Goal: Task Accomplishment & Management: Complete application form

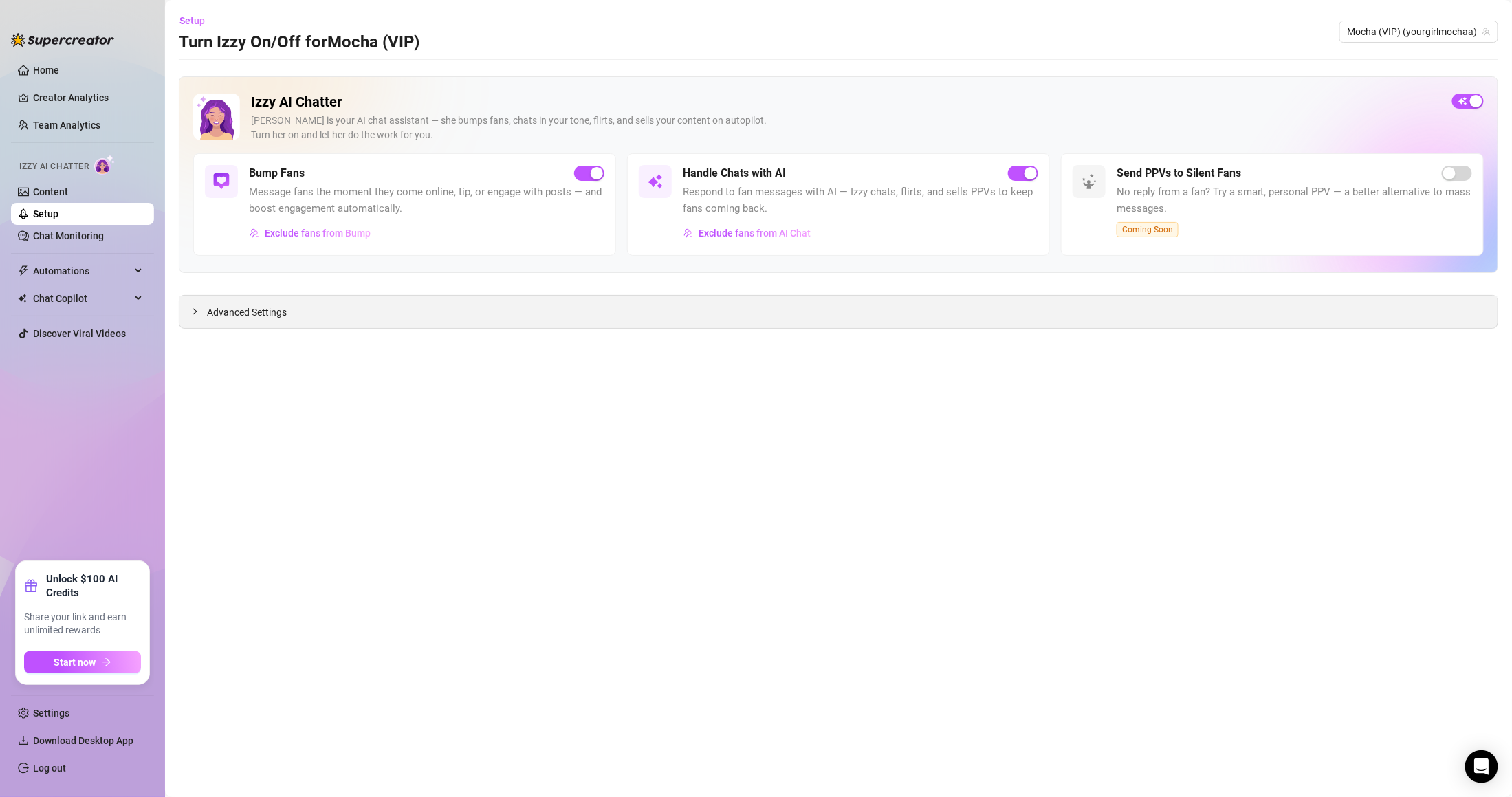
click at [231, 296] on div "Advanced Settings" at bounding box center [838, 311] width 1318 height 32
drag, startPoint x: 227, startPoint y: 308, endPoint x: 111, endPoint y: 220, distance: 145.6
click at [226, 308] on span "Advanced Settings" at bounding box center [246, 312] width 80 height 15
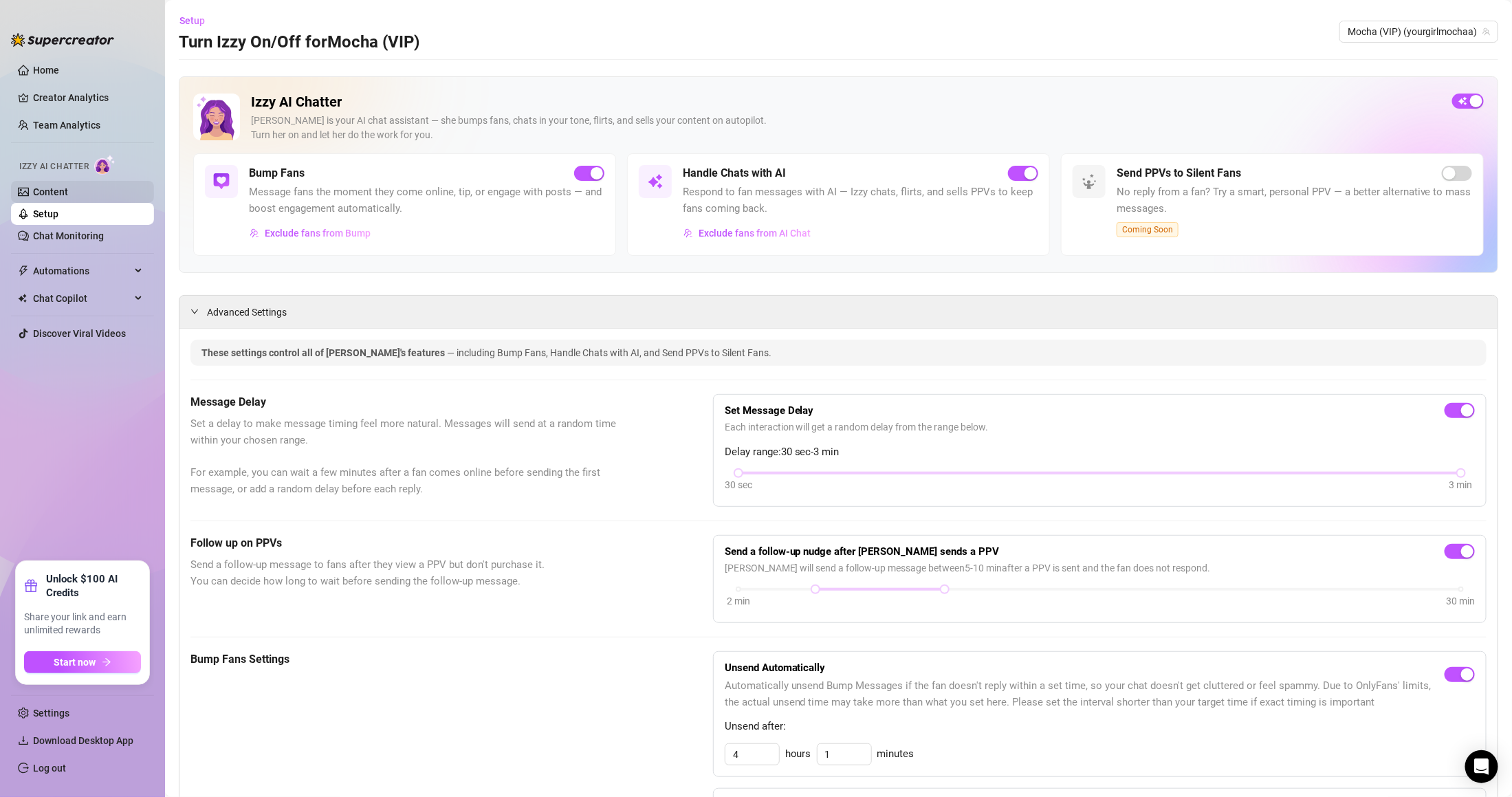
click at [68, 186] on link "Content" at bounding box center [50, 192] width 35 height 11
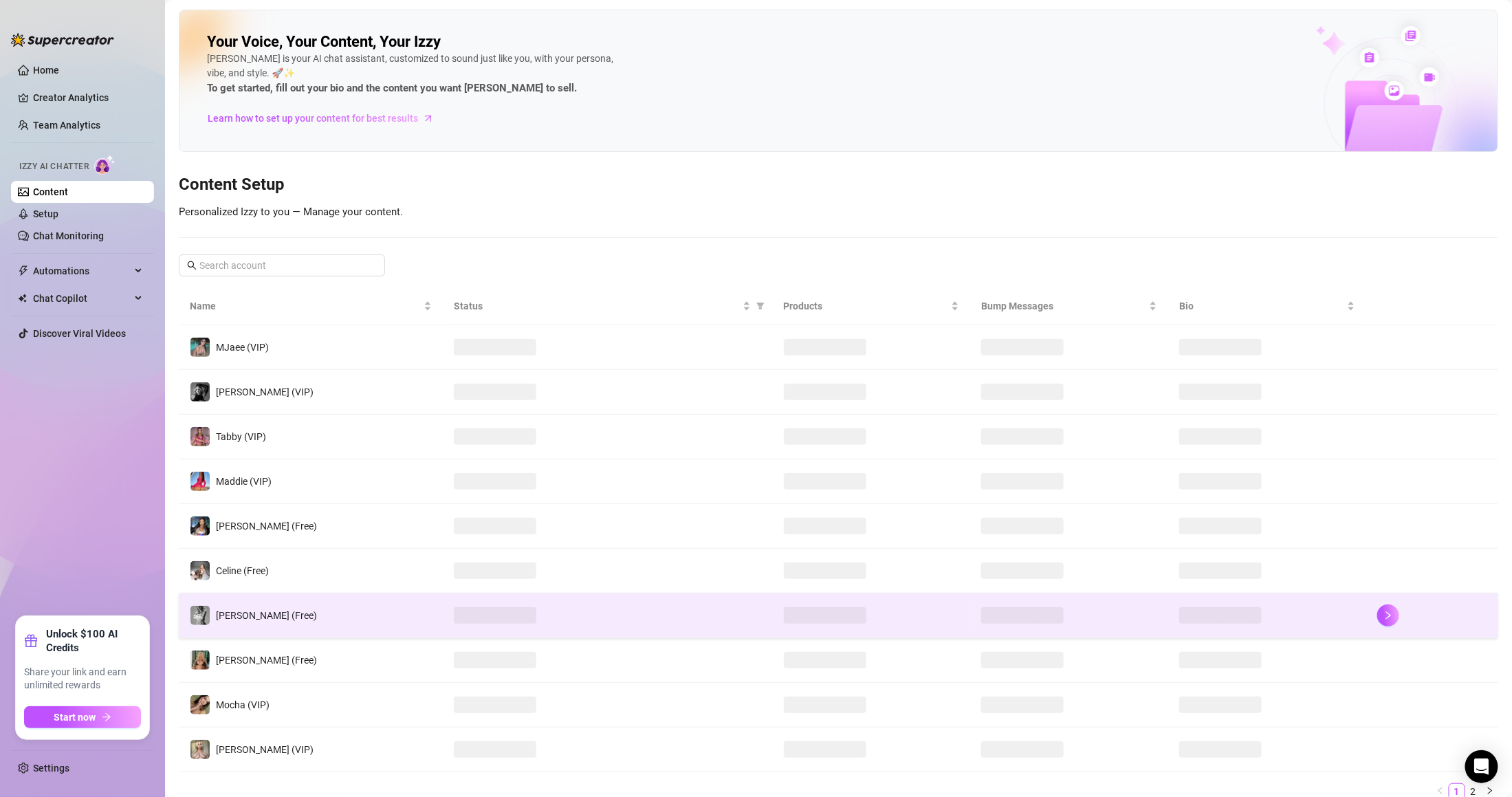
scroll to position [56, 0]
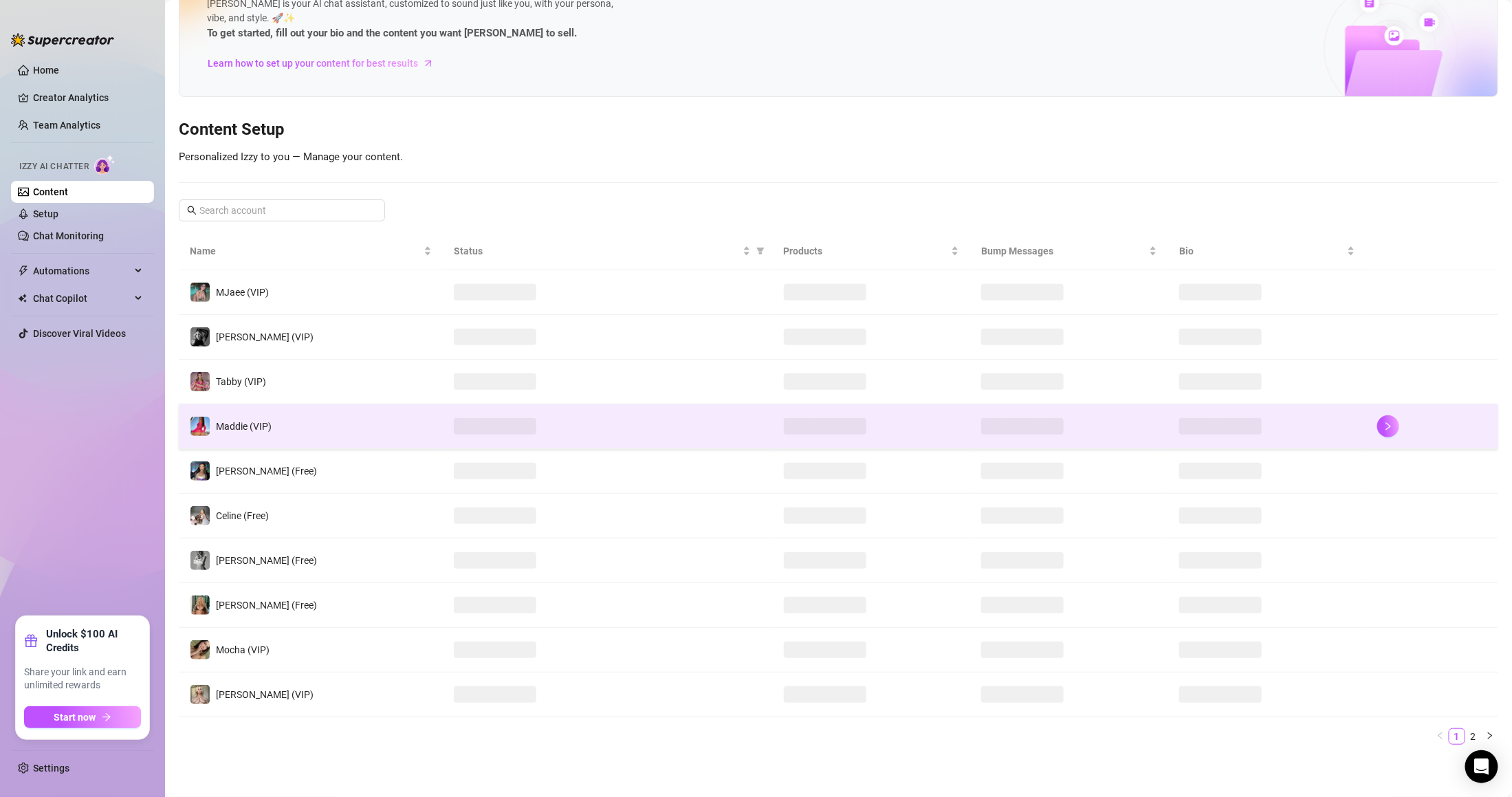
click at [456, 432] on span at bounding box center [495, 426] width 83 height 17
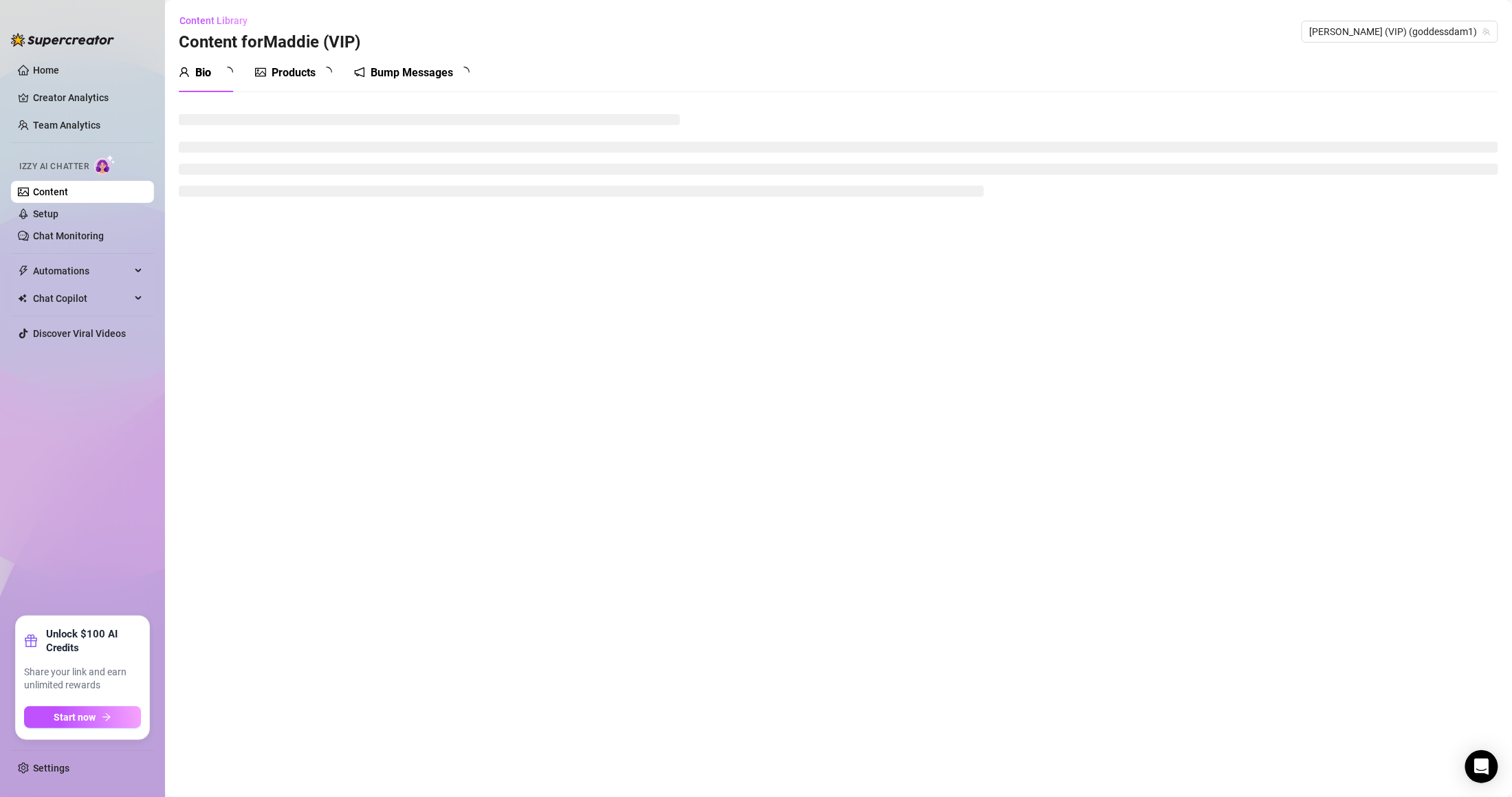
click at [303, 61] on div "Products" at bounding box center [294, 73] width 77 height 39
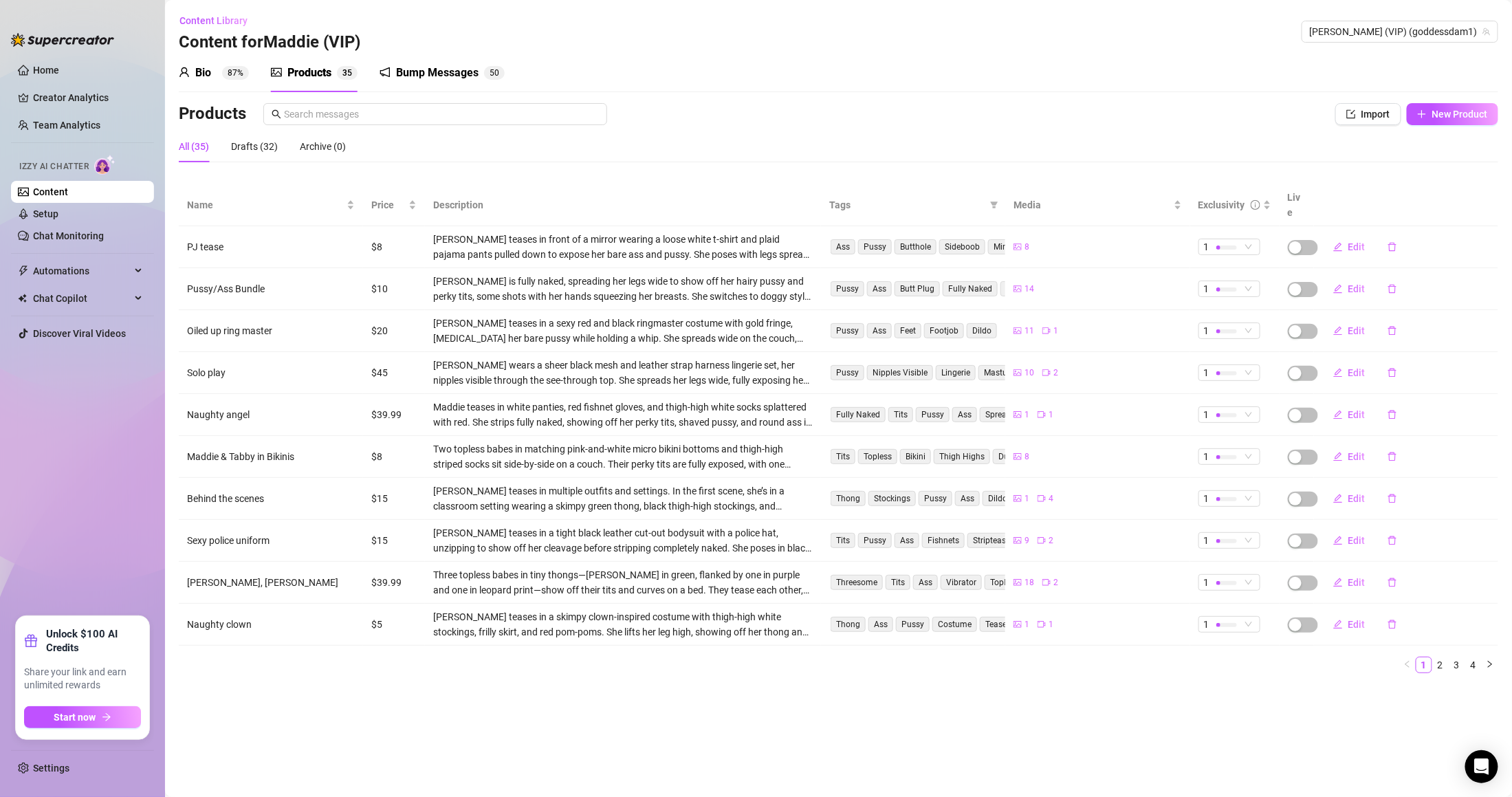
click at [235, 73] on sup "87%" at bounding box center [235, 73] width 27 height 14
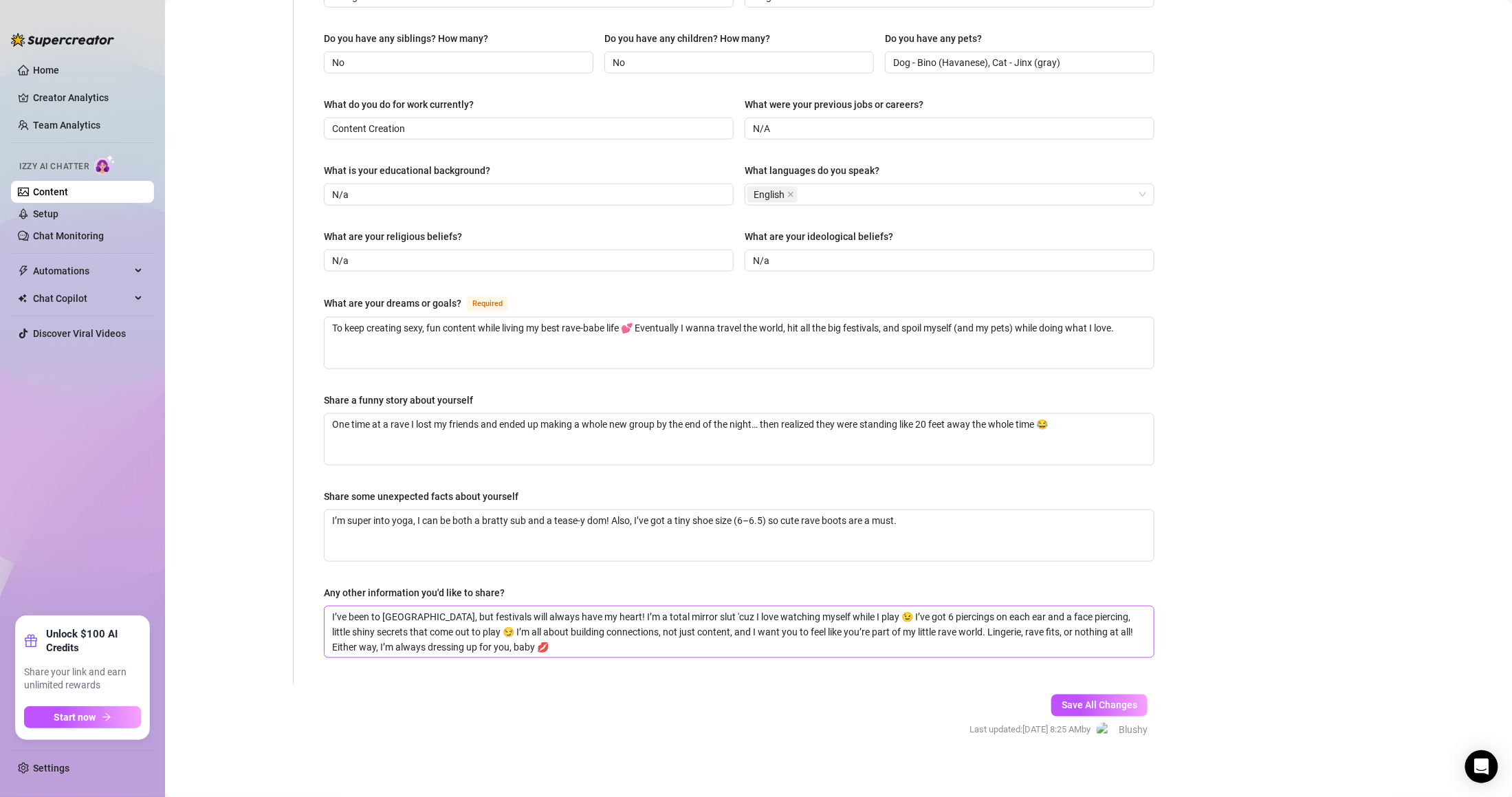
scroll to position [571, 0]
click at [1080, 694] on button "Save All Changes" at bounding box center [1099, 705] width 96 height 22
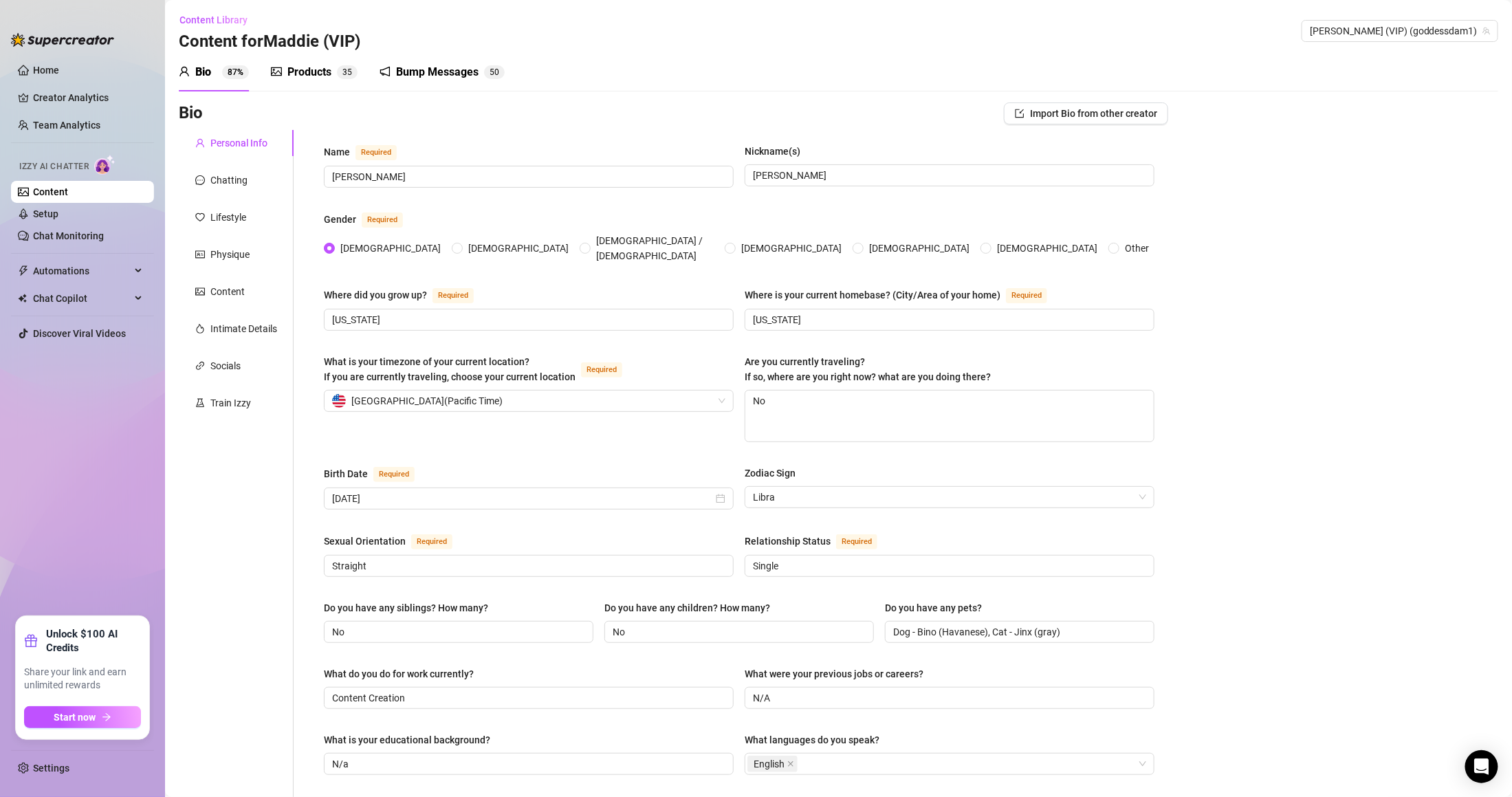
scroll to position [0, 0]
click at [254, 180] on div "Chatting" at bounding box center [236, 181] width 115 height 26
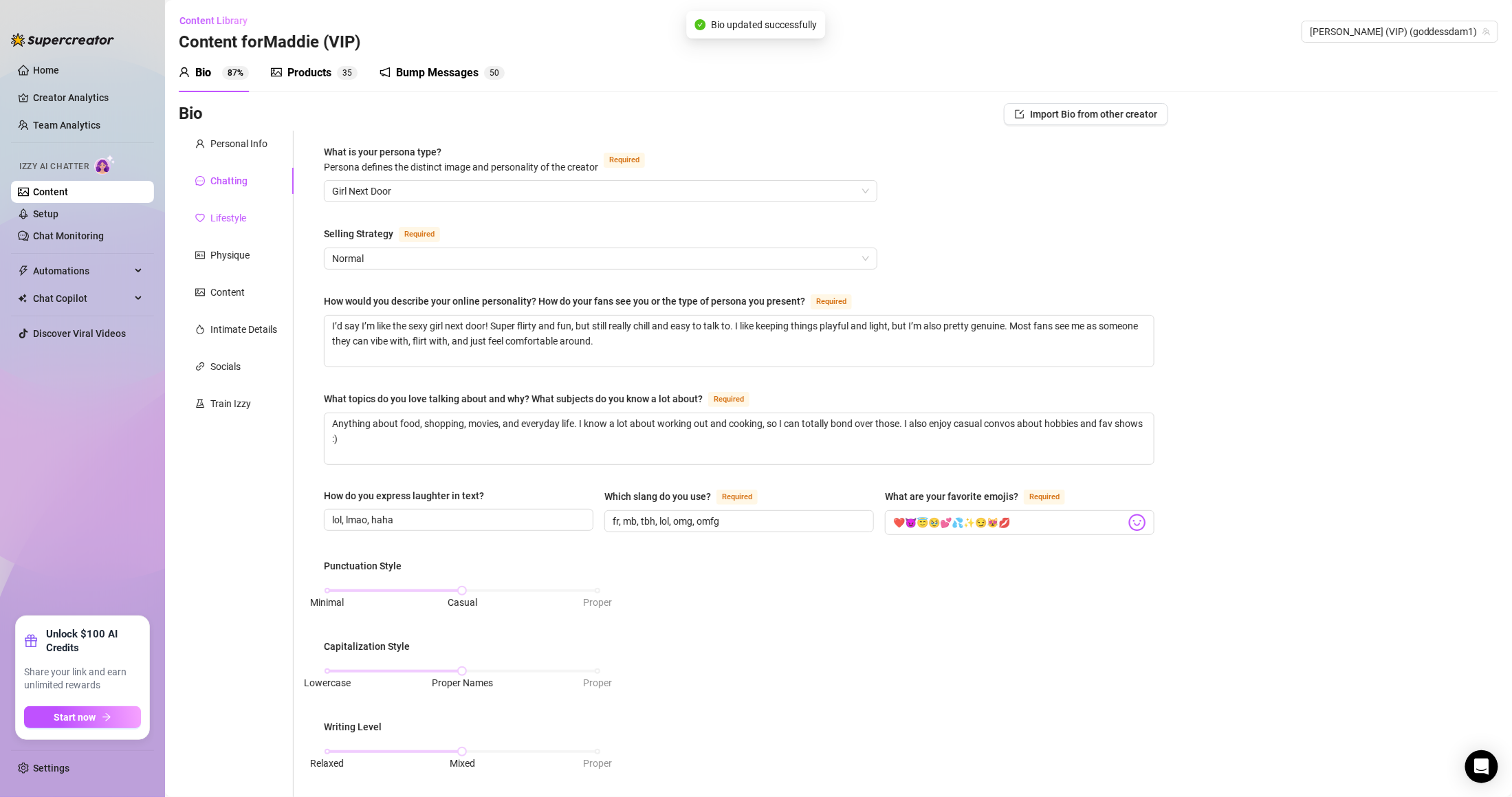
click at [240, 218] on div "Lifestyle" at bounding box center [228, 218] width 36 height 15
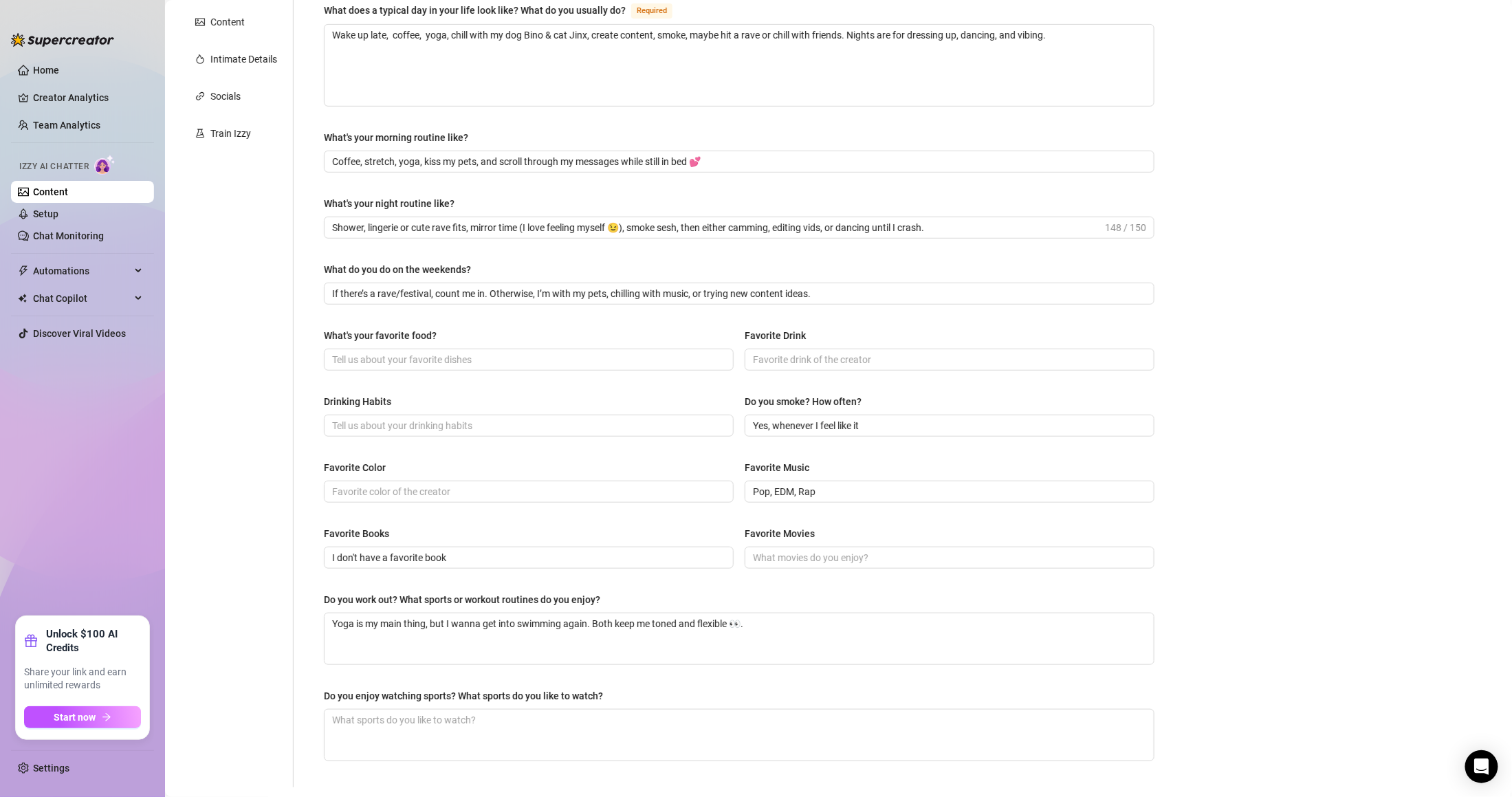
scroll to position [275, 0]
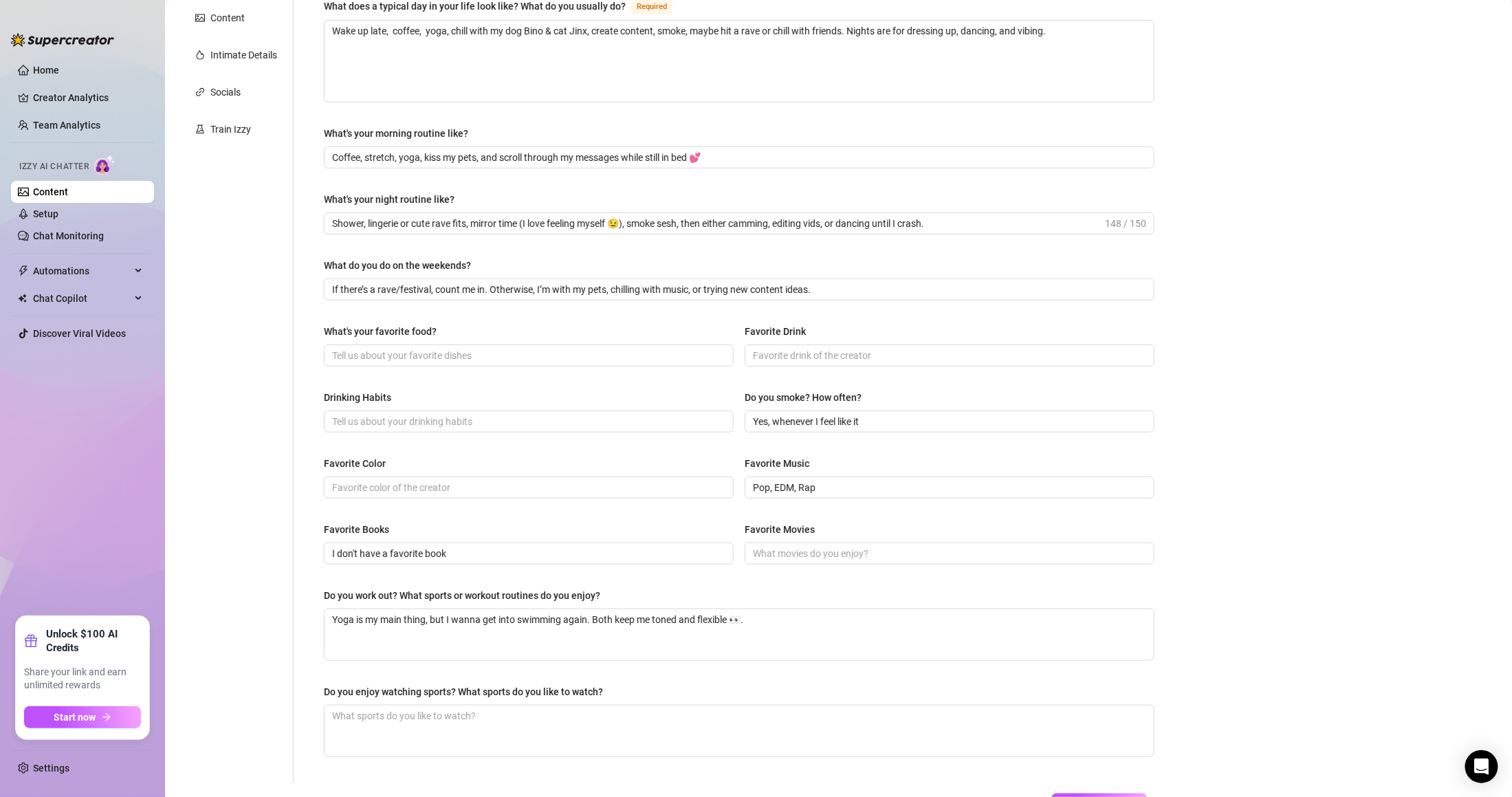
click at [487, 372] on div "What's your favorite food? Favorite Drink" at bounding box center [739, 352] width 831 height 55
click at [476, 357] on input "What's your favorite food?" at bounding box center [527, 355] width 390 height 15
paste input "italian food and mexican food"
click at [349, 357] on input "italian food and mexican food" at bounding box center [527, 355] width 390 height 15
type input "Italian food and Mexican food"
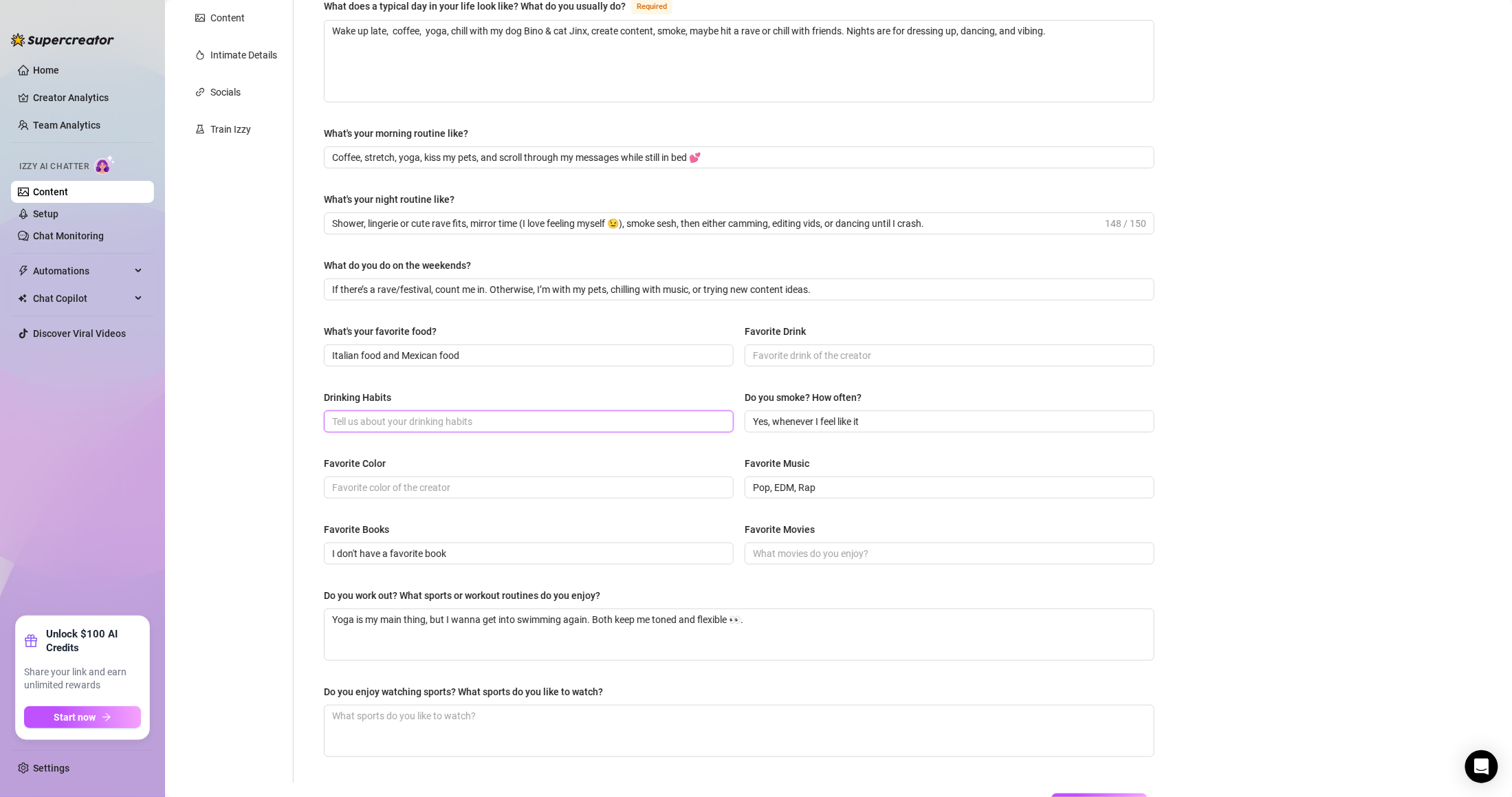
click at [407, 422] on input "Drinking Habits" at bounding box center [527, 421] width 390 height 15
paste input "sugar free red bull is number one, water, icee drinks , and juices"
click at [511, 419] on input "sugar free red bull is number one, water, icee drinks , and juices" at bounding box center [527, 421] width 390 height 15
click at [521, 421] on input "sugar free red bull is number one, water, icee drinks , and juices" at bounding box center [527, 421] width 390 height 15
type input "sugar free red bull is number one, water, ice drinks , and juices"
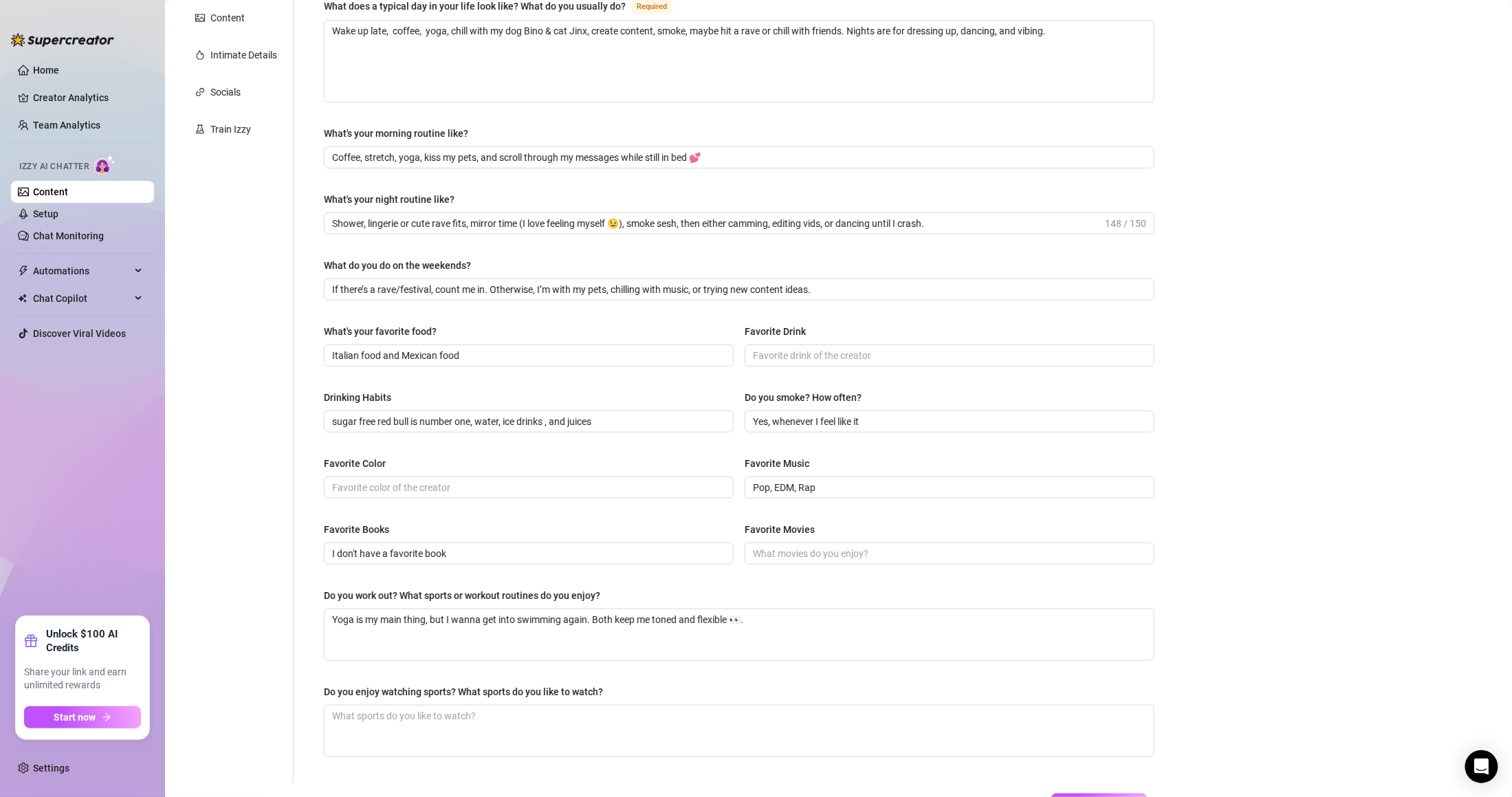
click at [563, 448] on div "What are your hobbies and interests? What do you enjoy about them? Required Rav…" at bounding box center [739, 320] width 831 height 900
click at [470, 488] on input "Favorite Color" at bounding box center [527, 488] width 390 height 15
paste input "is purple and then green"
type input "is purple and then green"
click at [782, 349] on input "Favorite Drink" at bounding box center [947, 355] width 390 height 15
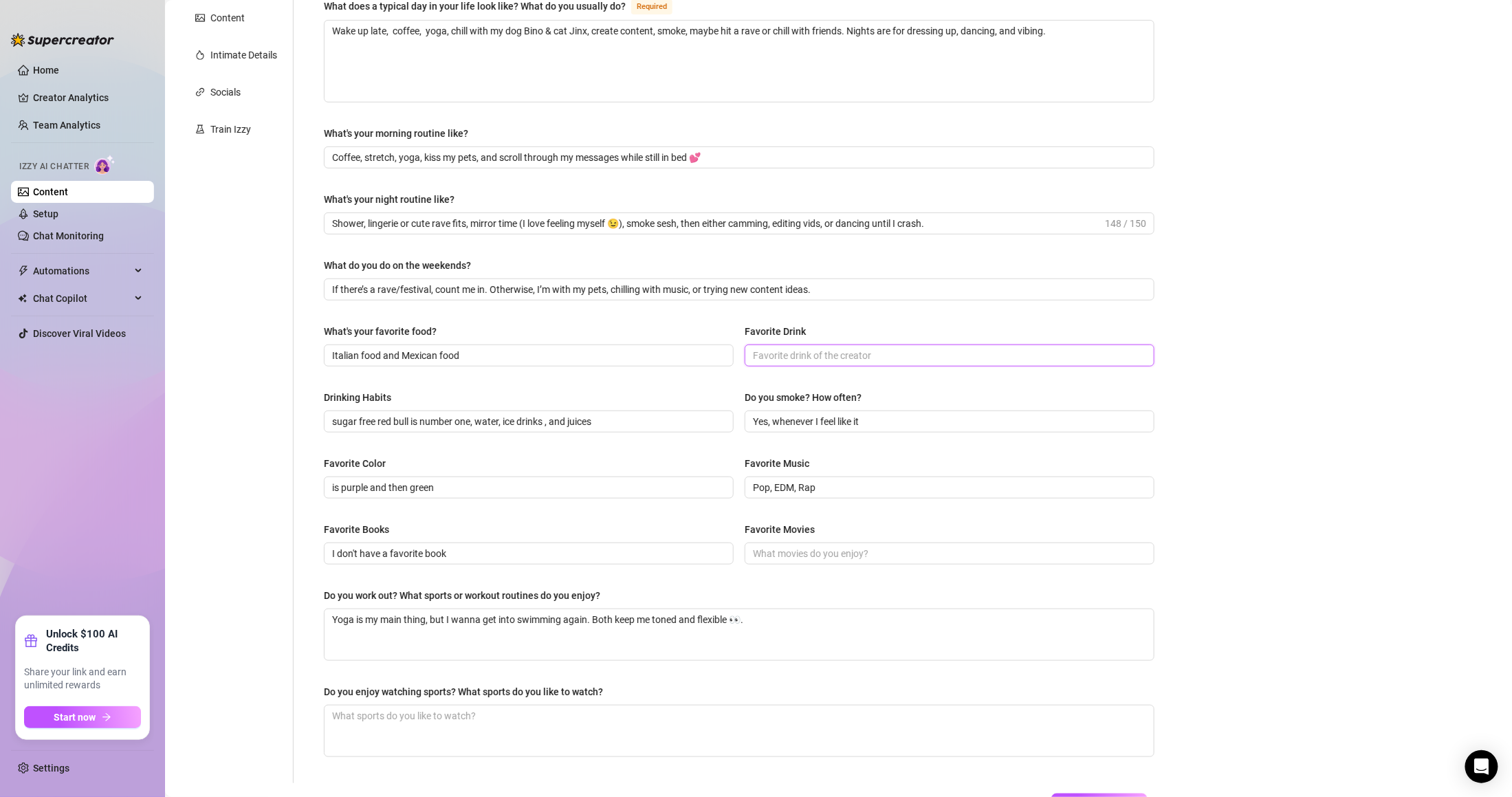
click at [774, 349] on input "Favorite Drink" at bounding box center [947, 355] width 390 height 15
paste input "is purple and then green"
type input "is purple and then green"
click at [810, 360] on input "Favorite Drink" at bounding box center [947, 355] width 390 height 15
paste input "sugar free red bull is number one, water, icee drinks , and juices"
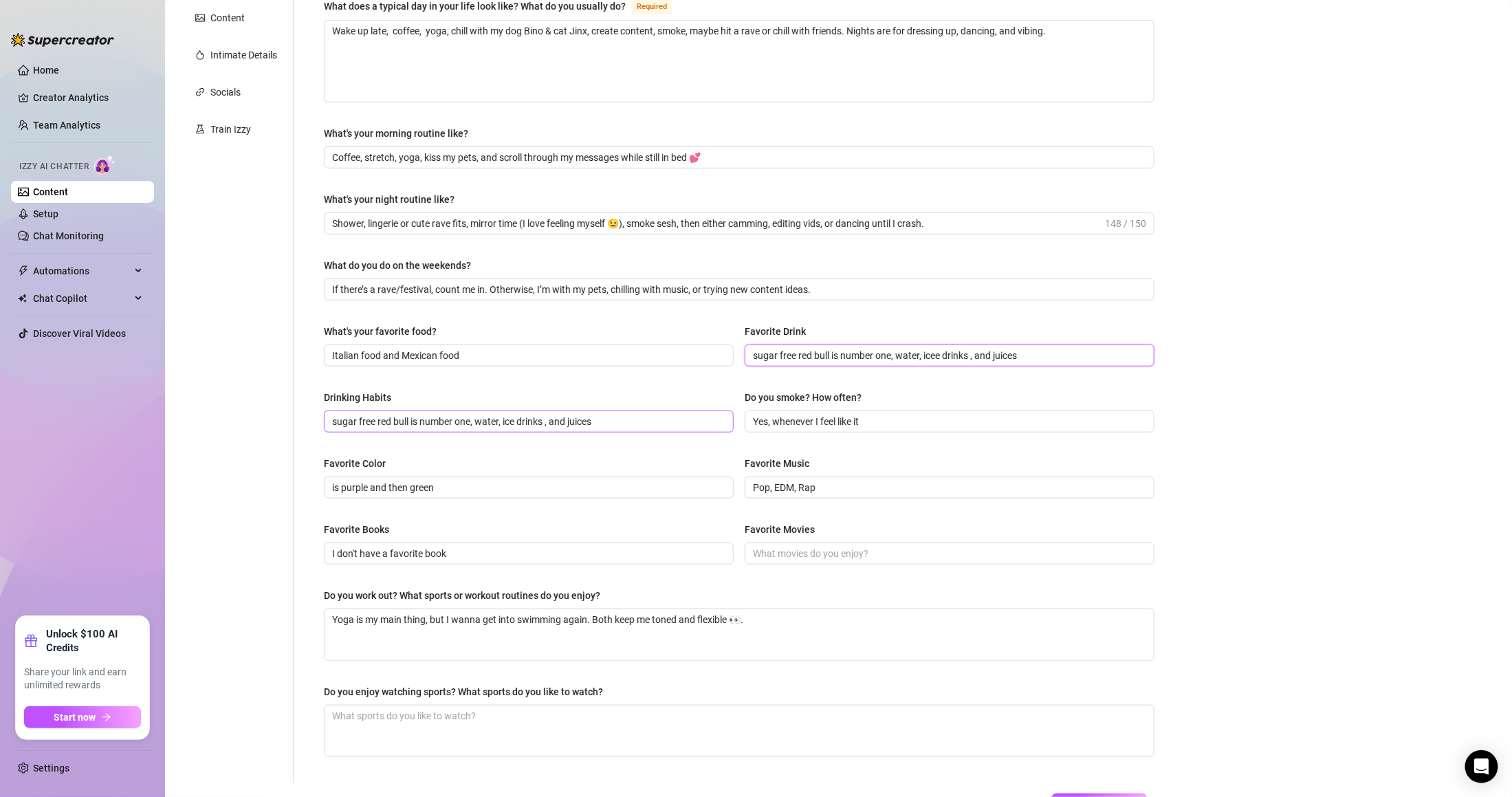
type input "sugar free red bull is number one, water, icee drinks , and juices"
click at [608, 423] on input "sugar free red bull is number one, water, ice drinks , and juices" at bounding box center [527, 421] width 390 height 15
drag, startPoint x: 678, startPoint y: 420, endPoint x: 245, endPoint y: 439, distance: 433.4
click at [245, 439] on div "Personal Info Chatting Lifestyle Physique Content Intimate Details Socials Trai…" at bounding box center [674, 320] width 990 height 927
click at [402, 437] on div "Drinking Habits Do you smoke? How often? Yes, whenever I feel like it" at bounding box center [739, 418] width 831 height 55
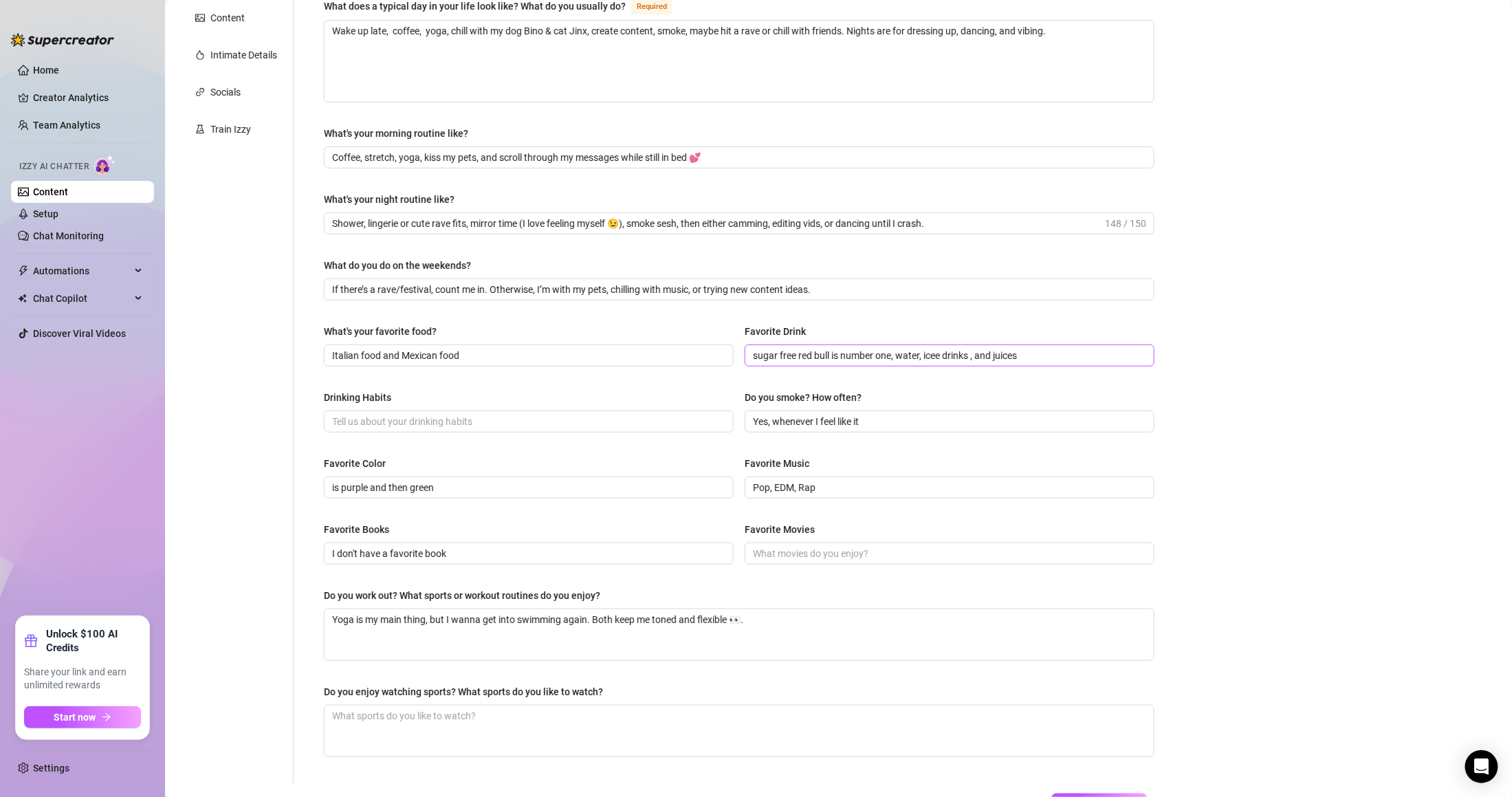
click at [946, 347] on span "sugar free red bull is number one, water, icee drinks , and juices" at bounding box center [949, 355] width 409 height 22
click at [939, 354] on input "sugar free red bull is number one, water, icee drinks , and juices" at bounding box center [947, 355] width 390 height 15
drag, startPoint x: 889, startPoint y: 356, endPoint x: 1048, endPoint y: 365, distance: 159.3
click at [1048, 365] on span "sugar free red bull is number one, water, iced drinks , and juices" at bounding box center [949, 355] width 409 height 22
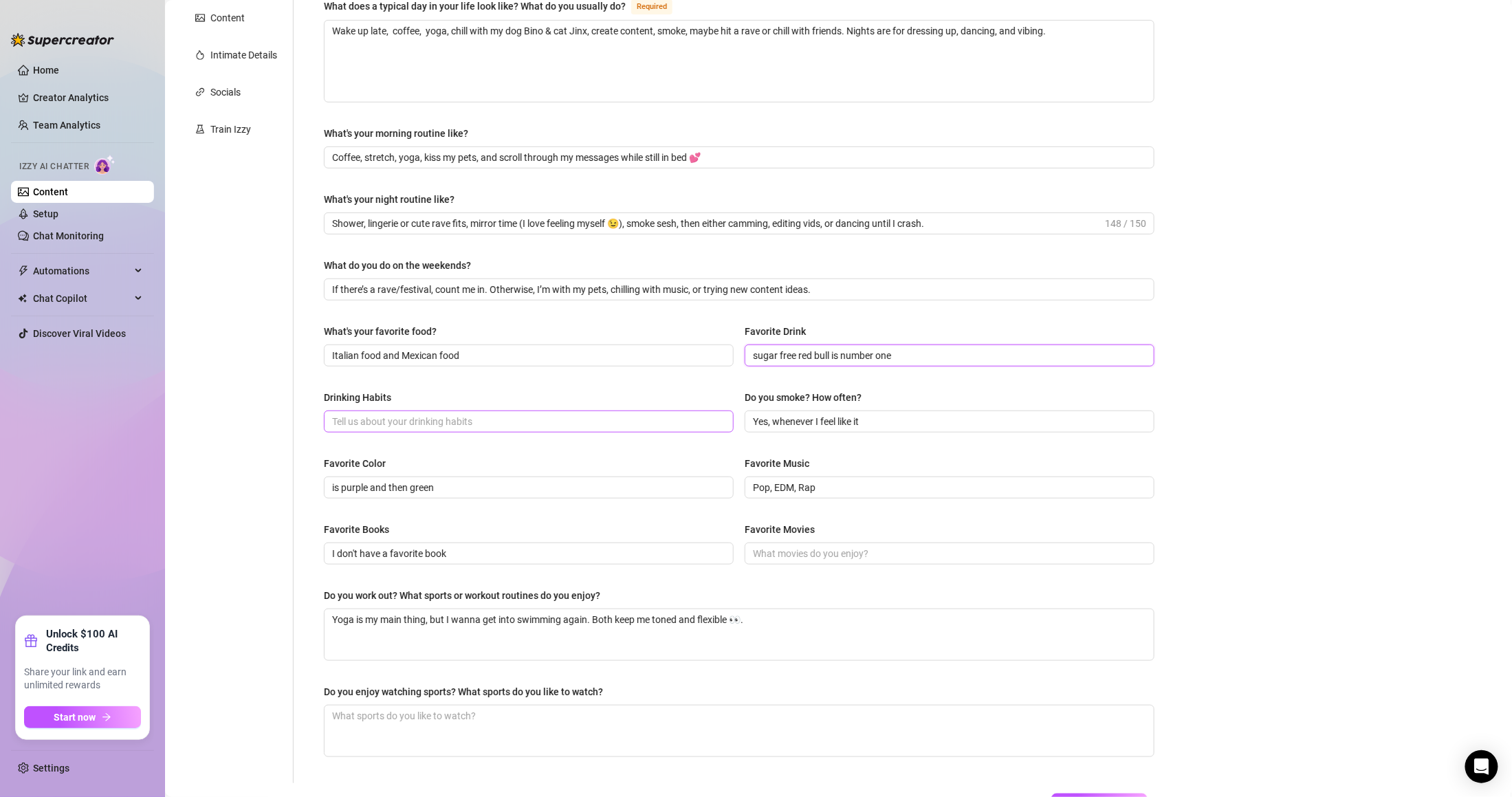
type input "sugar free red bull is number one"
click at [532, 432] on span at bounding box center [529, 421] width 409 height 22
click at [527, 423] on input "Drinking Habits" at bounding box center [527, 421] width 390 height 15
click at [796, 349] on input "sugar free red bull is number one" at bounding box center [947, 355] width 390 height 15
drag, startPoint x: 796, startPoint y: 349, endPoint x: 713, endPoint y: 351, distance: 83.0
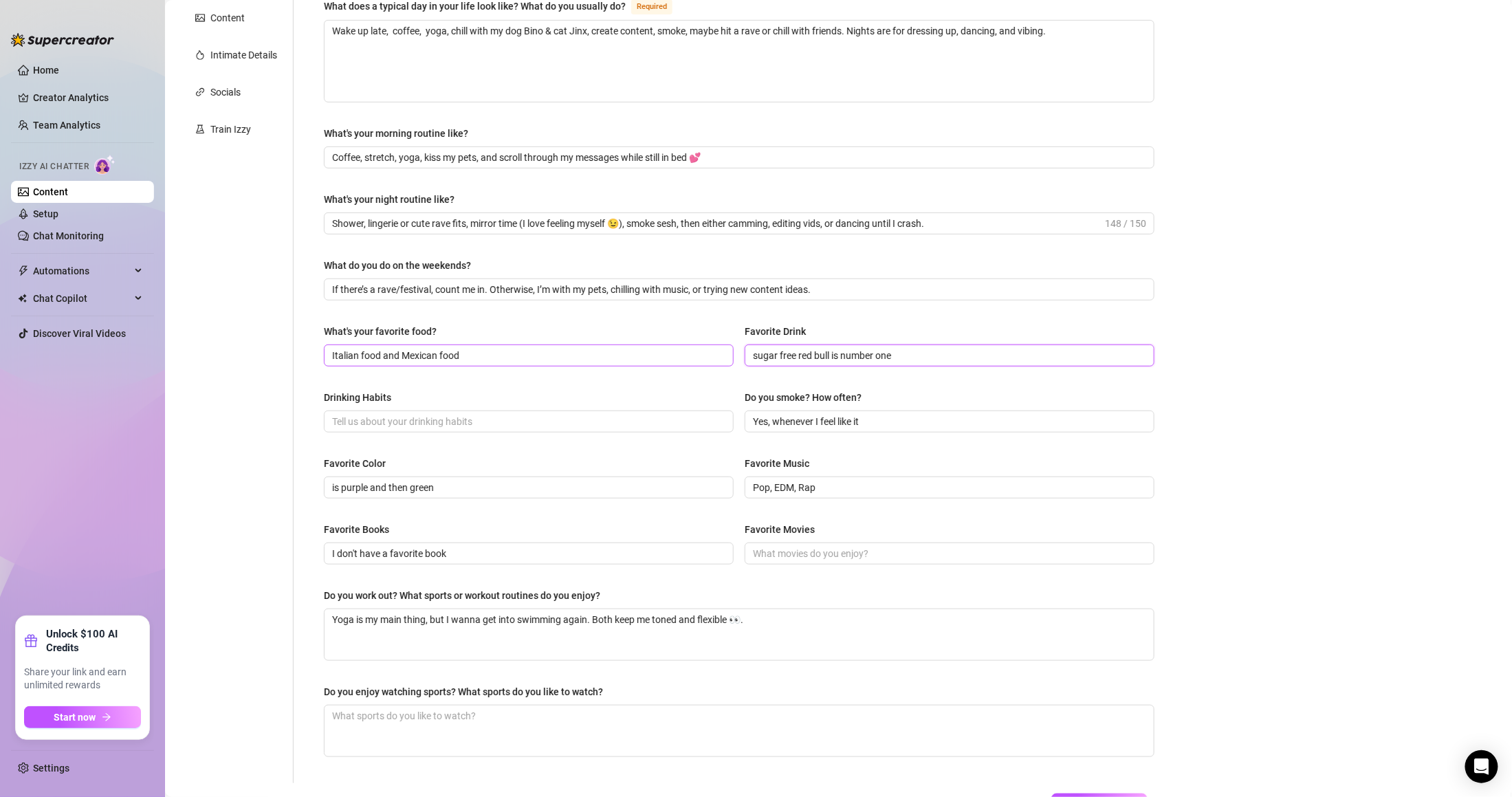
click at [713, 351] on div "What's your favorite food? Italian food and Mexican food Favorite Drink sugar f…" at bounding box center [739, 352] width 831 height 55
click at [837, 349] on input "sugar free red bull is number one" at bounding box center [947, 355] width 390 height 15
click at [549, 414] on input "Drinking Habits" at bounding box center [527, 421] width 390 height 15
paste input ", water, iced drinks , and juices"
drag, startPoint x: 341, startPoint y: 421, endPoint x: 311, endPoint y: 421, distance: 30.0
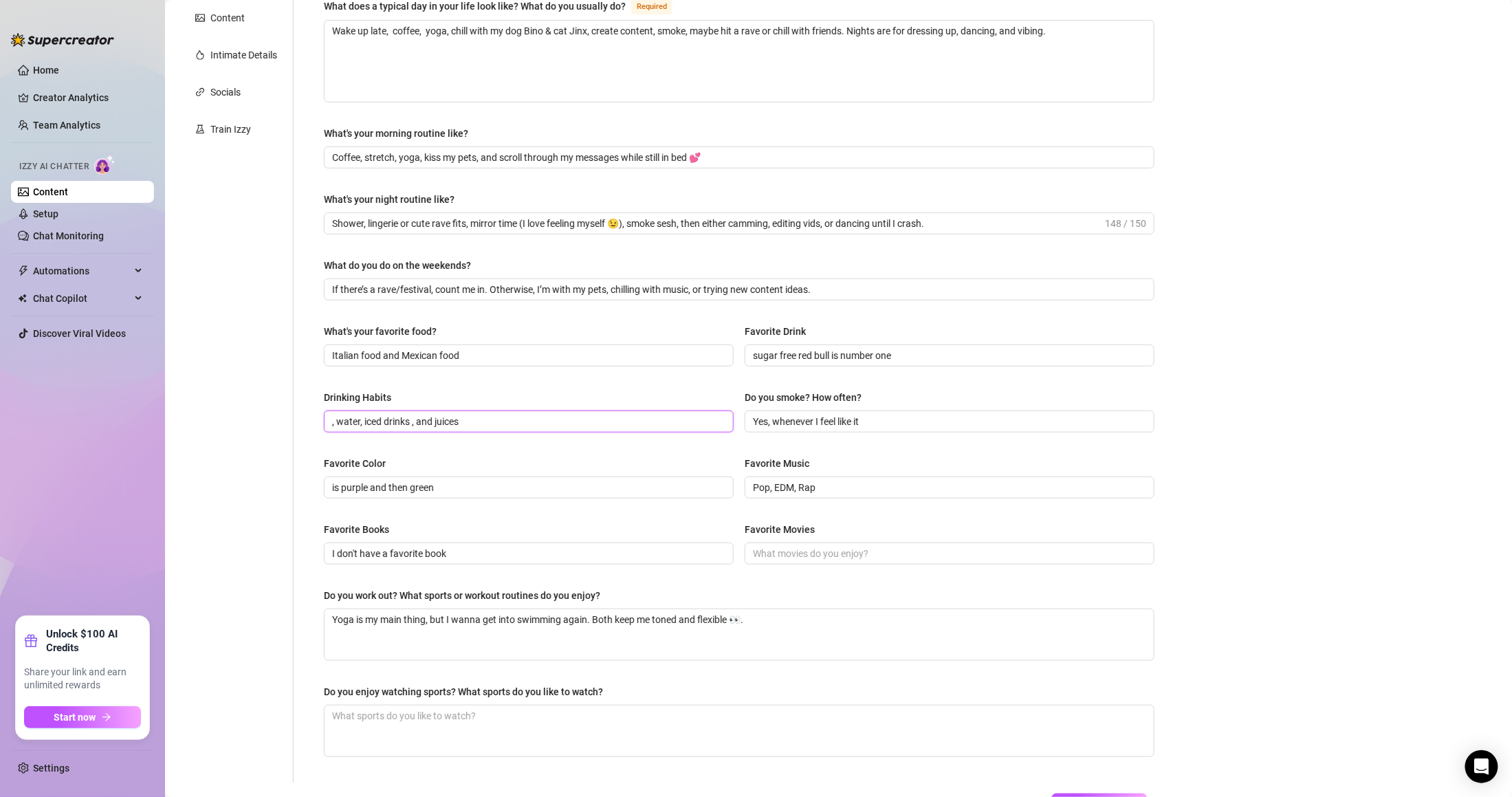
click at [311, 421] on div "What are your hobbies and interests? What do you enjoy about them? Required Rav…" at bounding box center [739, 320] width 858 height 927
type input "I like water, iced drinks , and juices"
click at [508, 465] on div "Favorite Color" at bounding box center [529, 466] width 409 height 20
click at [436, 739] on textarea "Do you enjoy watching sports? What sports do you like to watch?" at bounding box center [739, 730] width 829 height 51
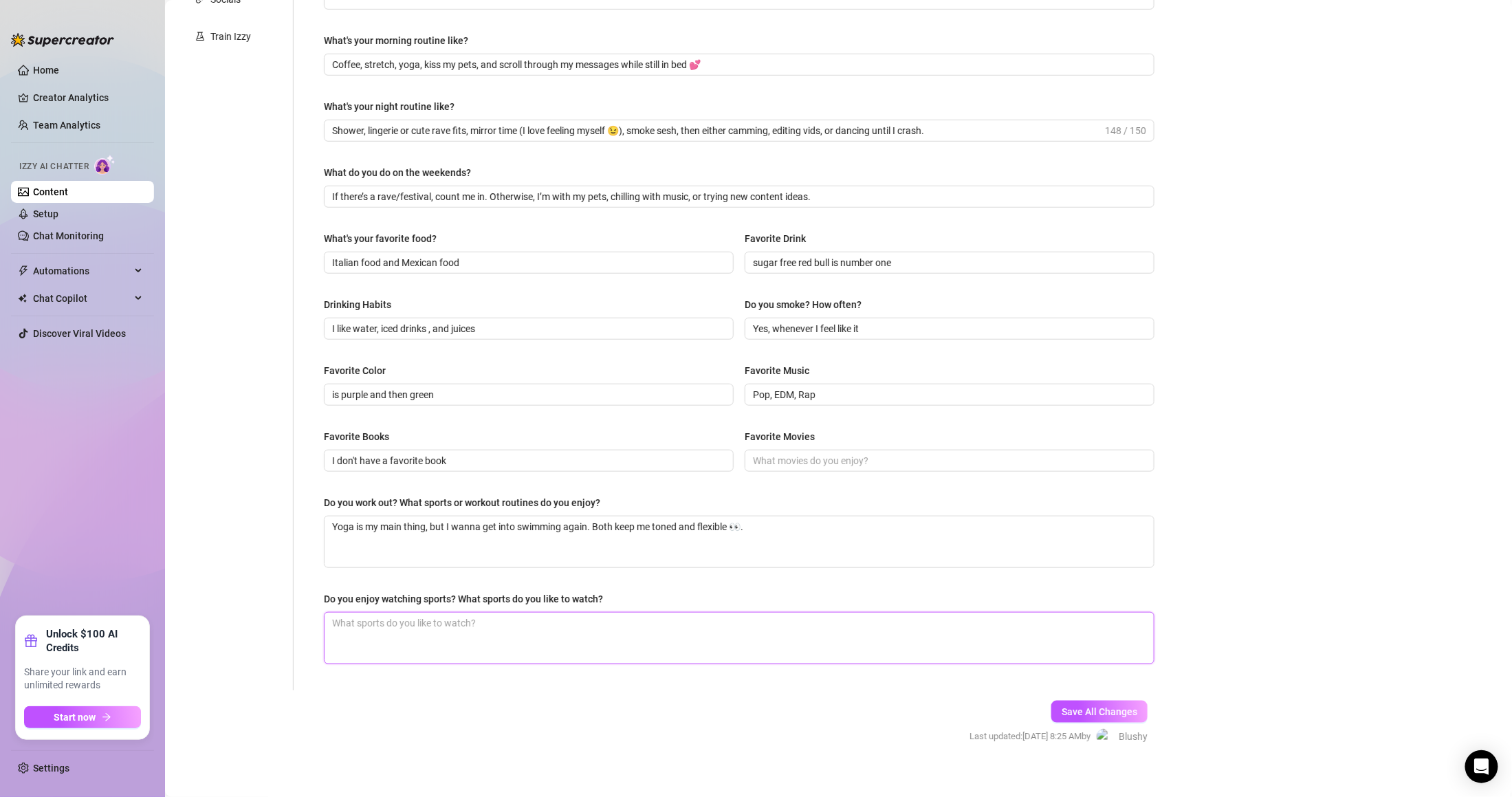
scroll to position [382, 0]
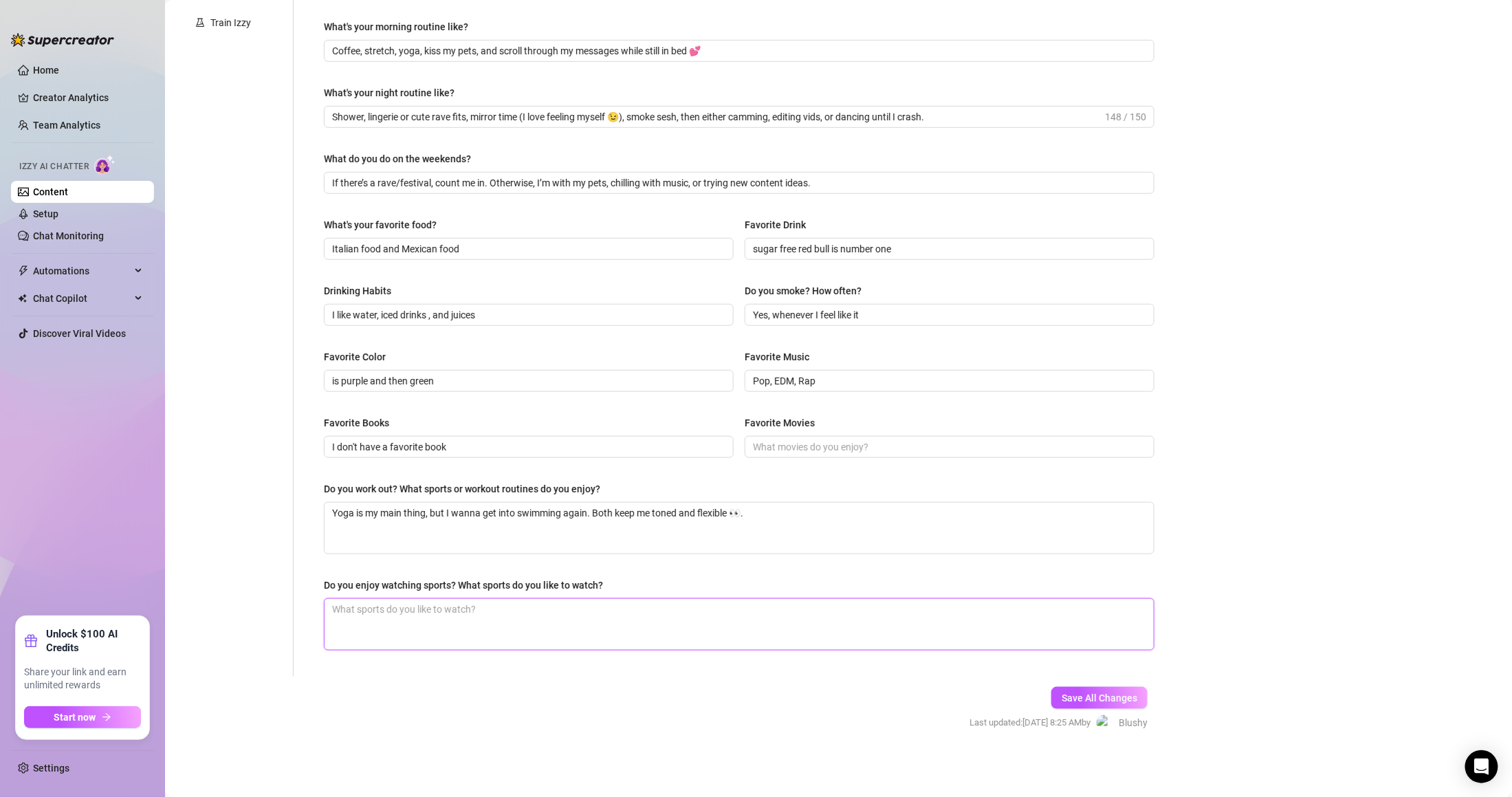
paste textarea "gymnastics and drag race"
type textarea "gymnastics and drag race"
click at [1061, 691] on button "Save All Changes" at bounding box center [1099, 698] width 96 height 22
type input "Italian food and Mexican food"
click at [987, 511] on textarea "Yoga is my main thing, but I wanna get into swimming again. Both keep me toned …" at bounding box center [739, 528] width 829 height 51
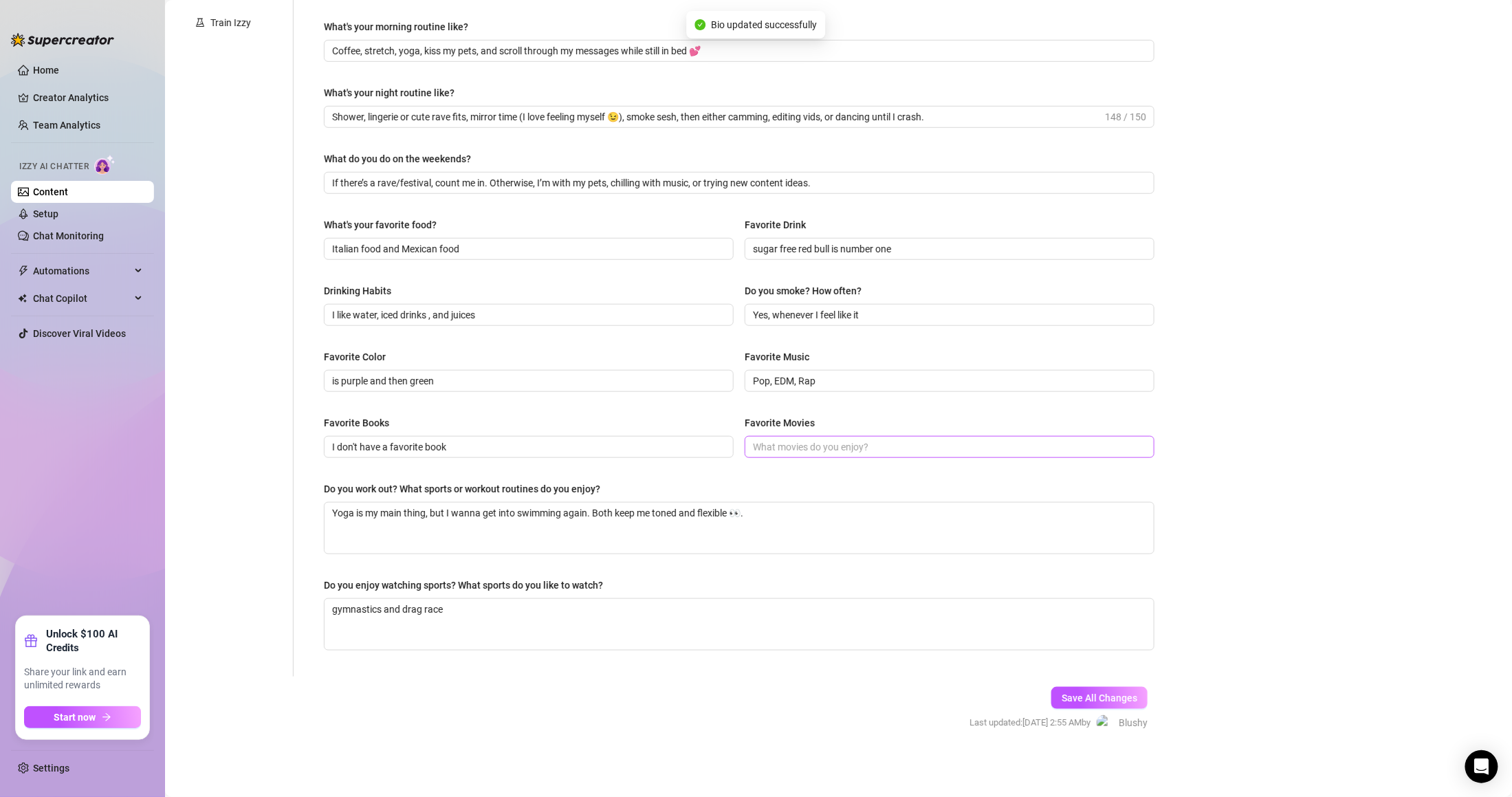
click at [958, 456] on span at bounding box center [949, 447] width 409 height 22
paste input "clue is my favorite move of all time, it’s an older movie inspired by the game,…"
drag, startPoint x: 902, startPoint y: 448, endPoint x: 1028, endPoint y: 438, distance: 126.4
click at [1028, 440] on input "clue is my favorite move of all time, it’s an older movie inspired by the game,…" at bounding box center [927, 447] width 349 height 15
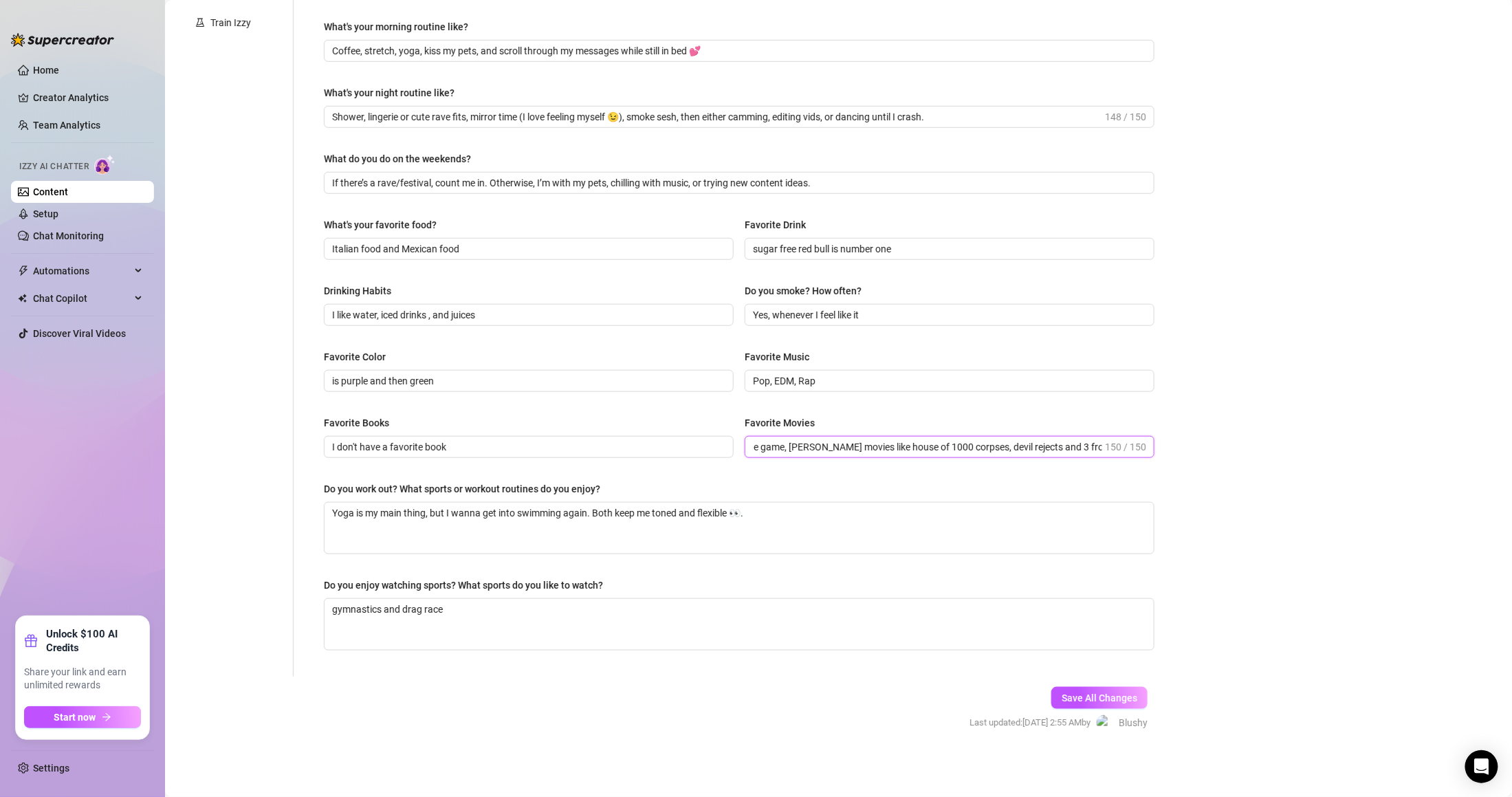
click at [1024, 440] on input "clue is my favorite move of all time, it’s an older movie inspired by the game,…" at bounding box center [927, 447] width 349 height 15
click at [864, 443] on input "clue is my favorite move of all time, it’s an older movie inspired by the game,…" at bounding box center [927, 447] width 349 height 15
click at [925, 443] on input "clue is my favorite move of all time, it’s an older movie inspired by the game,…" at bounding box center [927, 447] width 349 height 15
drag, startPoint x: 755, startPoint y: 443, endPoint x: 1130, endPoint y: 437, distance: 375.0
click at [1130, 437] on span "clue is my favorite move of all time, it’s an older movie inspired by the game,…" at bounding box center [949, 447] width 409 height 22
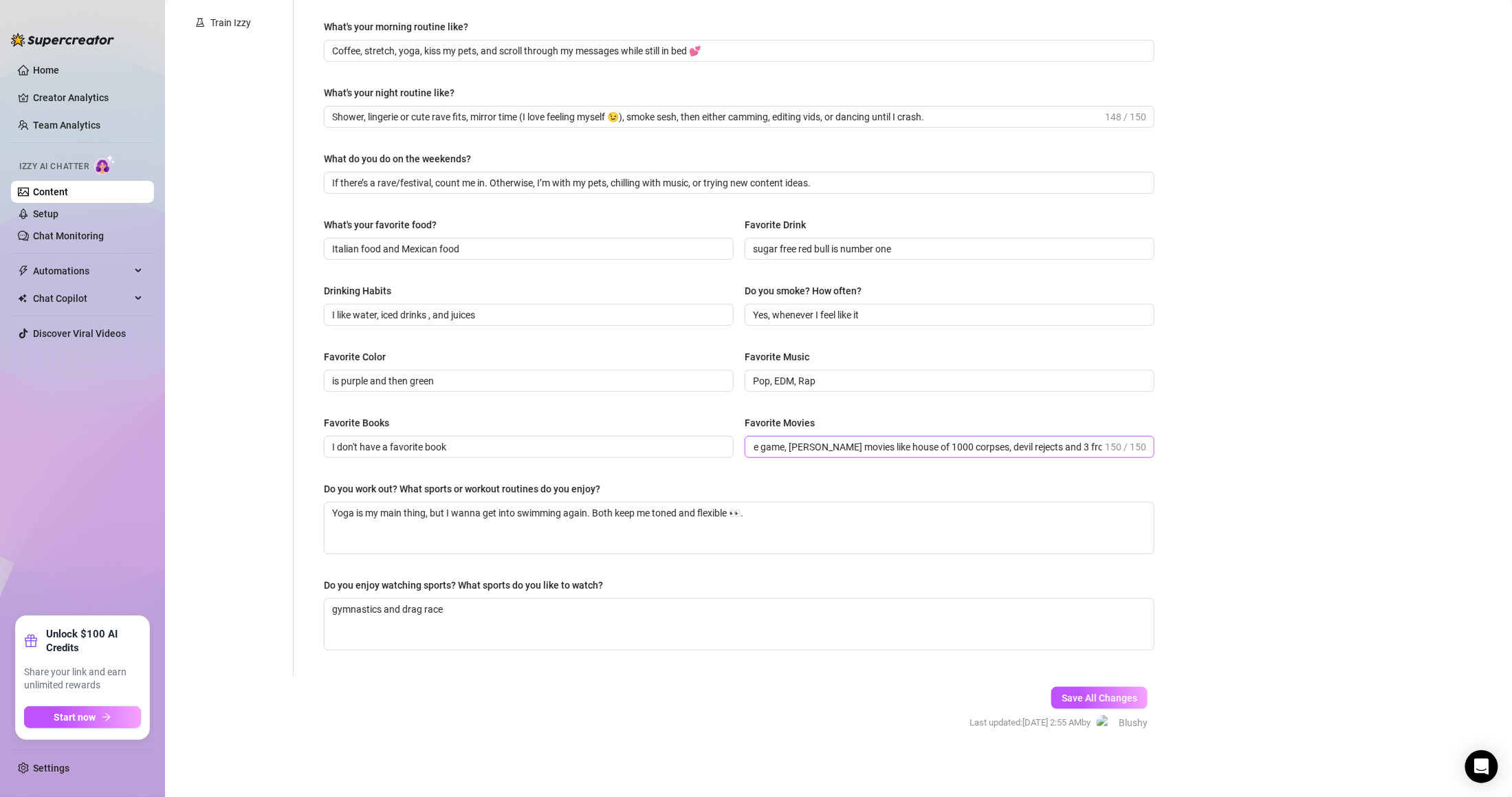
scroll to position [0, 0]
click at [930, 442] on input "clue is my favorite move of all time, it’s an older movie inspired by the game,…" at bounding box center [927, 447] width 349 height 15
paste input "text"
type input "clue is my favorite move of all time, it’s an older movie inspired by the game"
click at [1086, 694] on span "Save All Changes" at bounding box center [1099, 698] width 75 height 11
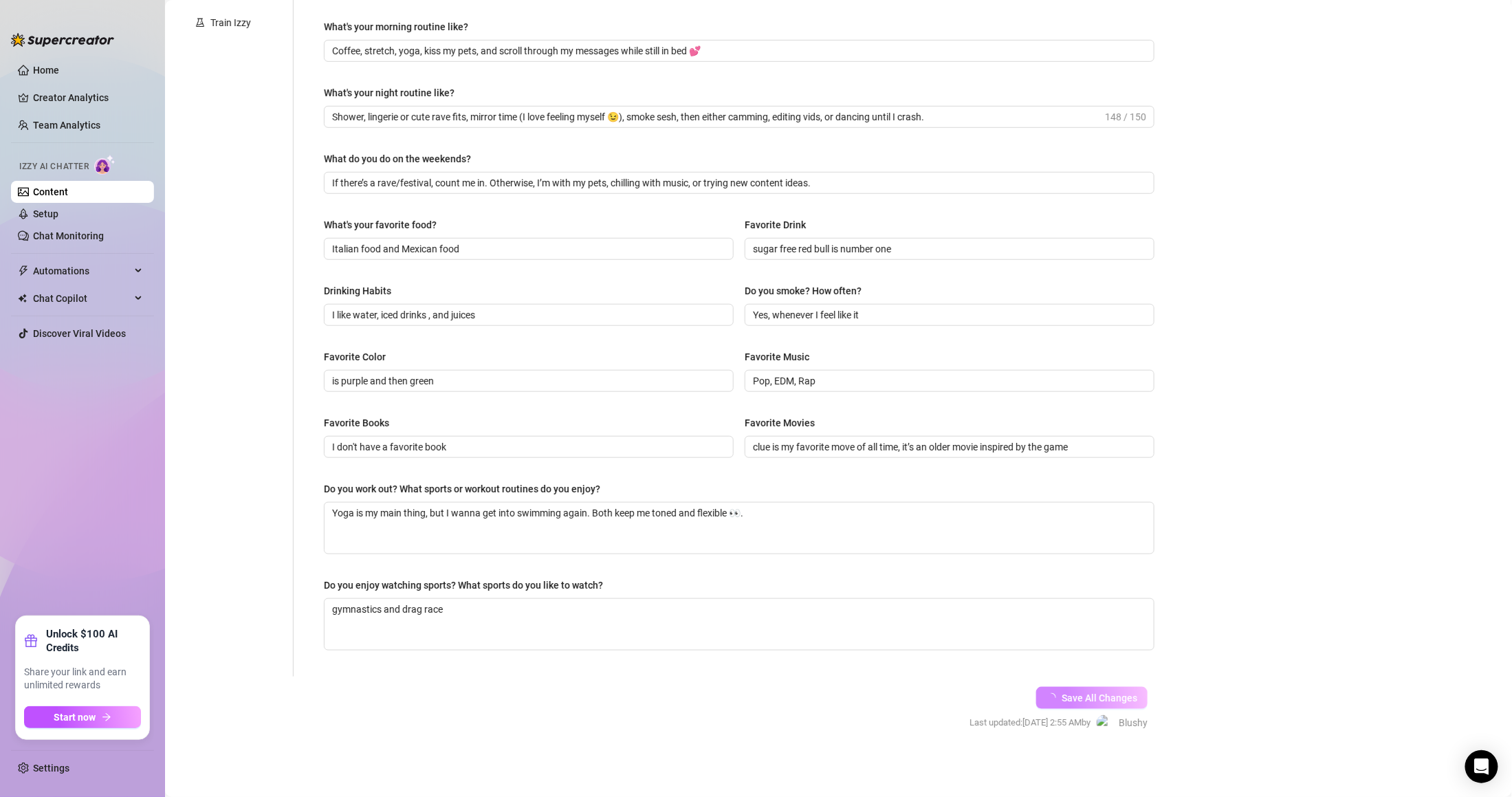
click at [980, 485] on div "Do you work out? What sports or workout routines do you enjoy?" at bounding box center [739, 491] width 831 height 20
click at [980, 481] on div "Do you work out? What sports or workout routines do you enjoy?" at bounding box center [739, 491] width 831 height 20
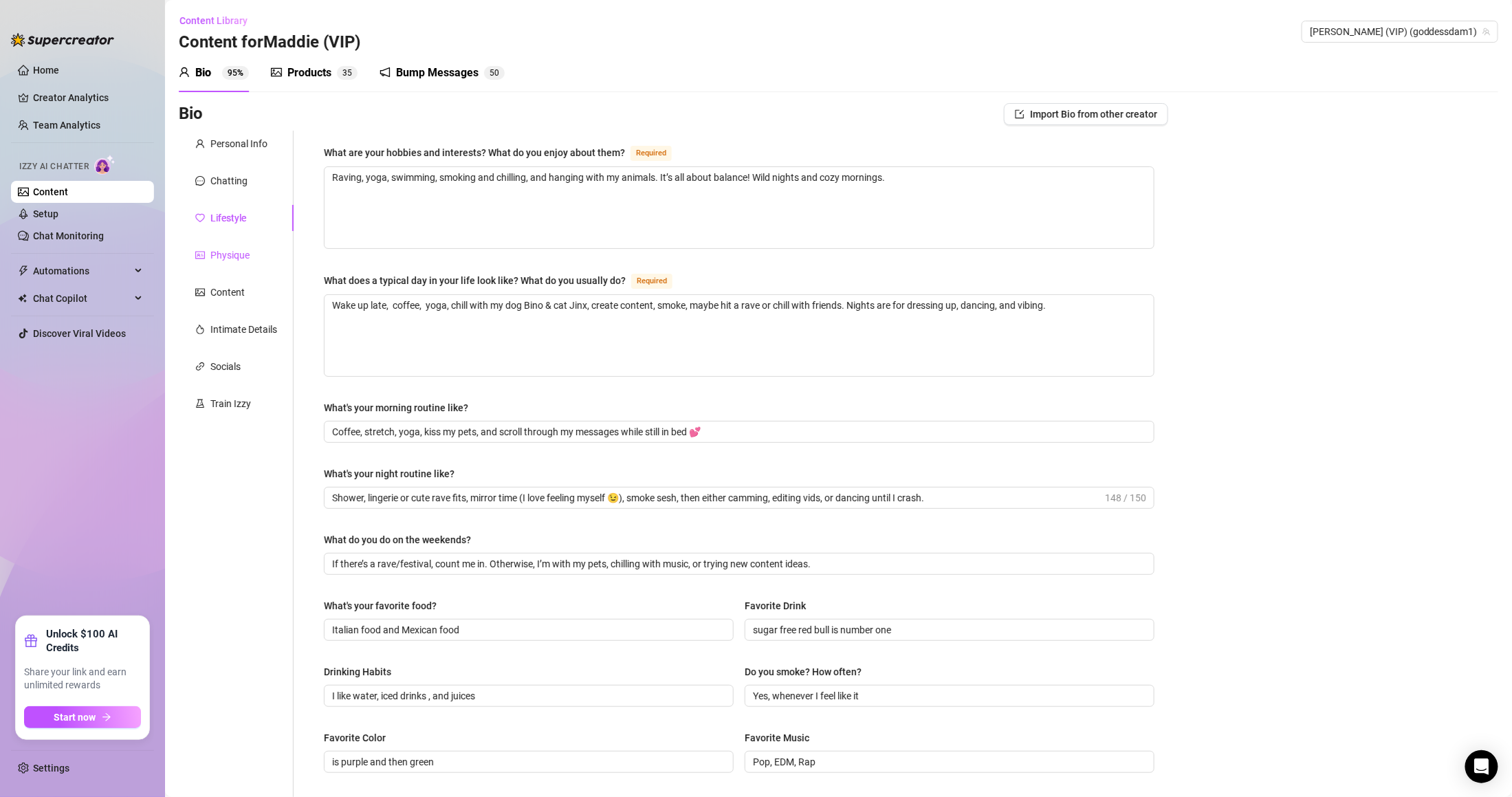
click at [245, 253] on div "Physique" at bounding box center [230, 255] width 39 height 15
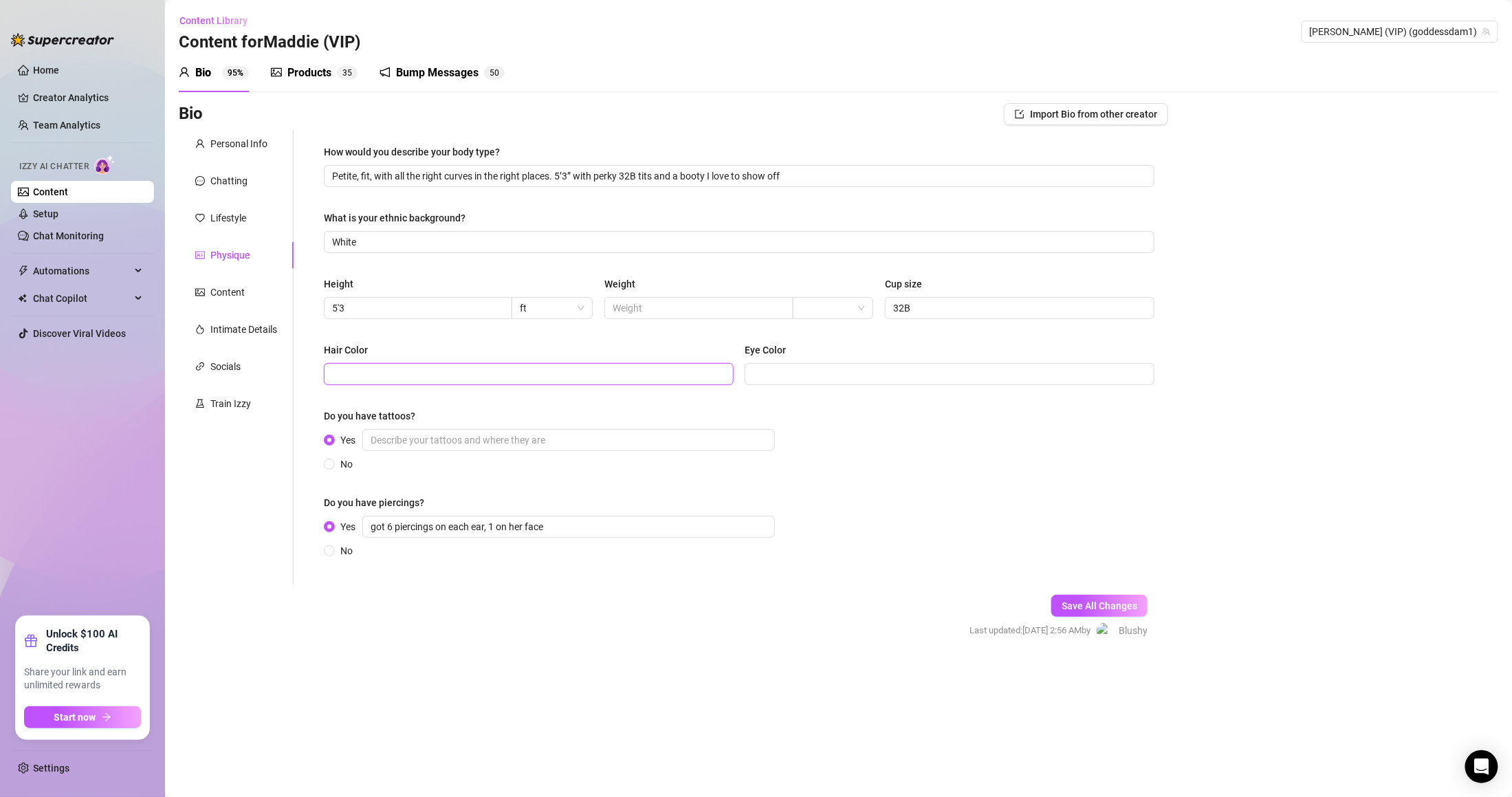
click at [492, 371] on input "Hair Color" at bounding box center [527, 374] width 390 height 15
paste input "brown"
type input "brown"
click at [819, 371] on input "Eye Color" at bounding box center [947, 374] width 390 height 15
paste input "[PERSON_NAME], green brown and yellow"
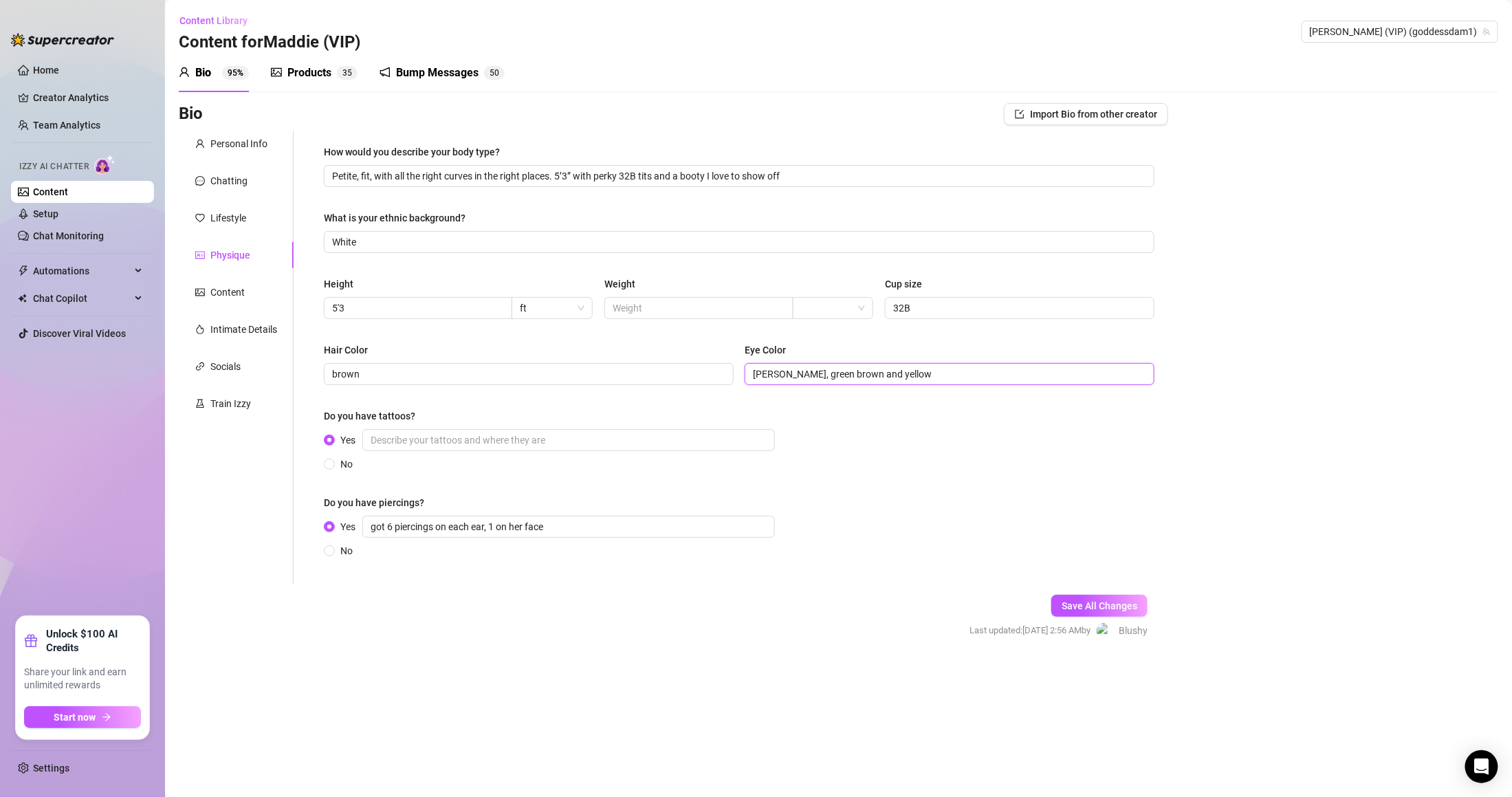
type input "[PERSON_NAME], green brown and yellow"
click at [872, 473] on div "How would you describe your body type? Petite, fit, with all the right curves i…" at bounding box center [739, 357] width 831 height 426
click at [1107, 607] on span "Save All Changes" at bounding box center [1099, 606] width 75 height 11
click at [509, 434] on input "Yes" at bounding box center [568, 440] width 412 height 22
paste input "11 tattoos, one on my leg says chaos, i have one on my back that says heartbeat…"
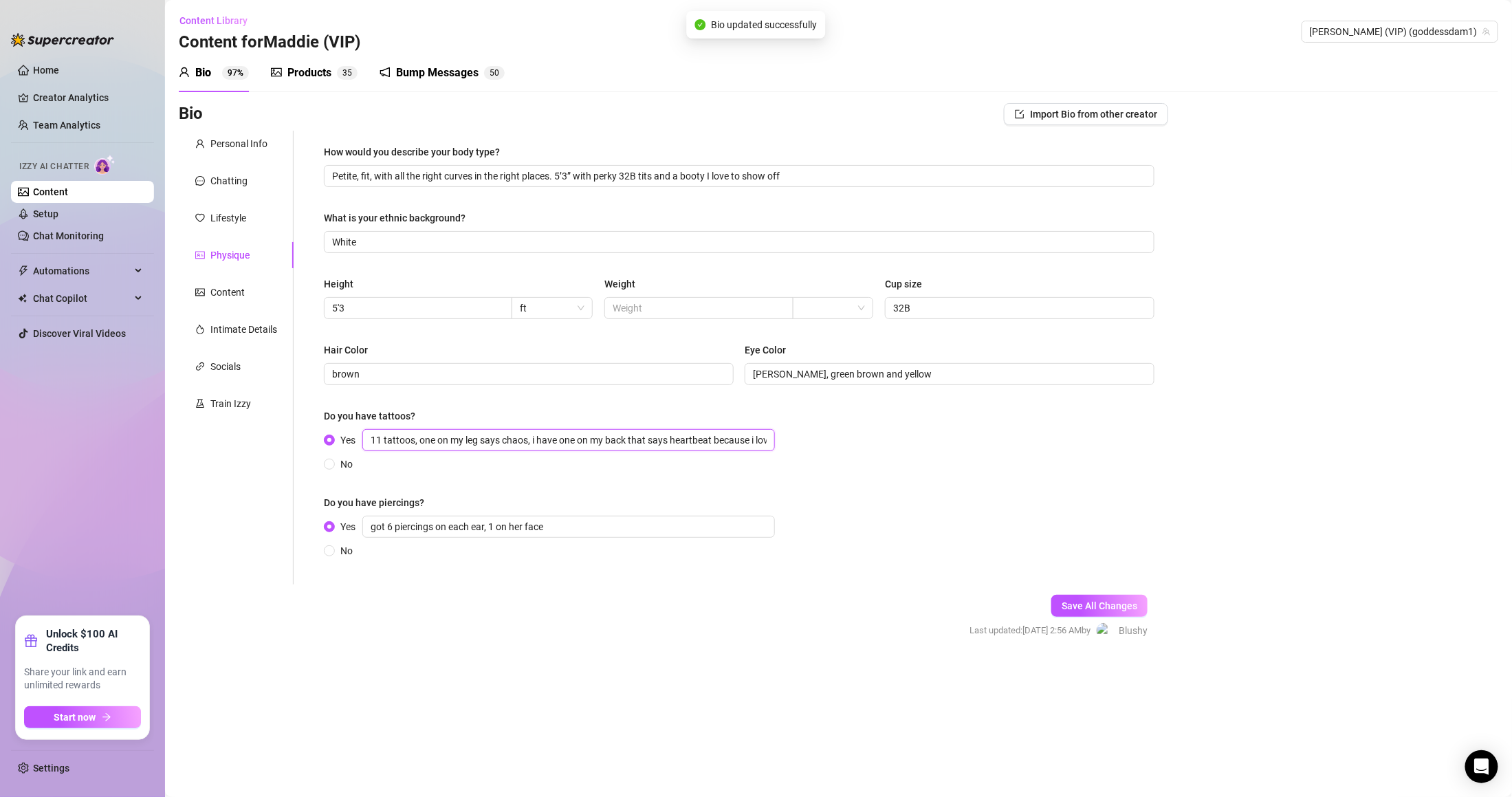
scroll to position [0, 3041]
type input "11 tattoos, one on my leg says chaos, i have one on my back that says heartbeat…"
click at [1092, 596] on button "Save All Changes" at bounding box center [1099, 606] width 96 height 22
click at [277, 289] on div "Content" at bounding box center [236, 292] width 115 height 26
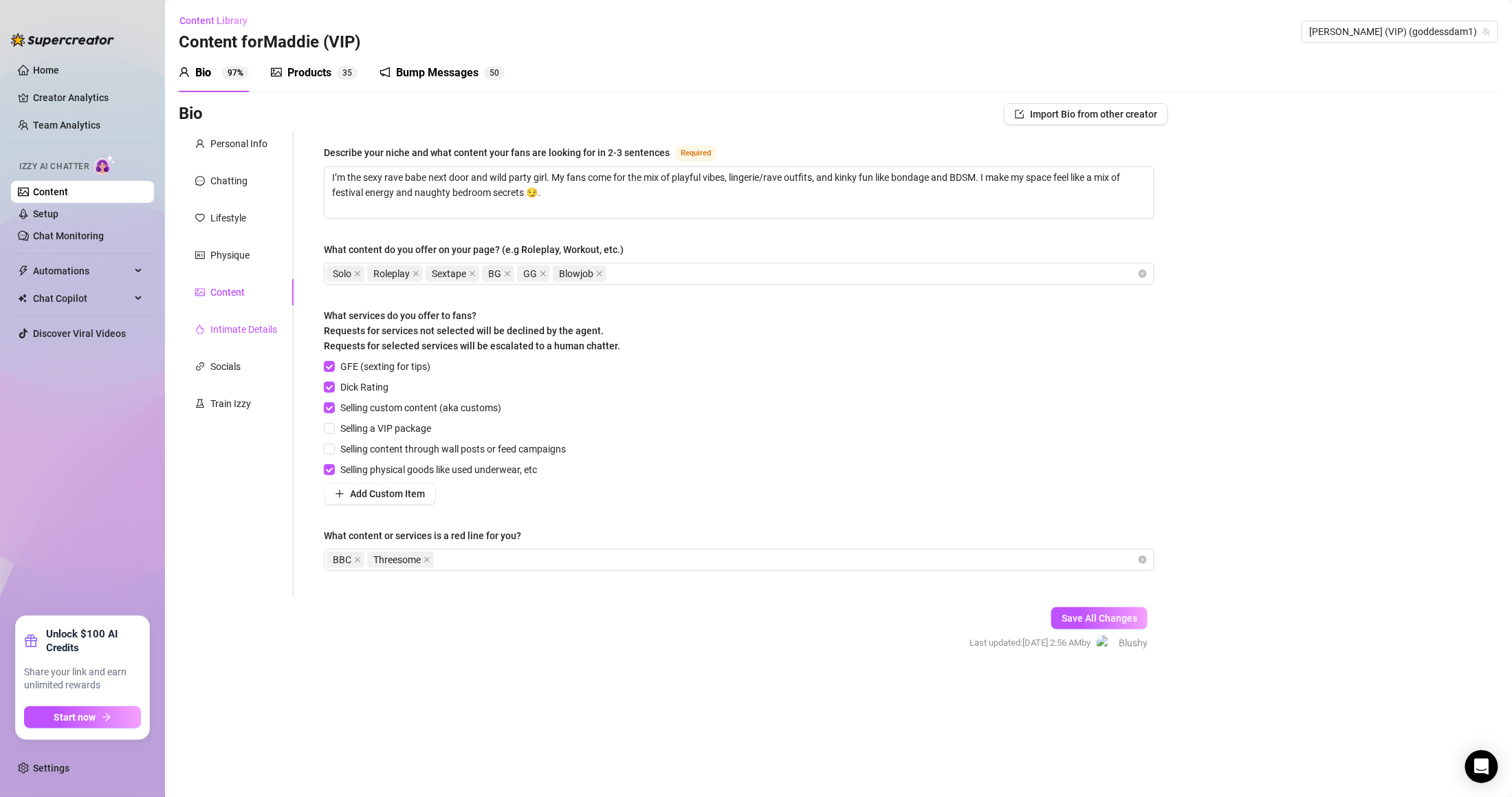
click at [262, 335] on div "Intimate Details" at bounding box center [243, 330] width 67 height 15
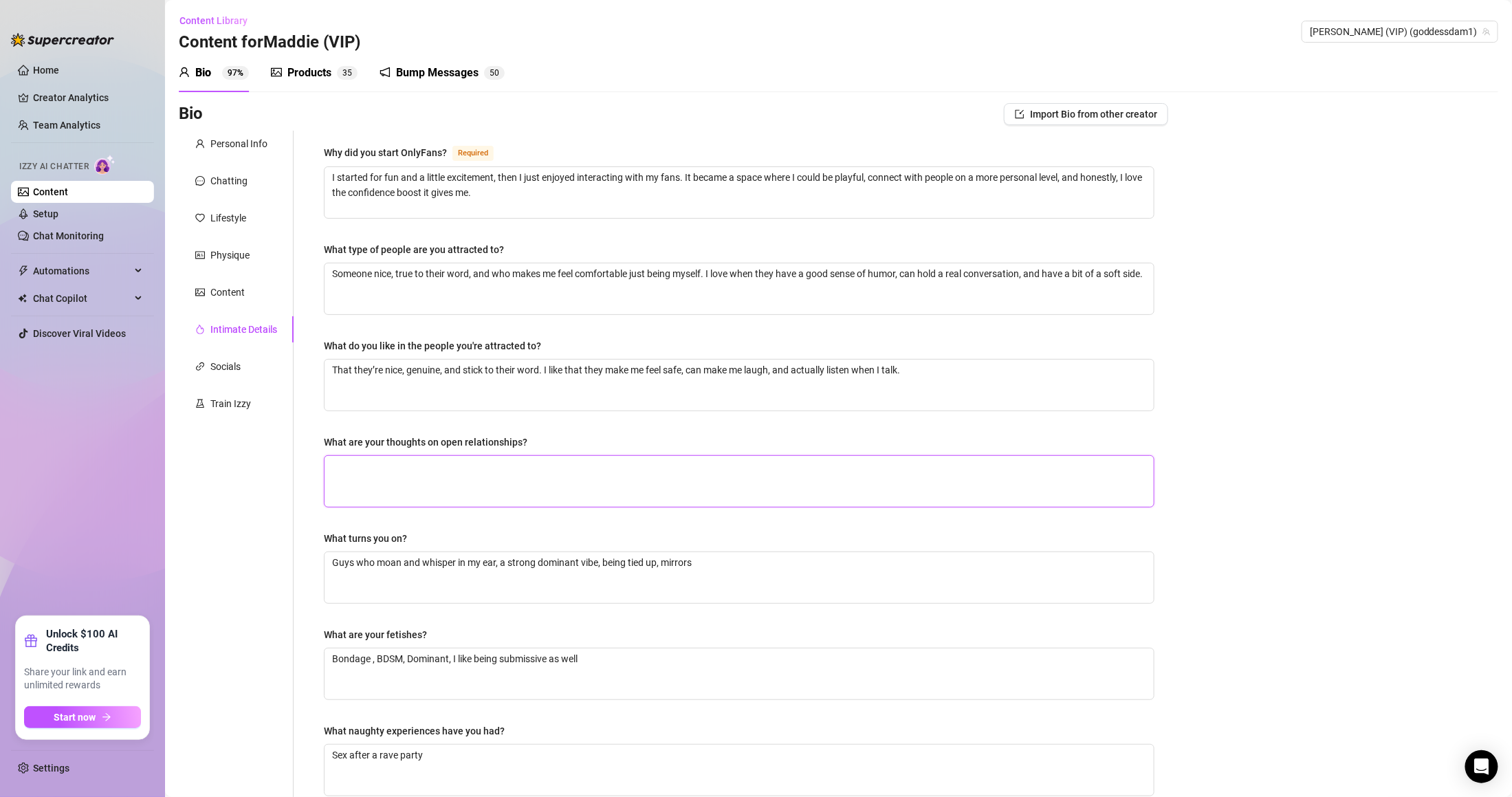
click at [384, 473] on textarea "What are your thoughts on open relationships?" at bounding box center [739, 481] width 829 height 51
click at [454, 435] on div "What are your thoughts on open relationships?" at bounding box center [426, 442] width 204 height 15
click at [454, 456] on textarea "What are your thoughts on open relationships?" at bounding box center [739, 481] width 829 height 51
click at [458, 480] on textarea "What are your thoughts on open relationships?" at bounding box center [739, 481] width 829 height 51
paste textarea "no for me personally"
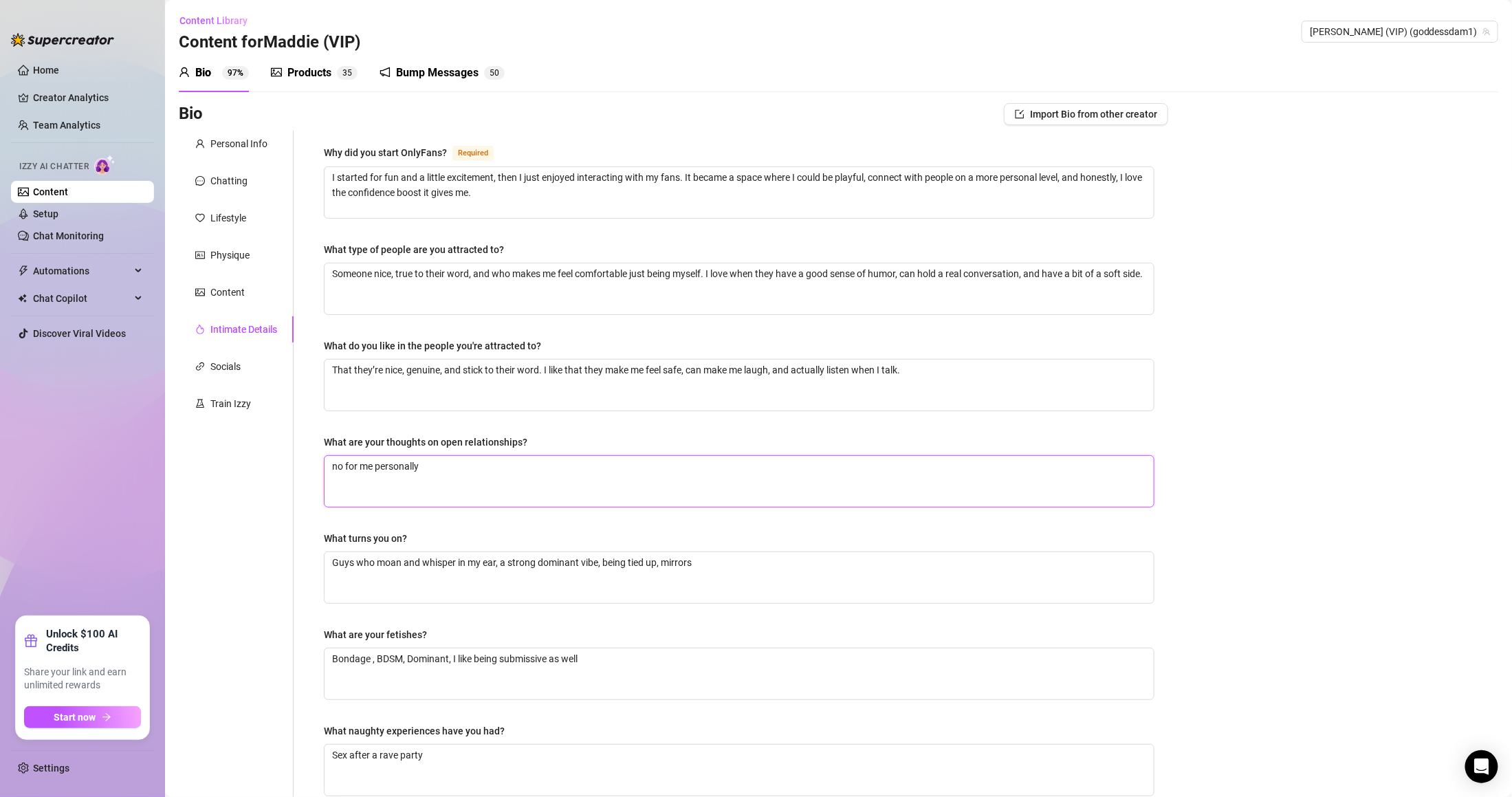
type textarea "no for me personally"
click at [538, 531] on div "What turns you on?" at bounding box center [739, 541] width 831 height 20
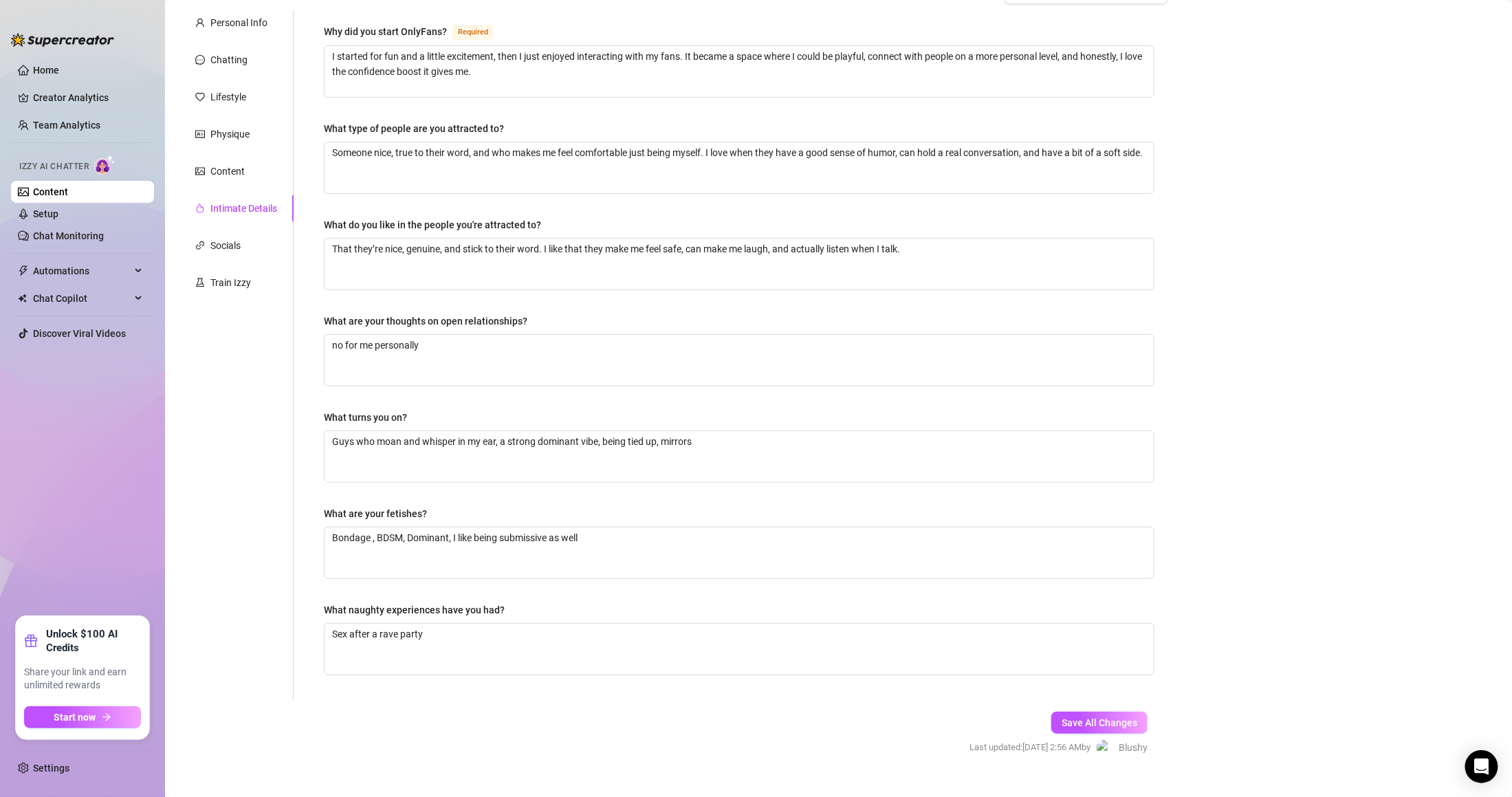
scroll to position [147, 0]
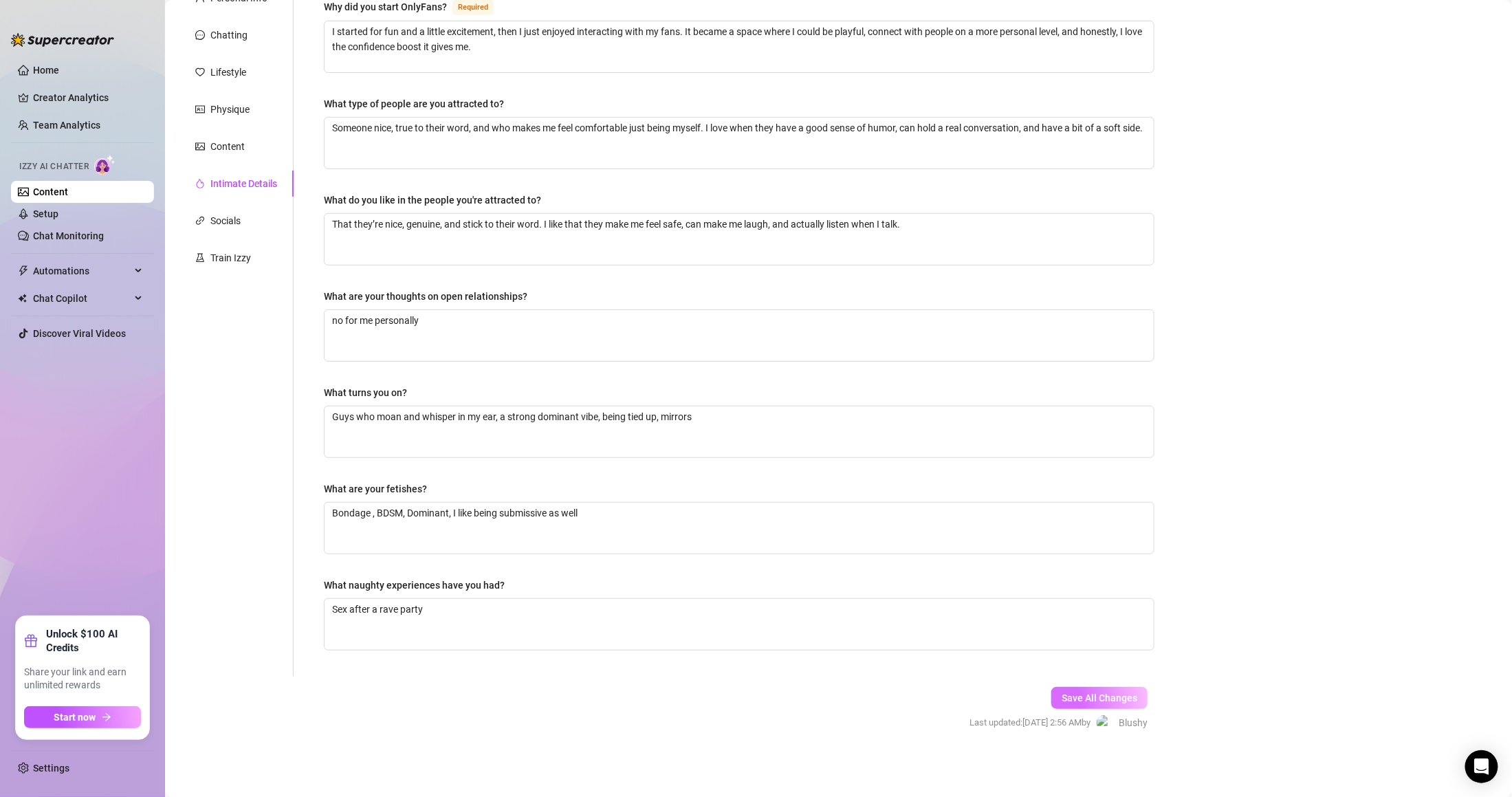
click at [1078, 694] on span "Save All Changes" at bounding box center [1099, 698] width 75 height 11
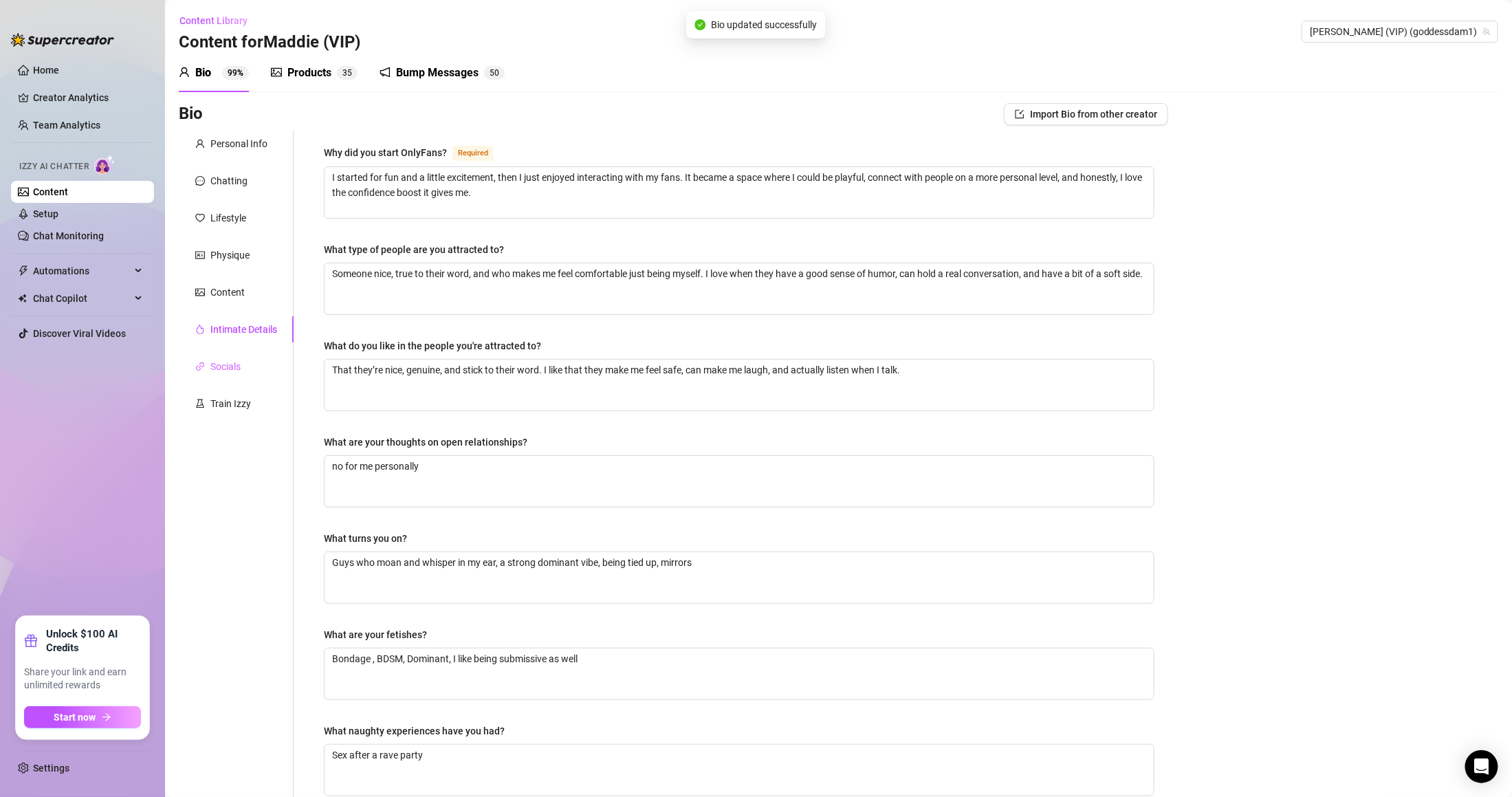
click at [245, 369] on div "Socials" at bounding box center [236, 366] width 115 height 26
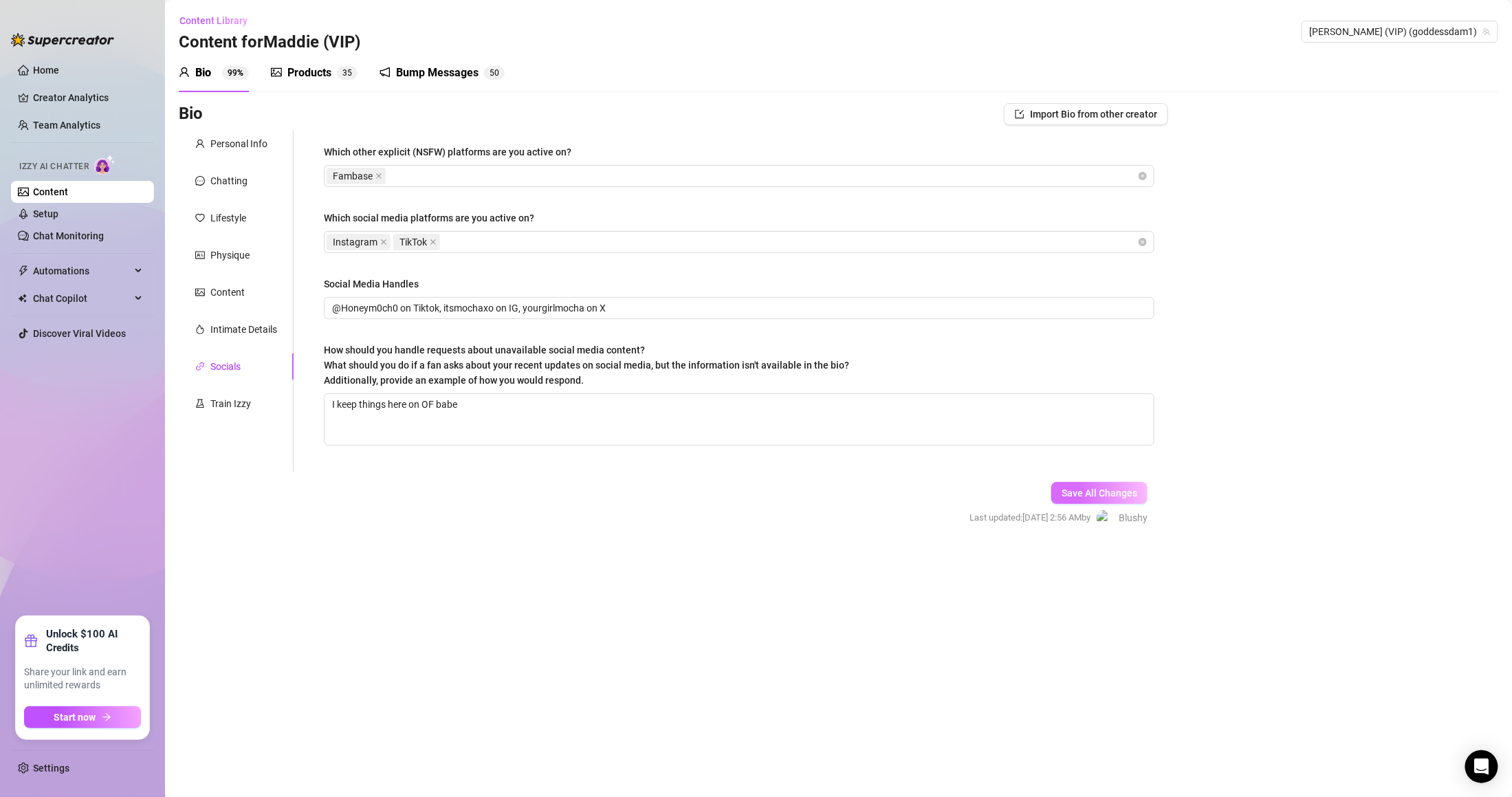
click at [1069, 491] on span "Save All Changes" at bounding box center [1099, 493] width 75 height 11
click at [265, 404] on div "Train Izzy" at bounding box center [236, 403] width 115 height 26
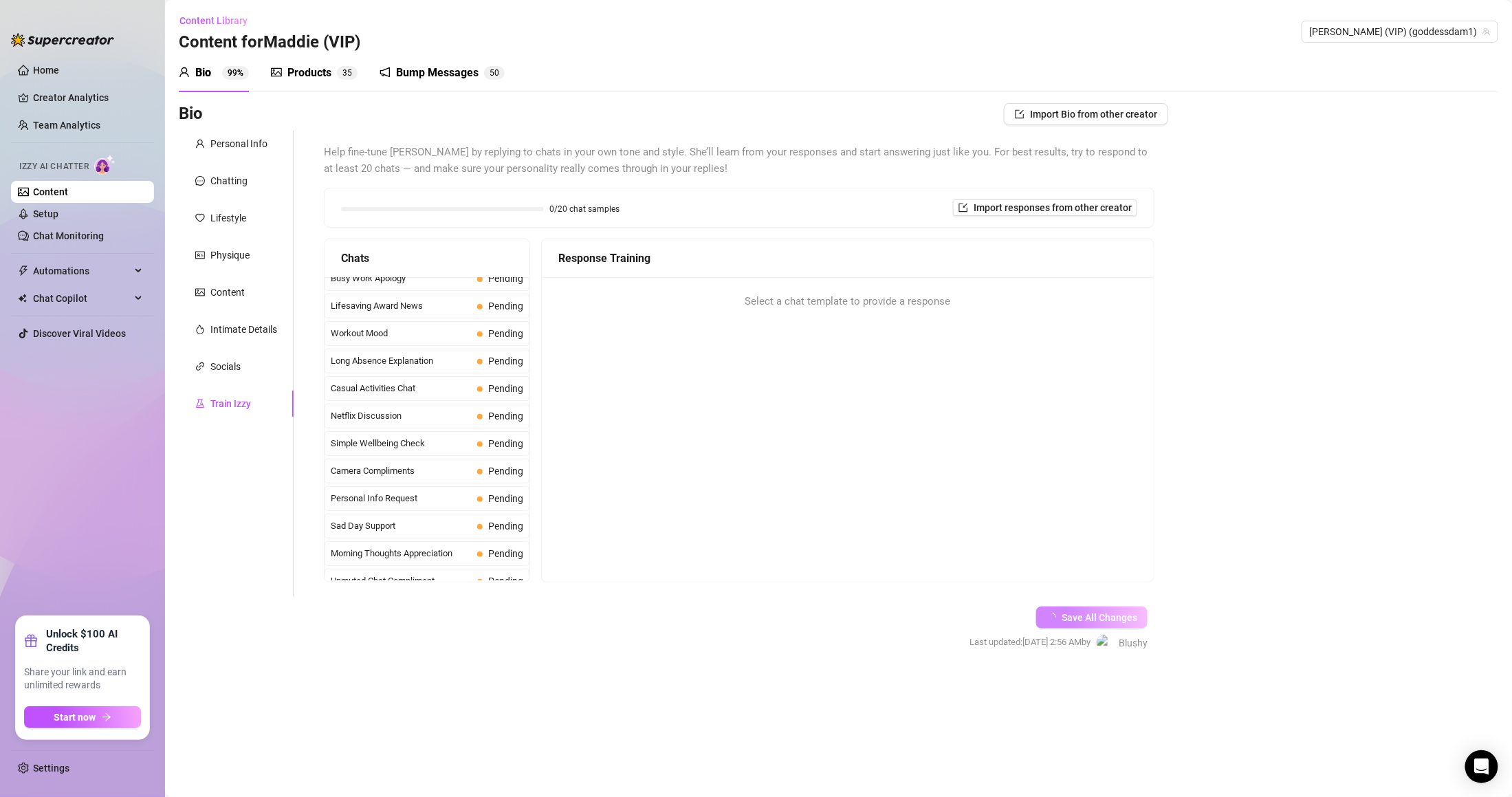
scroll to position [1249, 0]
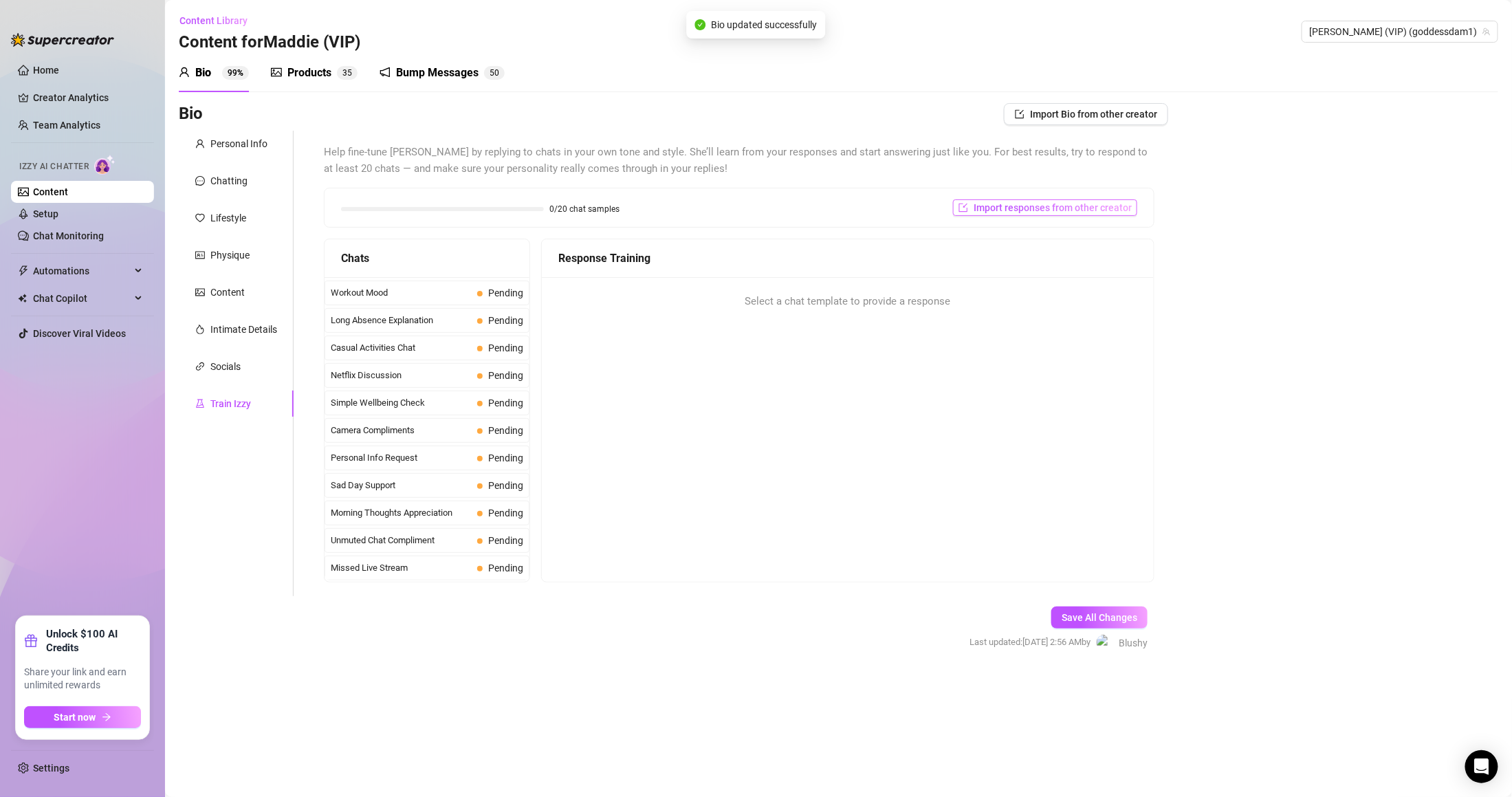
click at [1073, 203] on span "Import responses from other creator" at bounding box center [1053, 208] width 158 height 11
click at [1070, 243] on input "search" at bounding box center [1039, 243] width 108 height 20
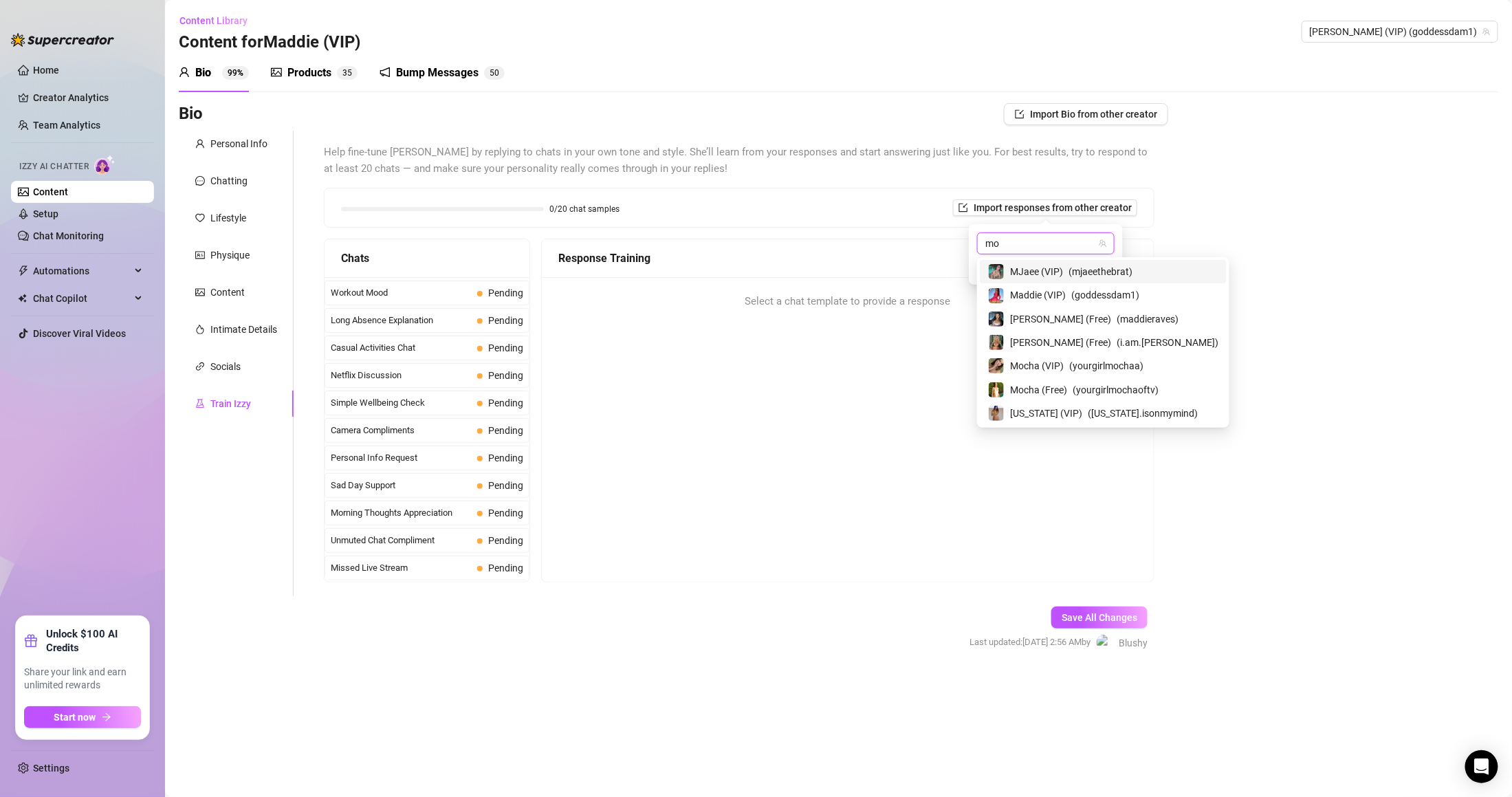
type input "moc"
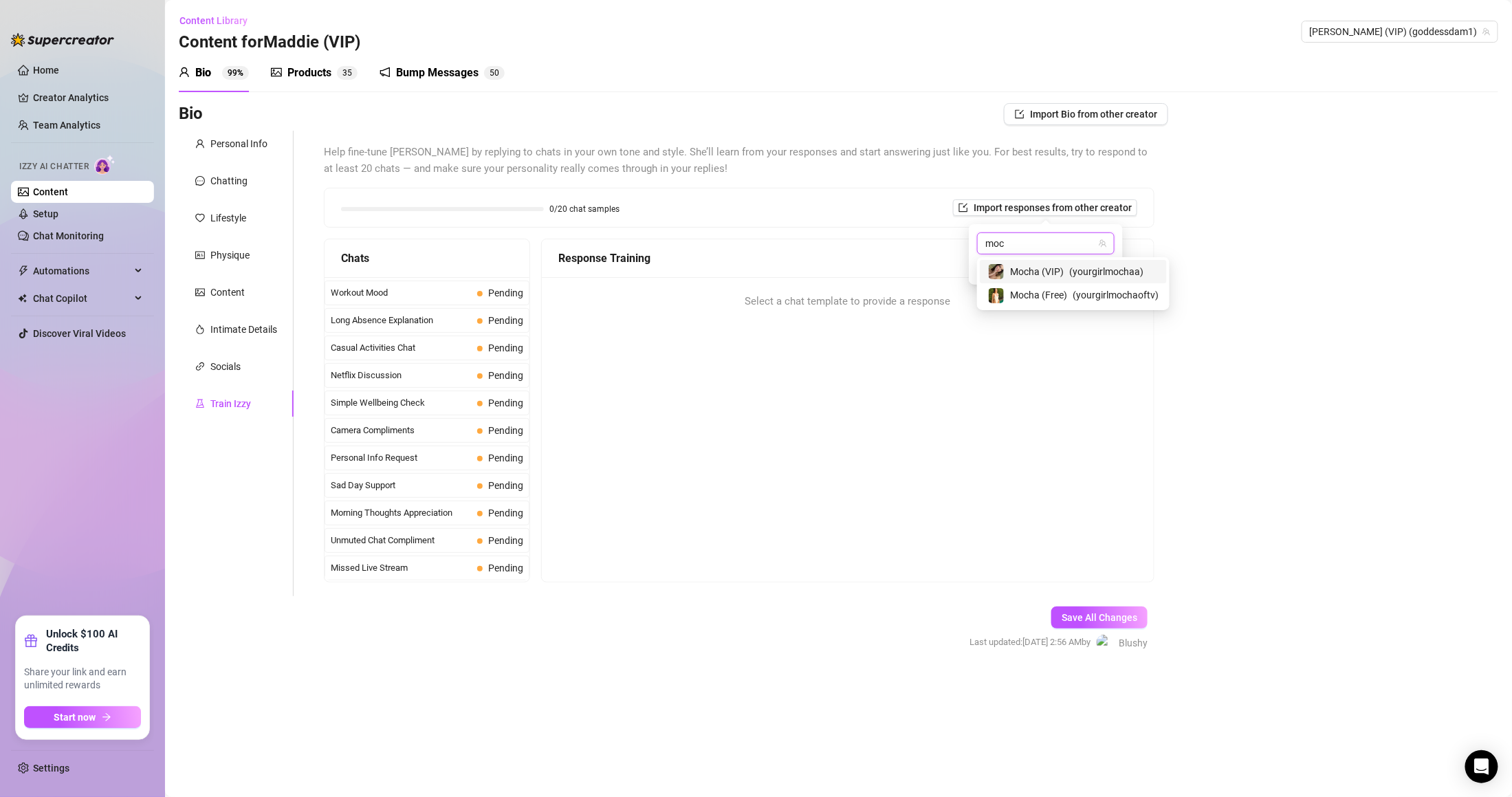
click at [1102, 275] on span "( yourgirlmochaa )" at bounding box center [1106, 272] width 74 height 15
click at [1100, 273] on span "Import" at bounding box center [1094, 268] width 28 height 11
click at [1094, 268] on span "Import" at bounding box center [1094, 268] width 28 height 11
click at [1031, 304] on div "Select a chat template to provide a response" at bounding box center [847, 302] width 579 height 17
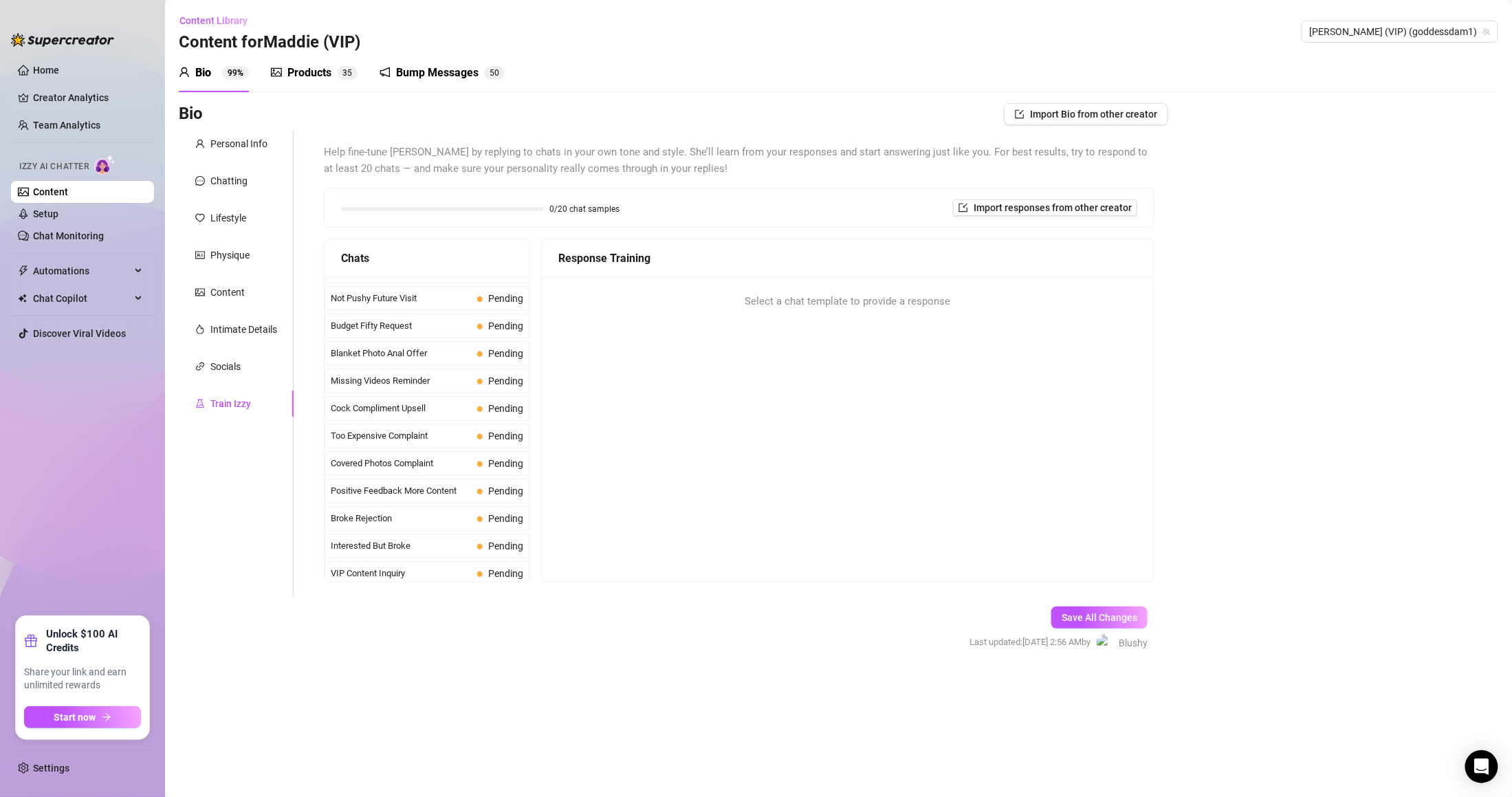
scroll to position [0, 0]
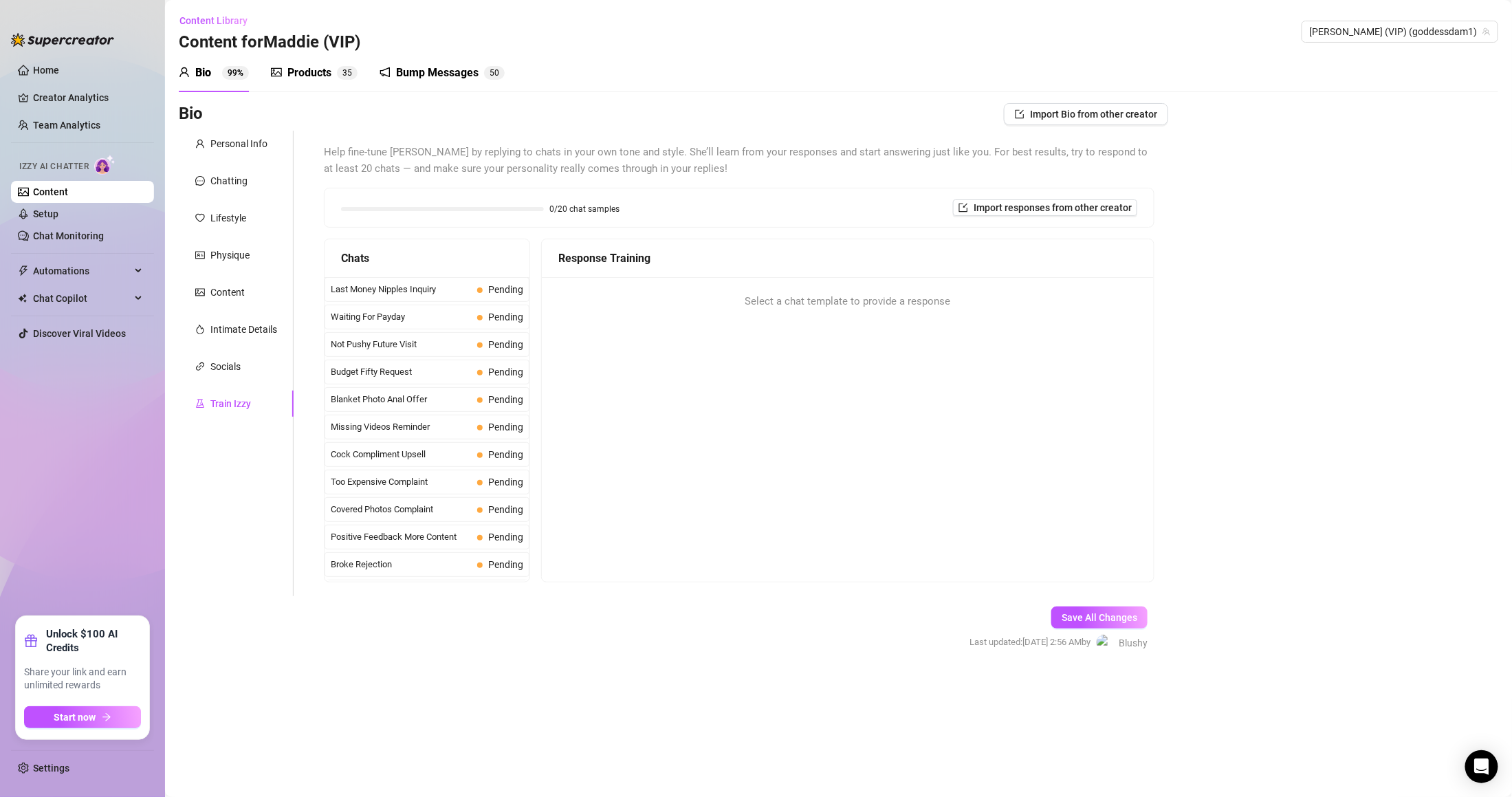
click at [1025, 217] on div "0/20 chat samples Import responses from other creator" at bounding box center [739, 208] width 829 height 39
click at [1028, 204] on span "Import responses from other creator" at bounding box center [1053, 208] width 158 height 11
click at [1085, 264] on span "Import" at bounding box center [1094, 268] width 28 height 11
click at [1092, 273] on span "Import" at bounding box center [1094, 268] width 28 height 11
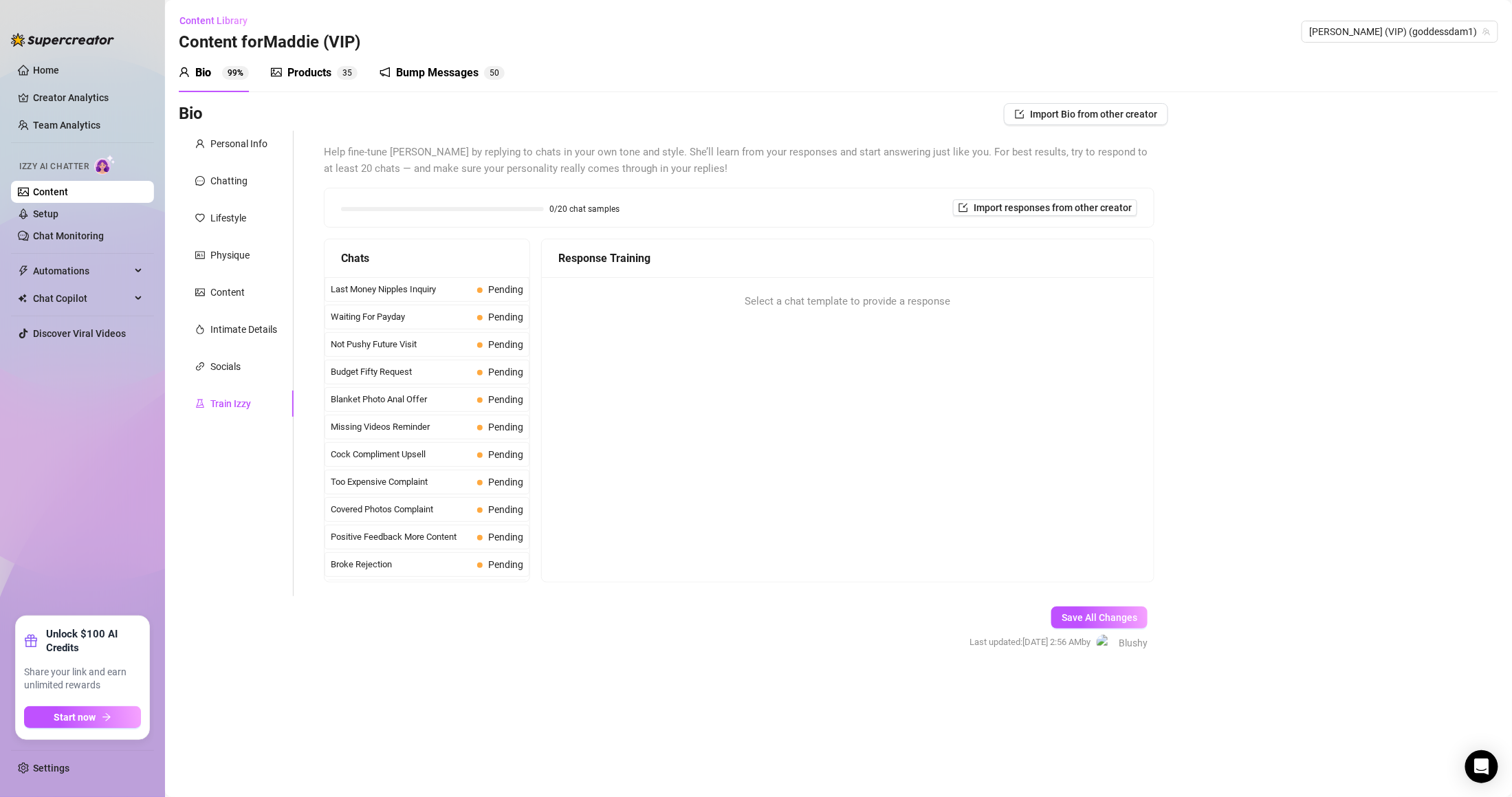
click at [1073, 175] on span "Help fine-tune [PERSON_NAME] by replying to chats in your own tone and style. S…" at bounding box center [739, 160] width 831 height 32
click at [1095, 215] on button "Import responses from other creator" at bounding box center [1045, 208] width 185 height 17
click at [1092, 267] on span "Import" at bounding box center [1094, 268] width 28 height 11
click at [1198, 308] on div "Bio Import Bio from other creator Personal Info Chatting Lifestyle Physique Con…" at bounding box center [838, 388] width 1319 height 572
click at [1103, 604] on div "Save All Changes Last updated: [DATE] 2:56 AM by [PERSON_NAME]" at bounding box center [1058, 628] width 219 height 65
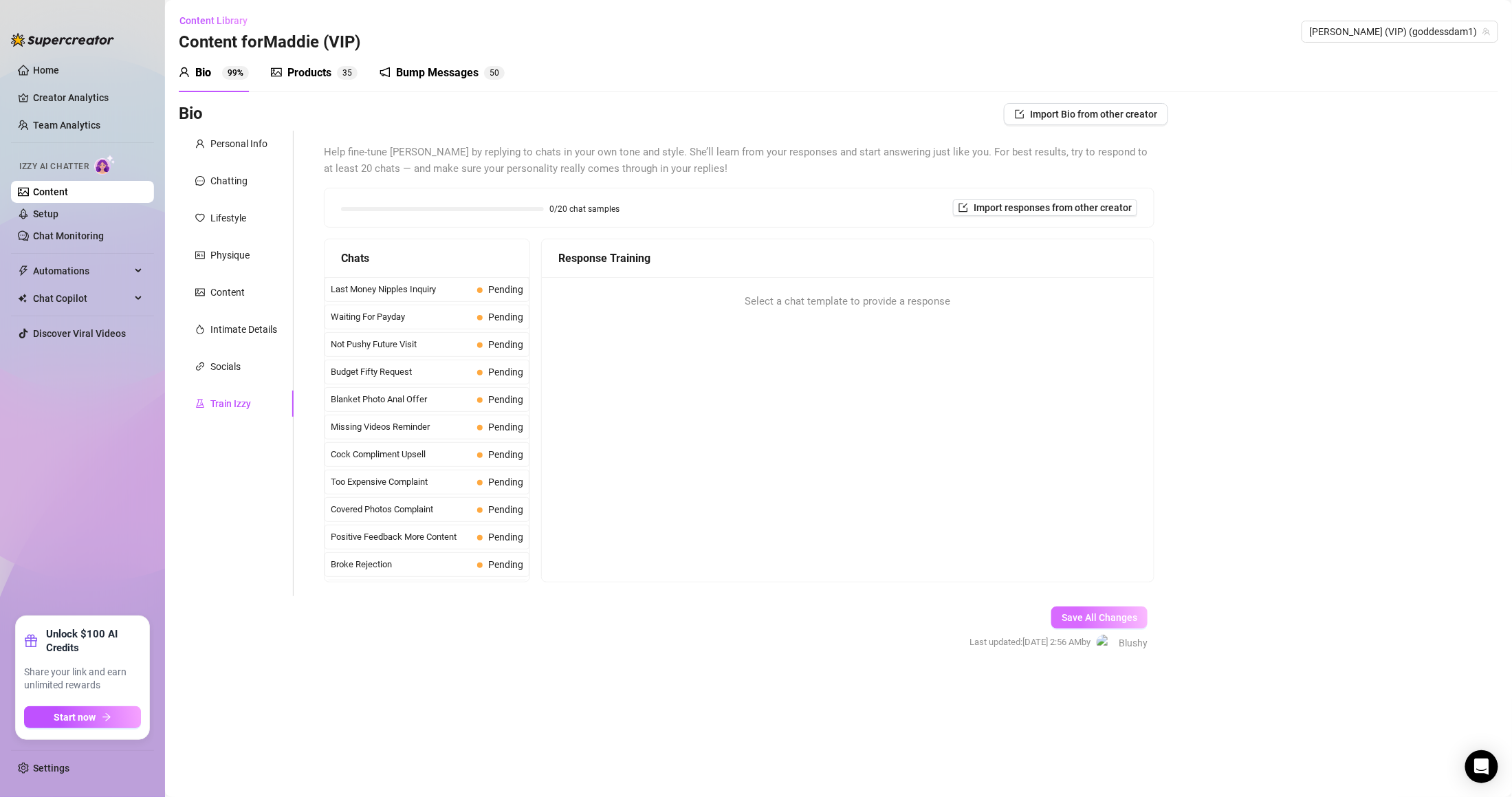
click at [1103, 612] on span "Save All Changes" at bounding box center [1099, 618] width 75 height 11
click at [1103, 620] on span "Save All Changes" at bounding box center [1099, 618] width 75 height 11
click at [1094, 208] on span "Import responses from other creator" at bounding box center [1053, 208] width 158 height 11
click at [488, 295] on span "Pending" at bounding box center [506, 289] width 35 height 11
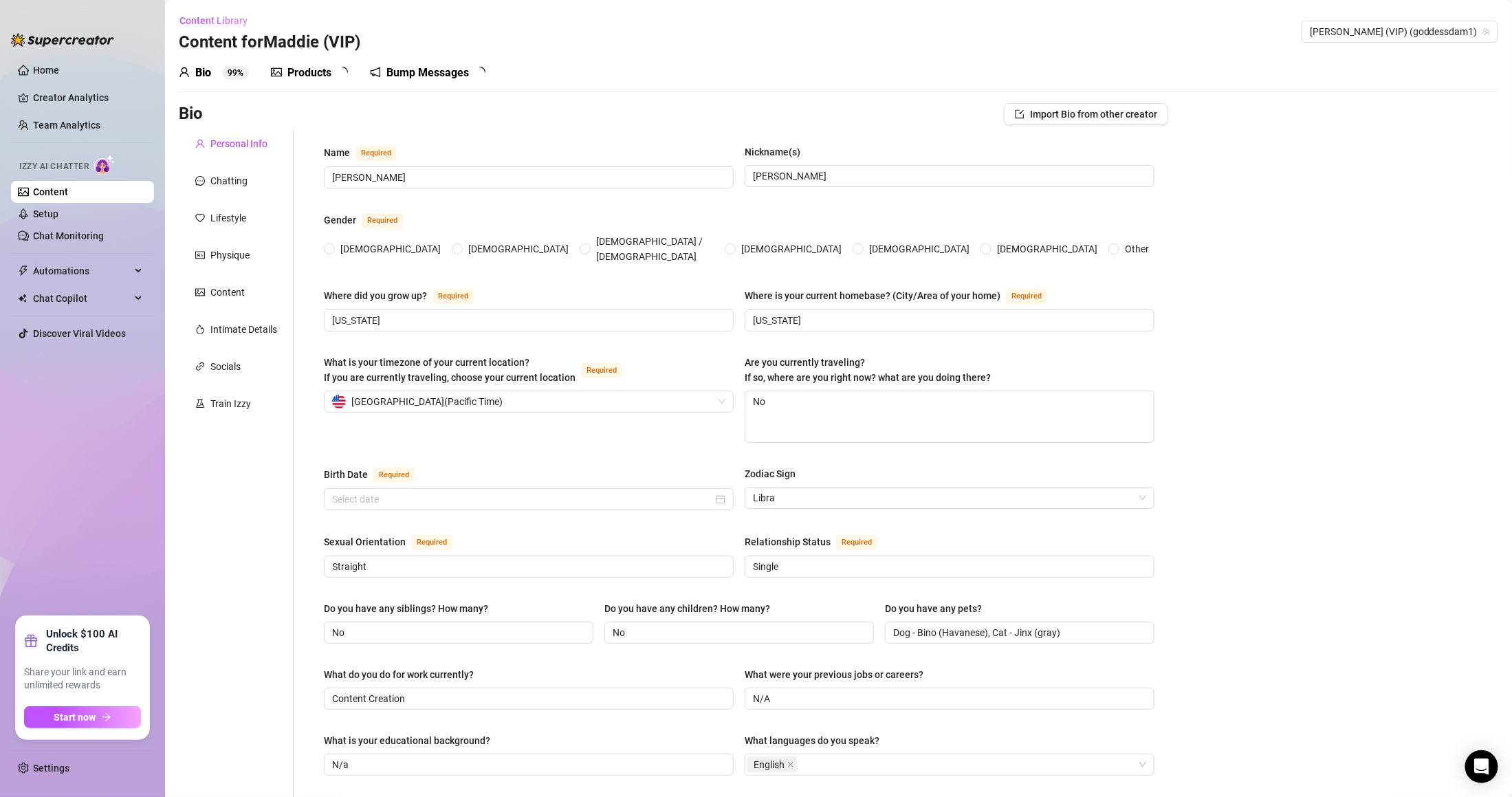
radio input "true"
type input "[DATE]"
click at [235, 385] on div "Personal Info Chatting Lifestyle Physique Content Intimate Details Socials Trai…" at bounding box center [236, 692] width 115 height 1124
click at [241, 406] on div "Train Izzy" at bounding box center [230, 403] width 40 height 15
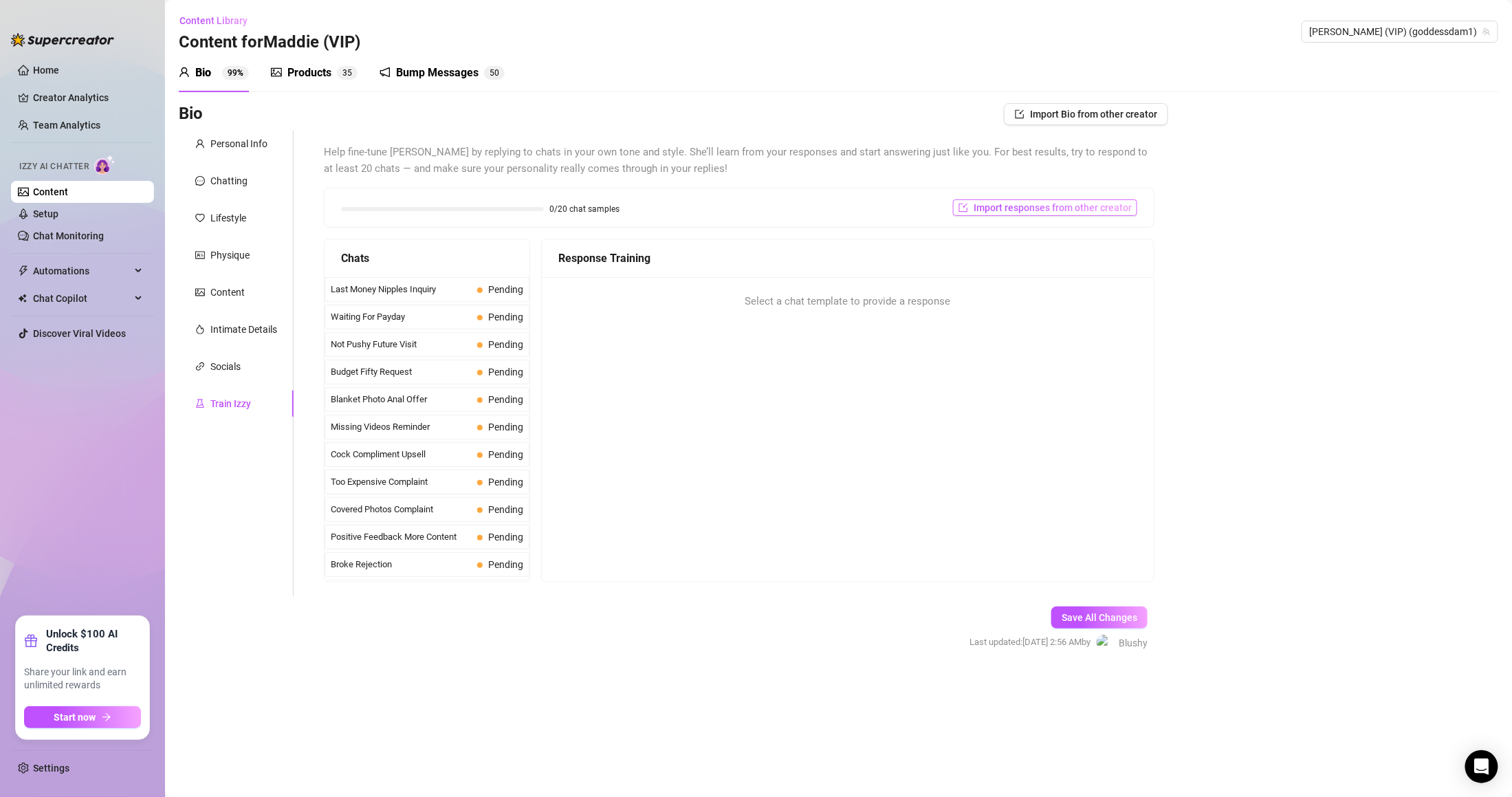
click at [1034, 211] on span "Import responses from other creator" at bounding box center [1053, 208] width 158 height 11
click at [1053, 240] on input "search" at bounding box center [1039, 243] width 108 height 20
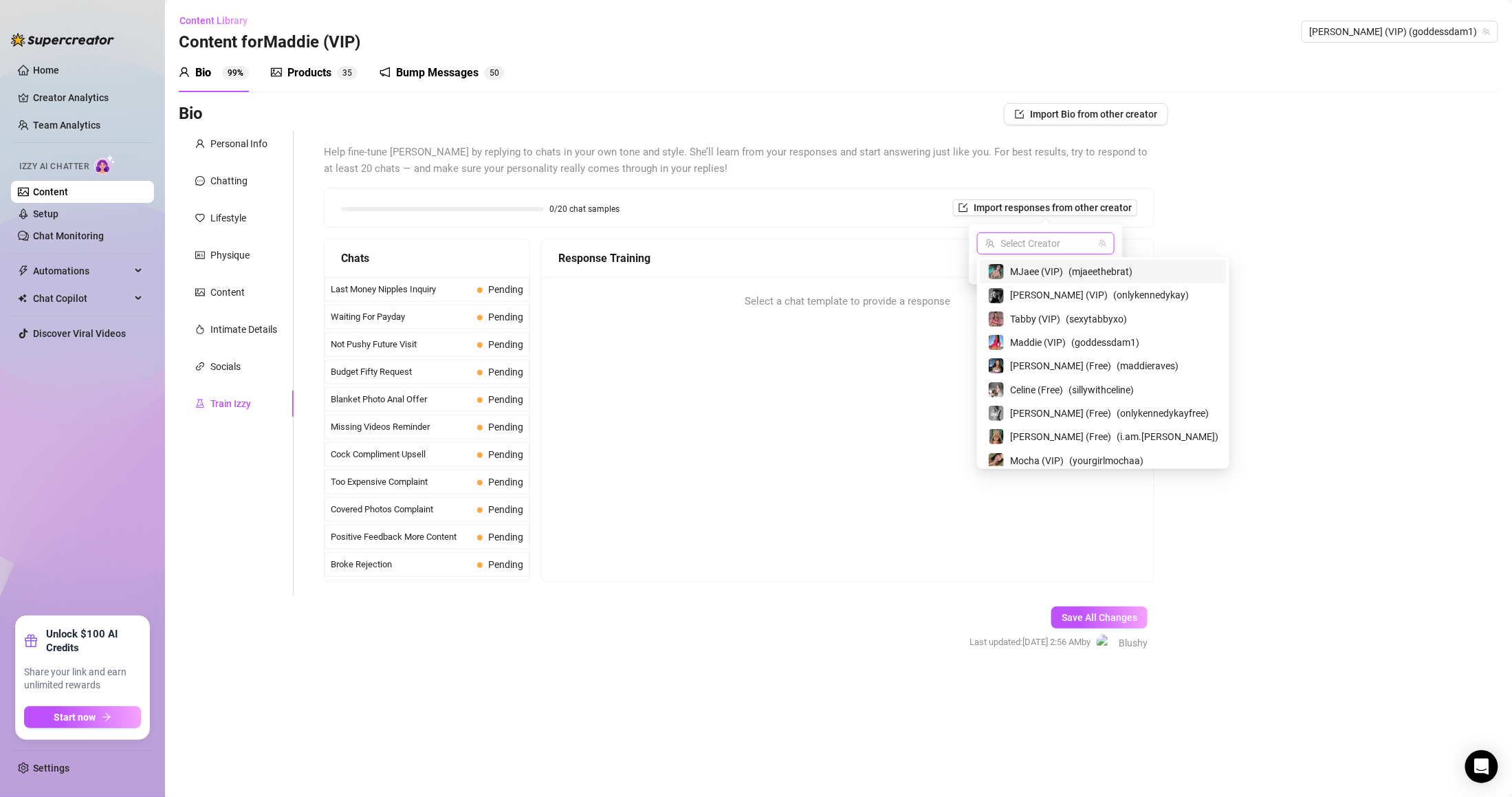
click at [1053, 241] on input "search" at bounding box center [1039, 243] width 108 height 20
click at [1032, 454] on span "Mocha (VIP)" at bounding box center [1036, 461] width 53 height 15
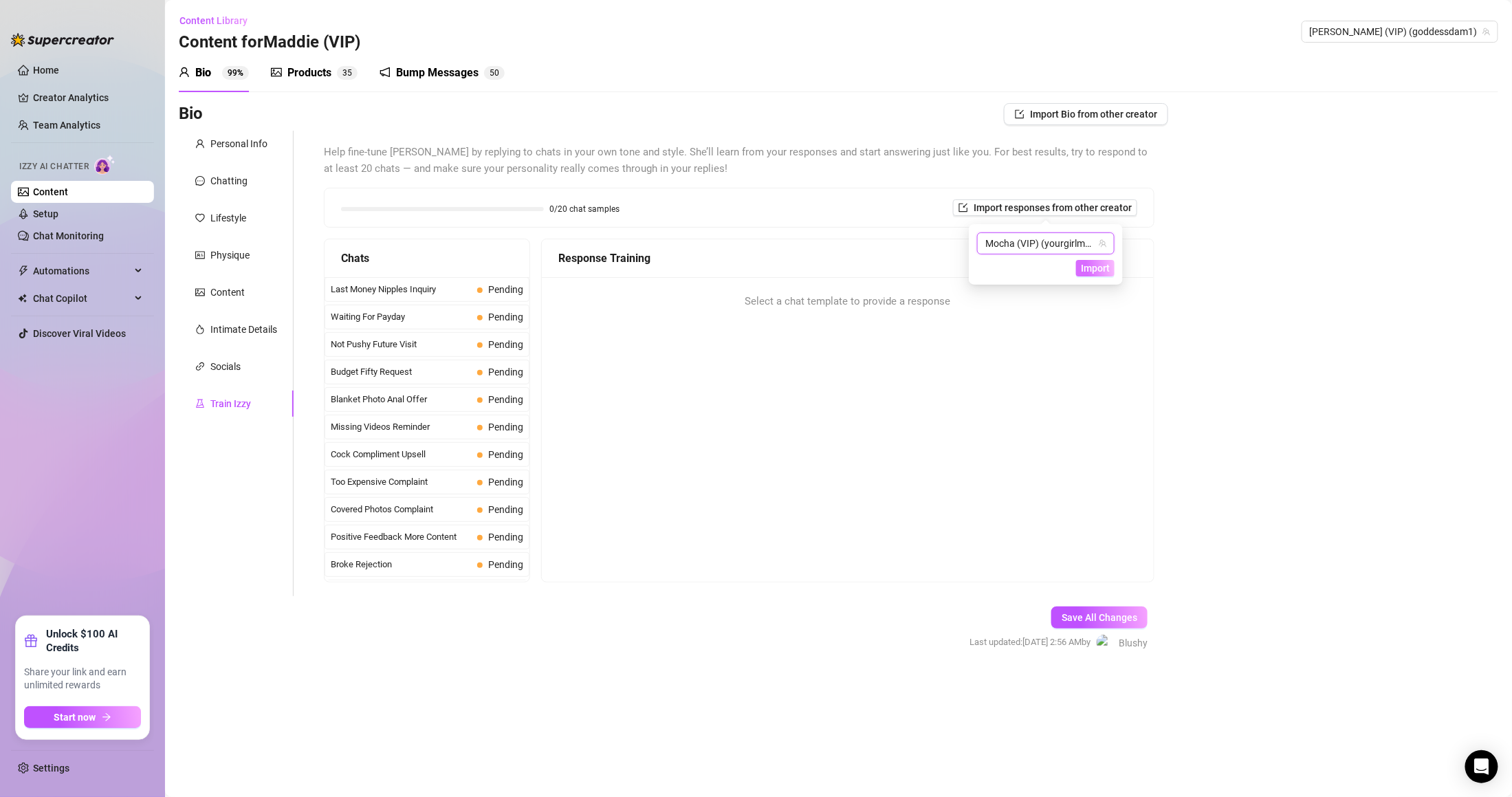
click at [1094, 267] on span "Import" at bounding box center [1094, 268] width 28 height 11
click at [1103, 264] on span "Import" at bounding box center [1094, 268] width 28 height 11
click at [1094, 273] on span "Import" at bounding box center [1094, 268] width 28 height 11
click at [415, 475] on div "Too Expensive Complaint Pending" at bounding box center [427, 482] width 205 height 25
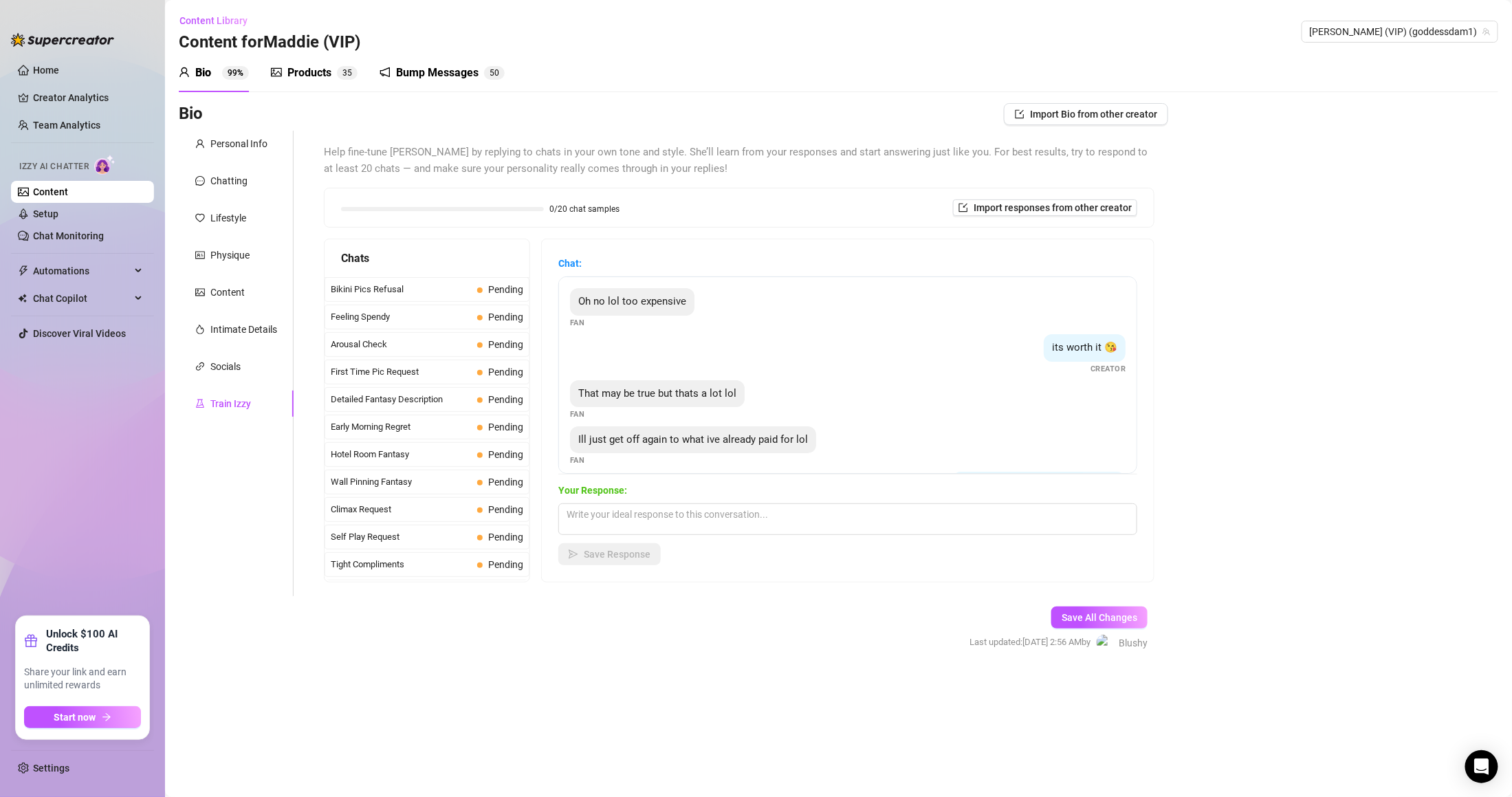
scroll to position [1249, 0]
click at [488, 571] on span "Pending" at bounding box center [506, 568] width 35 height 11
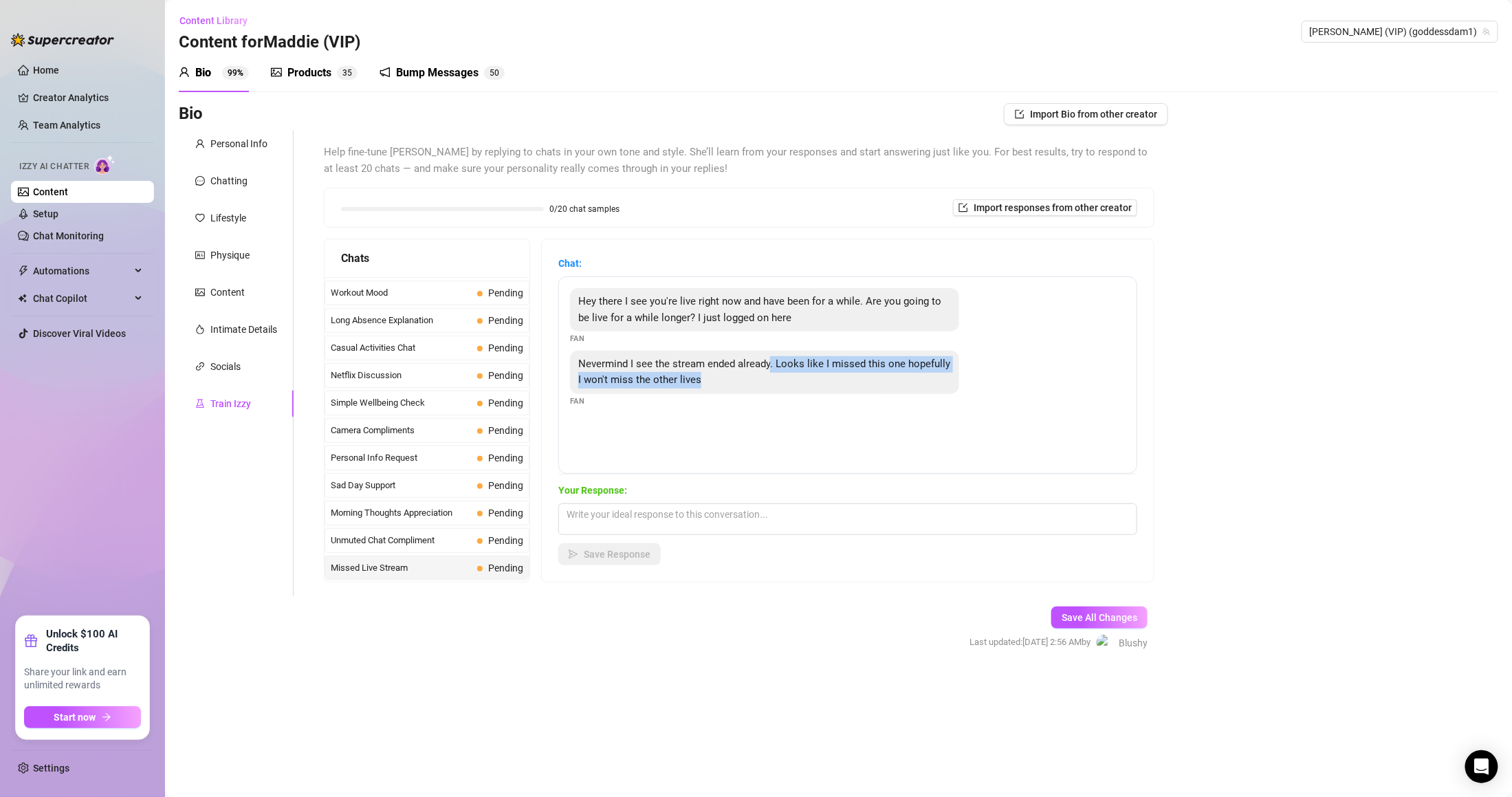
drag, startPoint x: 774, startPoint y: 351, endPoint x: 787, endPoint y: 393, distance: 44.0
click at [787, 393] on div "Nevermind I see the stream ended already. Looks like I missed this one hopefull…" at bounding box center [765, 372] width 389 height 43
click at [695, 521] on textarea at bounding box center [847, 519] width 579 height 31
click at [1421, 31] on span "[PERSON_NAME] (VIP) (goddessdam1)" at bounding box center [1400, 31] width 180 height 20
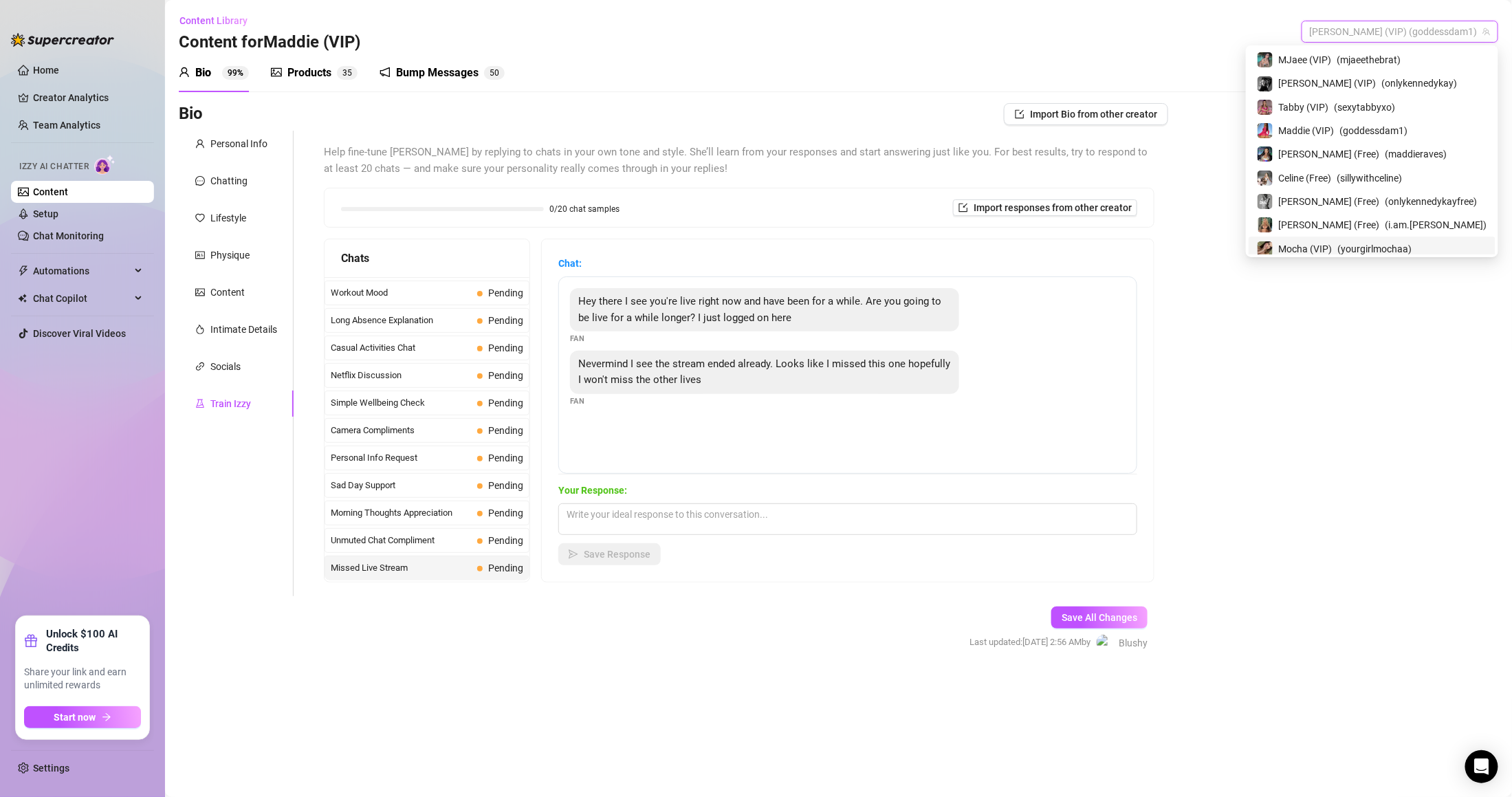
click at [1333, 248] on span "Mocha (VIP)" at bounding box center [1305, 249] width 53 height 15
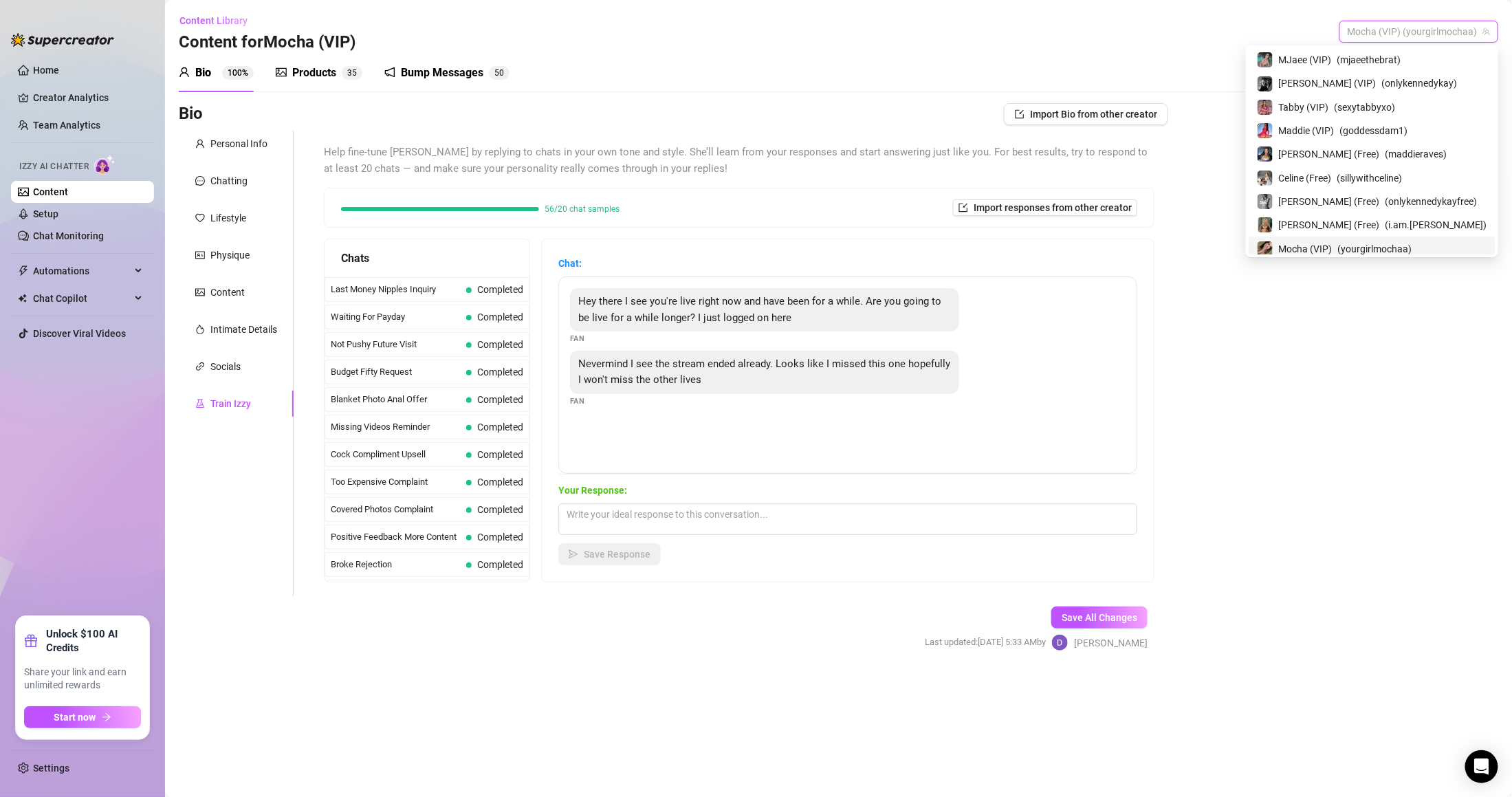
click at [1420, 33] on span "Mocha (VIP) (yourgirlmochaa)" at bounding box center [1418, 31] width 142 height 20
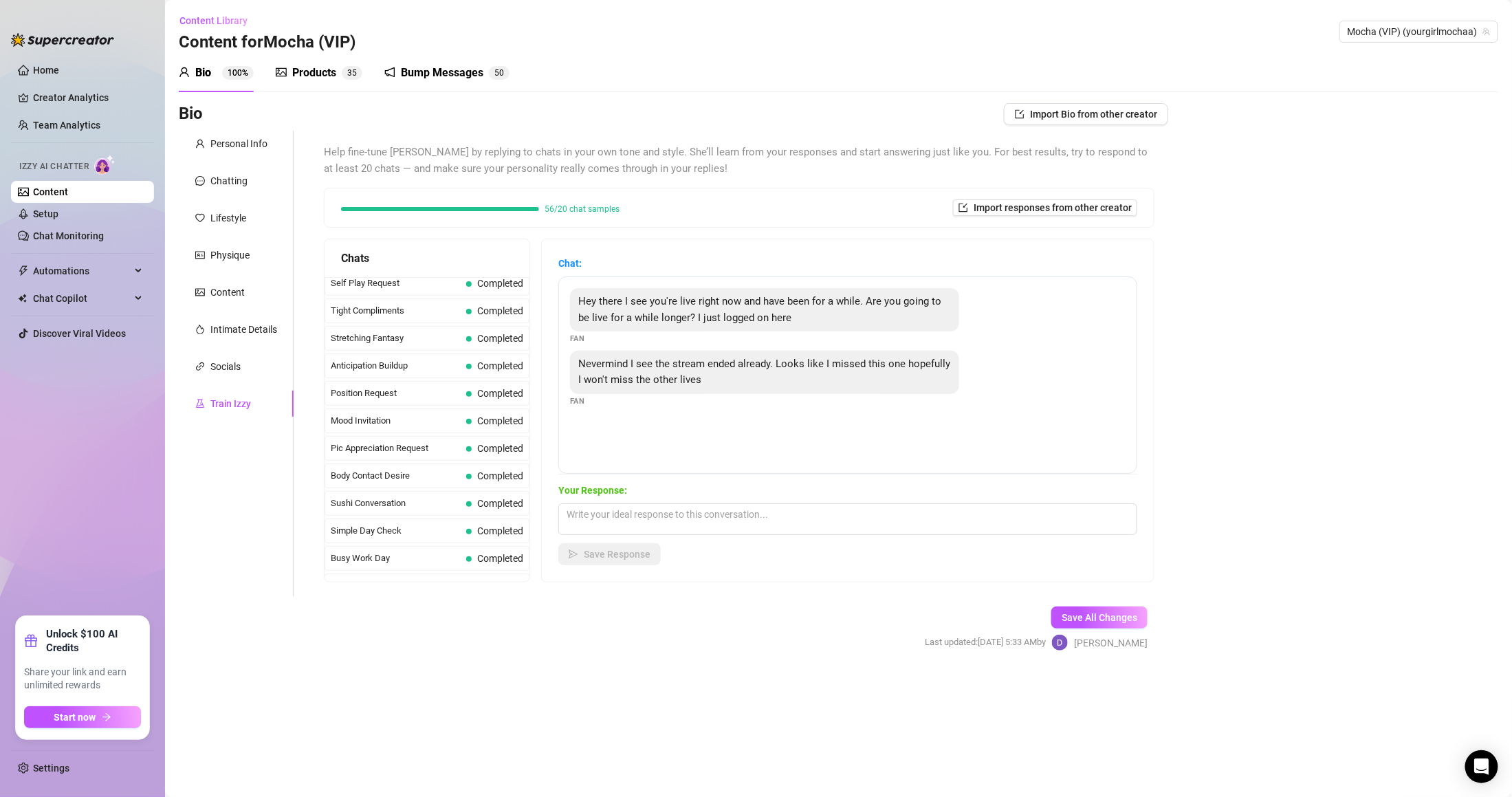
scroll to position [1249, 0]
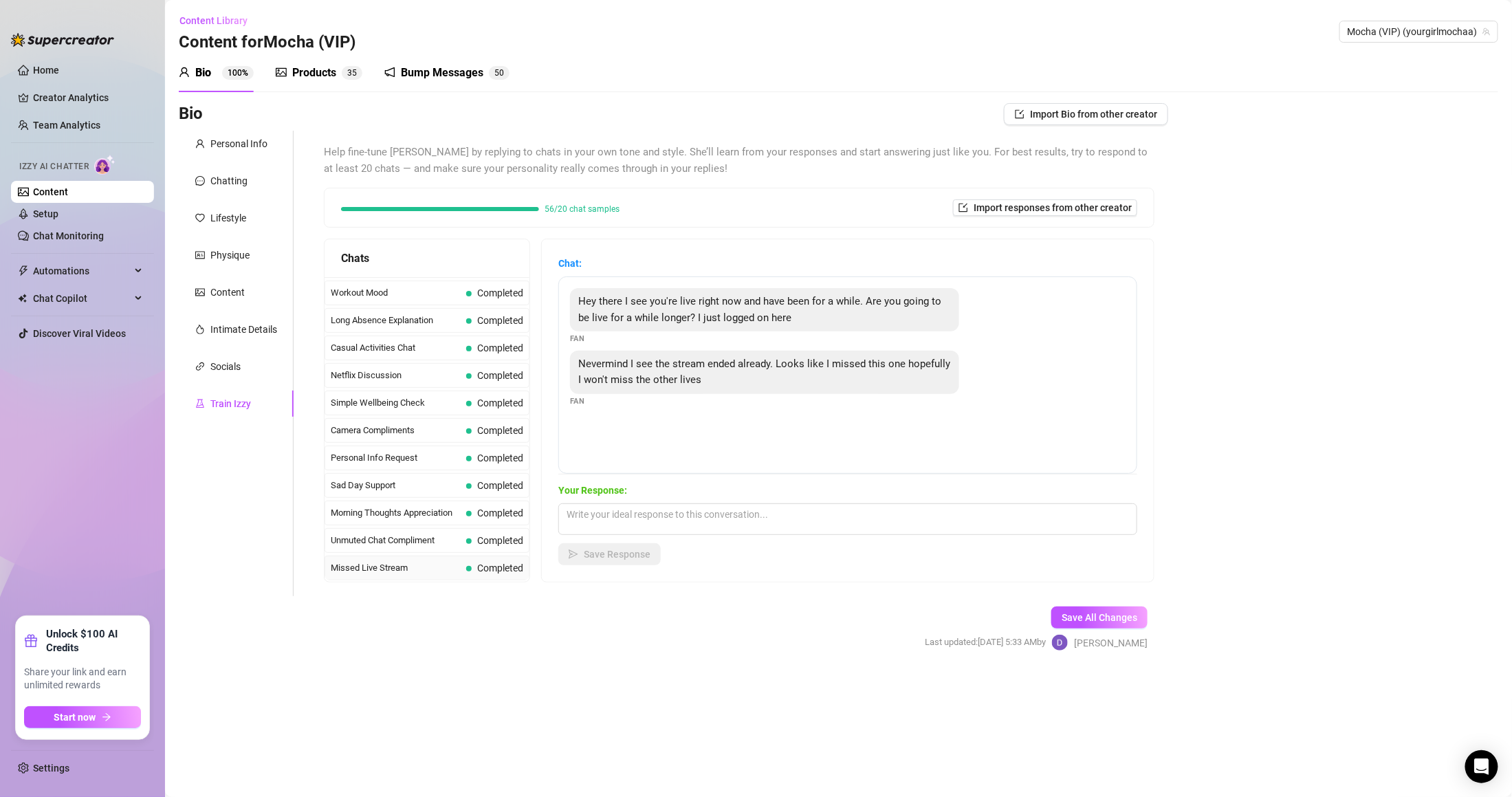
click at [486, 571] on span "Completed" at bounding box center [500, 568] width 46 height 11
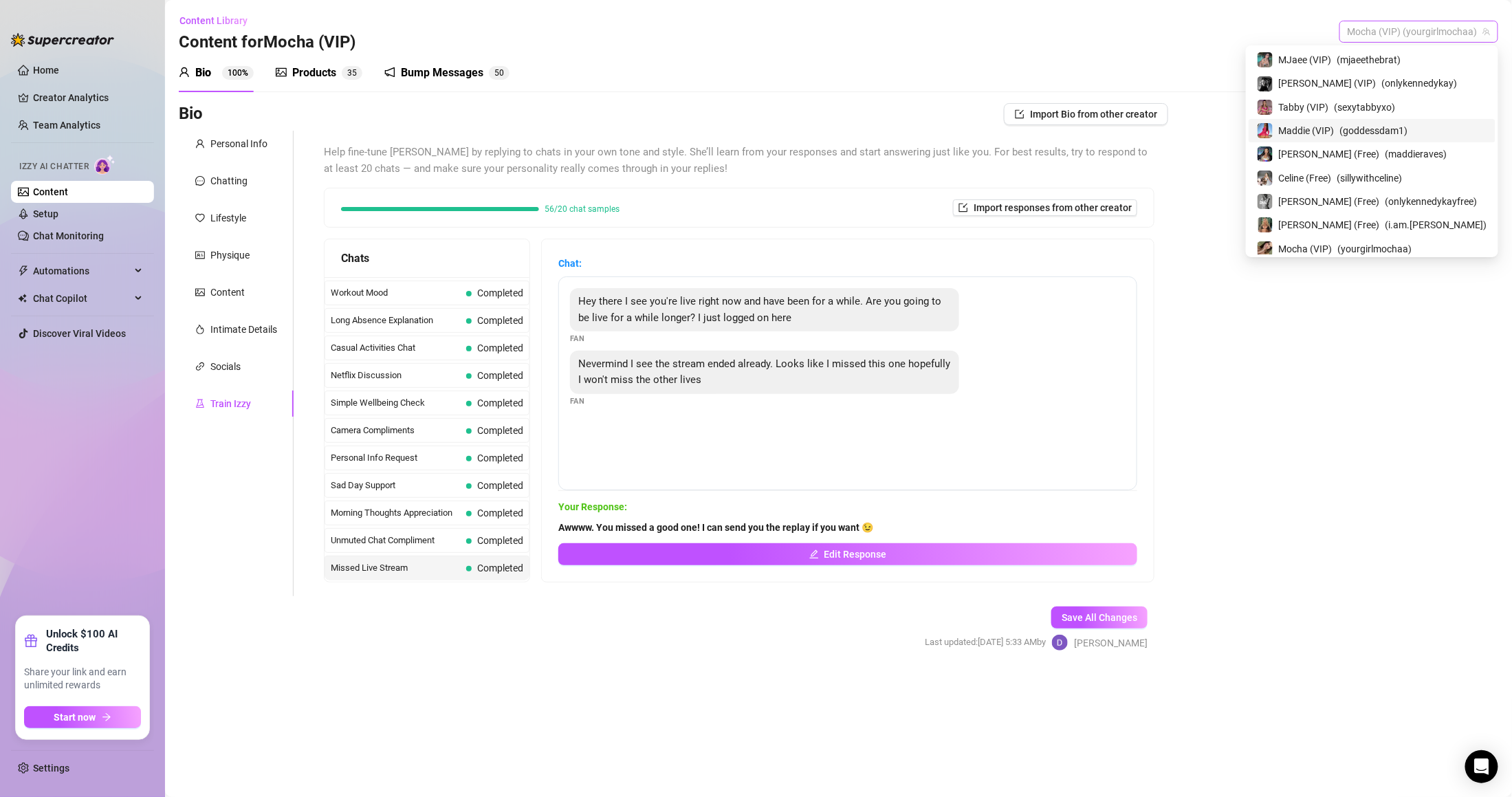
click at [1403, 23] on span "Mocha (VIP) (yourgirlmochaa)" at bounding box center [1418, 31] width 142 height 20
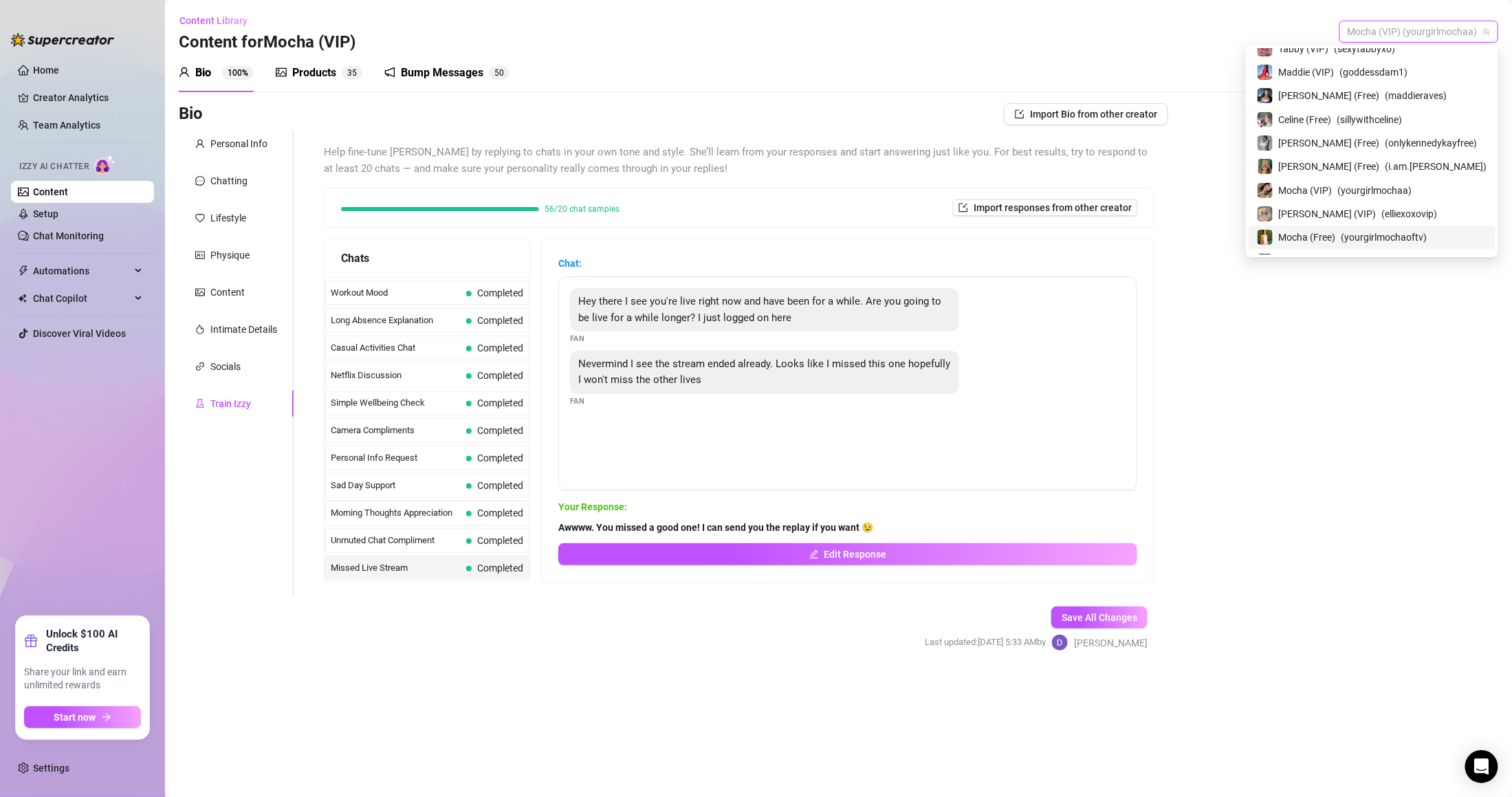
scroll to position [0, 0]
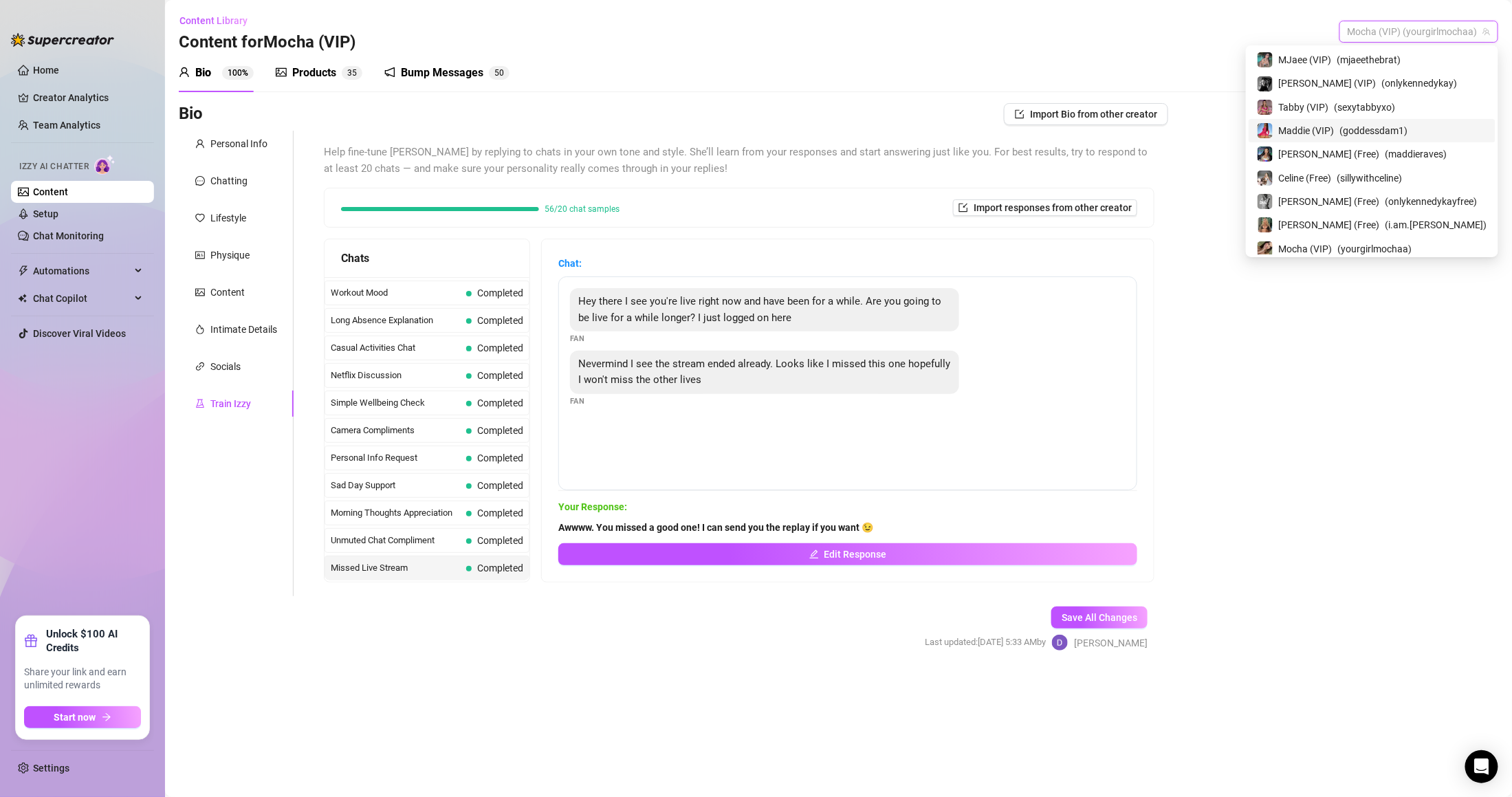
click at [1335, 130] on span "Maddie (VIP)" at bounding box center [1306, 130] width 56 height 15
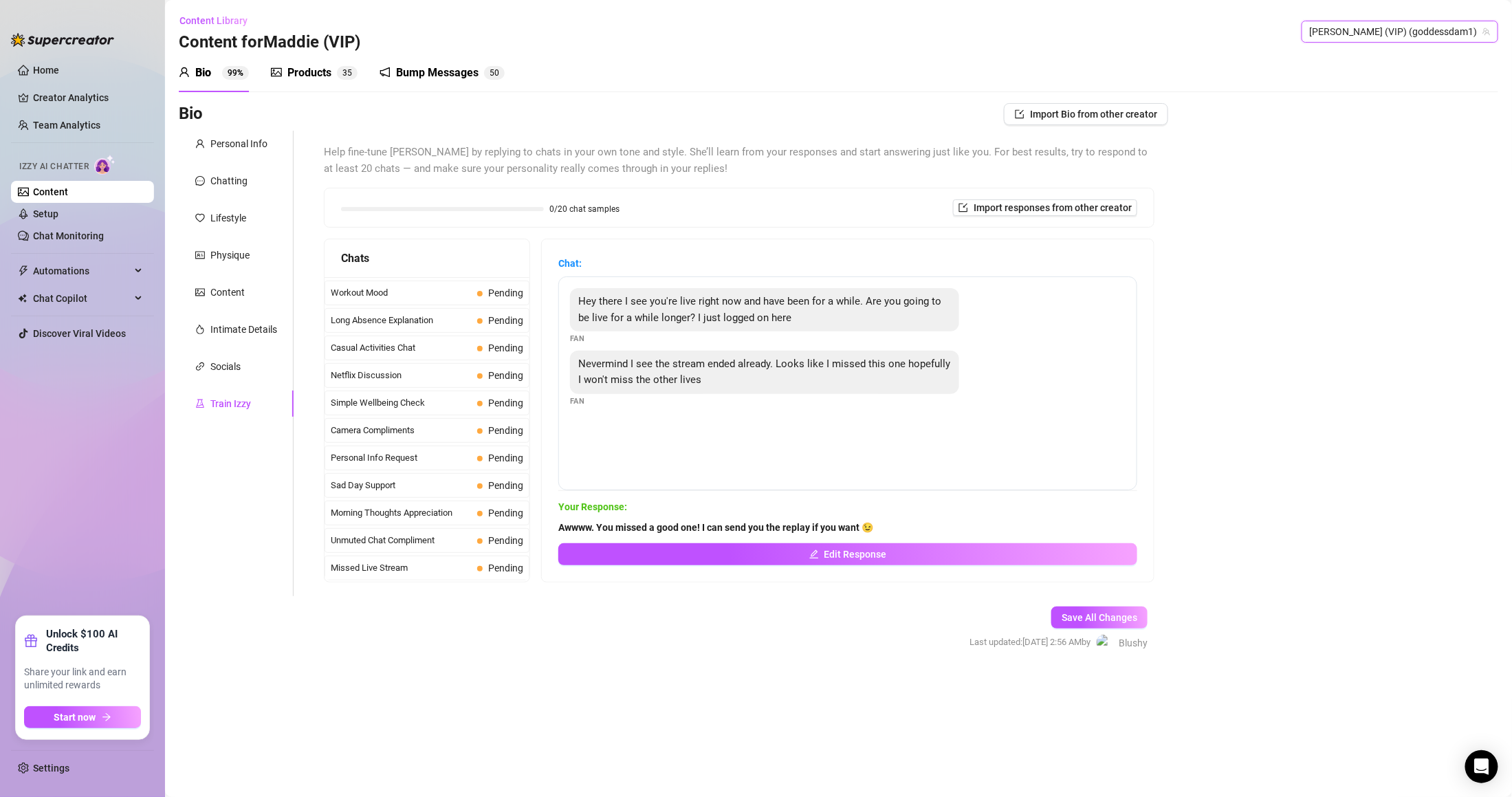
click at [1330, 169] on div "Bio Import Bio from other creator Personal Info Chatting Lifestyle Physique Con…" at bounding box center [838, 388] width 1319 height 572
click at [1118, 621] on span "Save All Changes" at bounding box center [1099, 618] width 75 height 11
click at [488, 311] on span "Pending" at bounding box center [506, 317] width 35 height 11
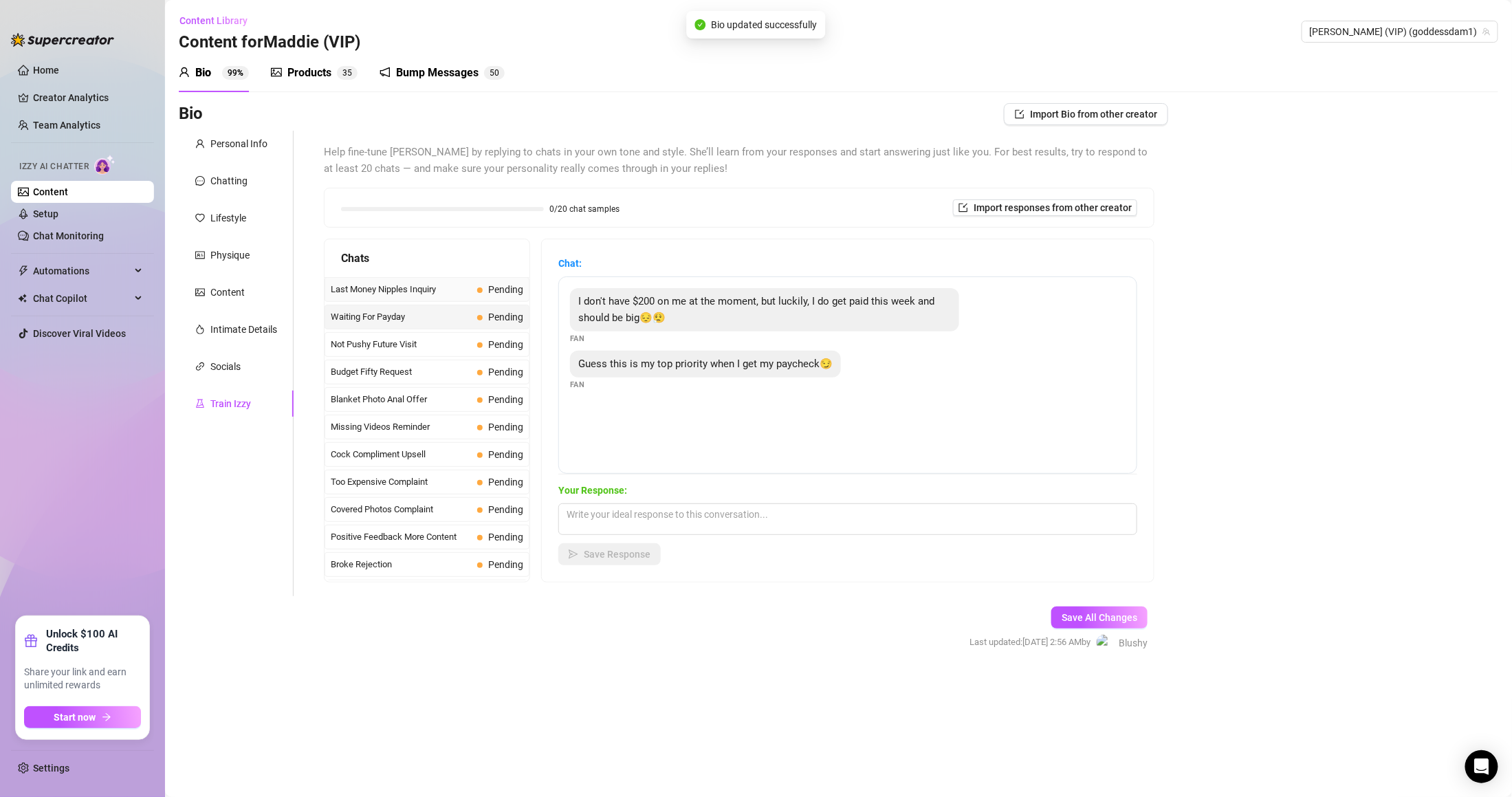
click at [491, 294] on span "Pending" at bounding box center [506, 289] width 35 height 11
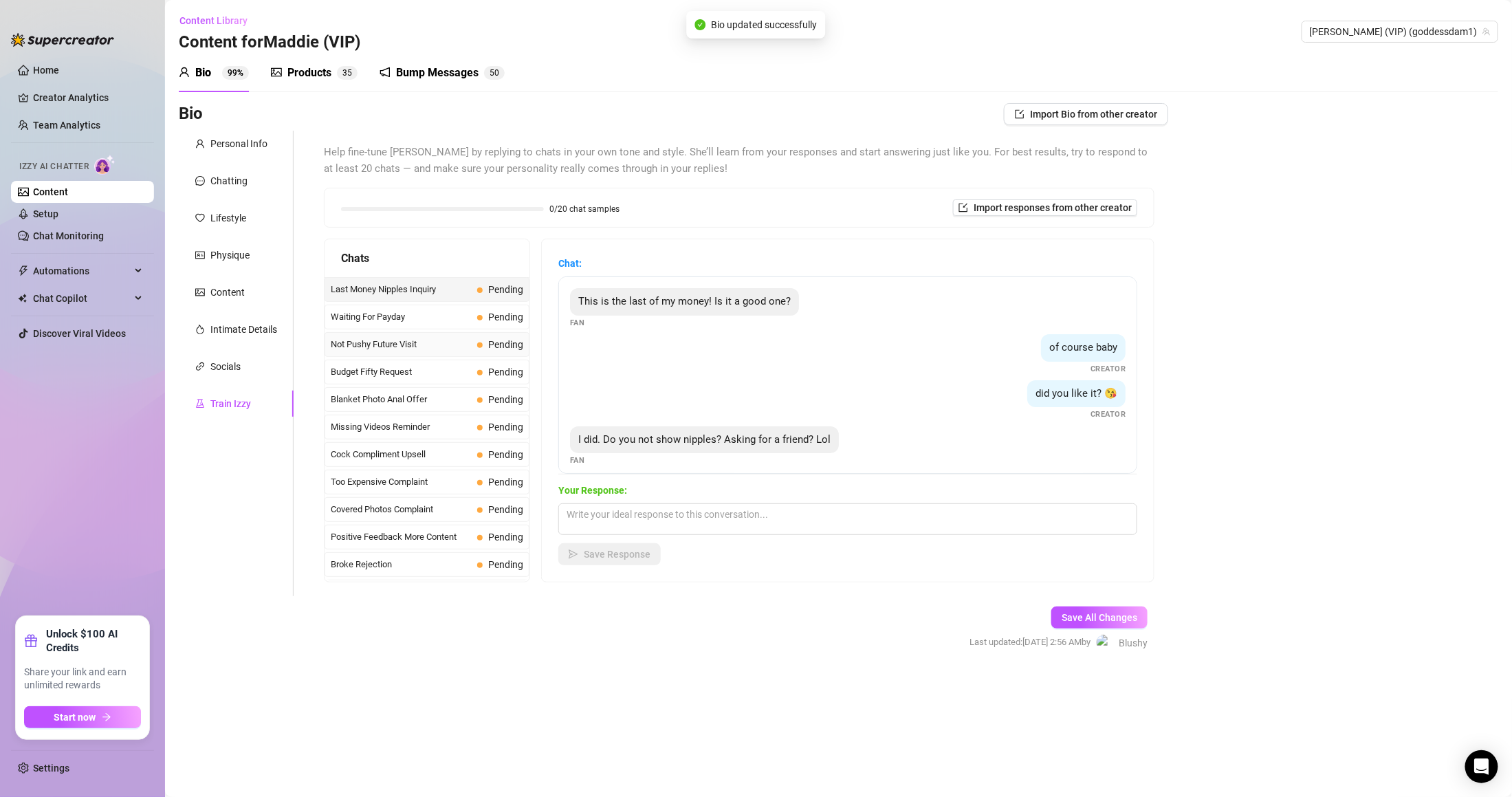
click at [488, 348] on span "Pending" at bounding box center [506, 344] width 35 height 11
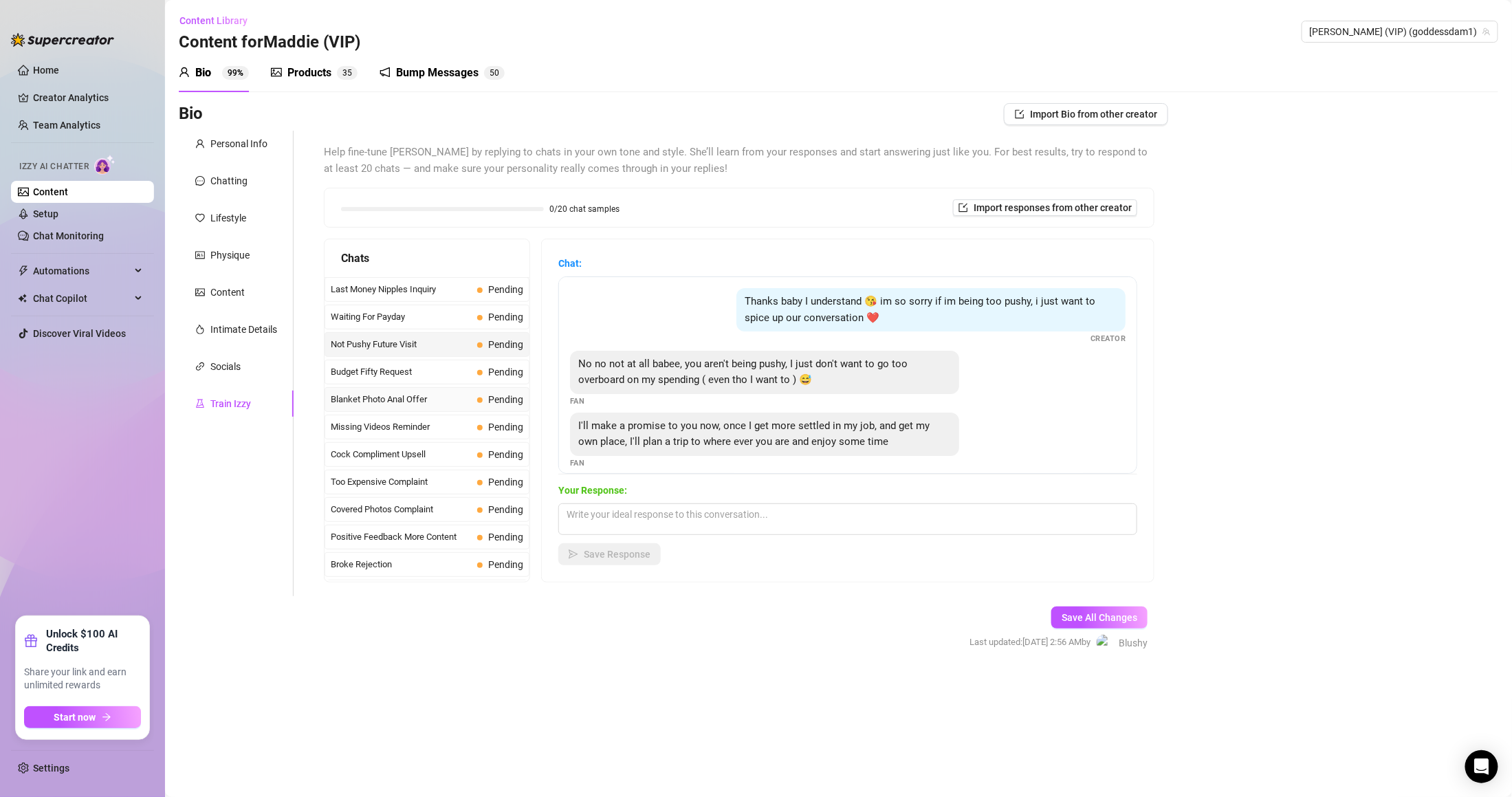
click at [492, 396] on span "Pending" at bounding box center [506, 399] width 35 height 11
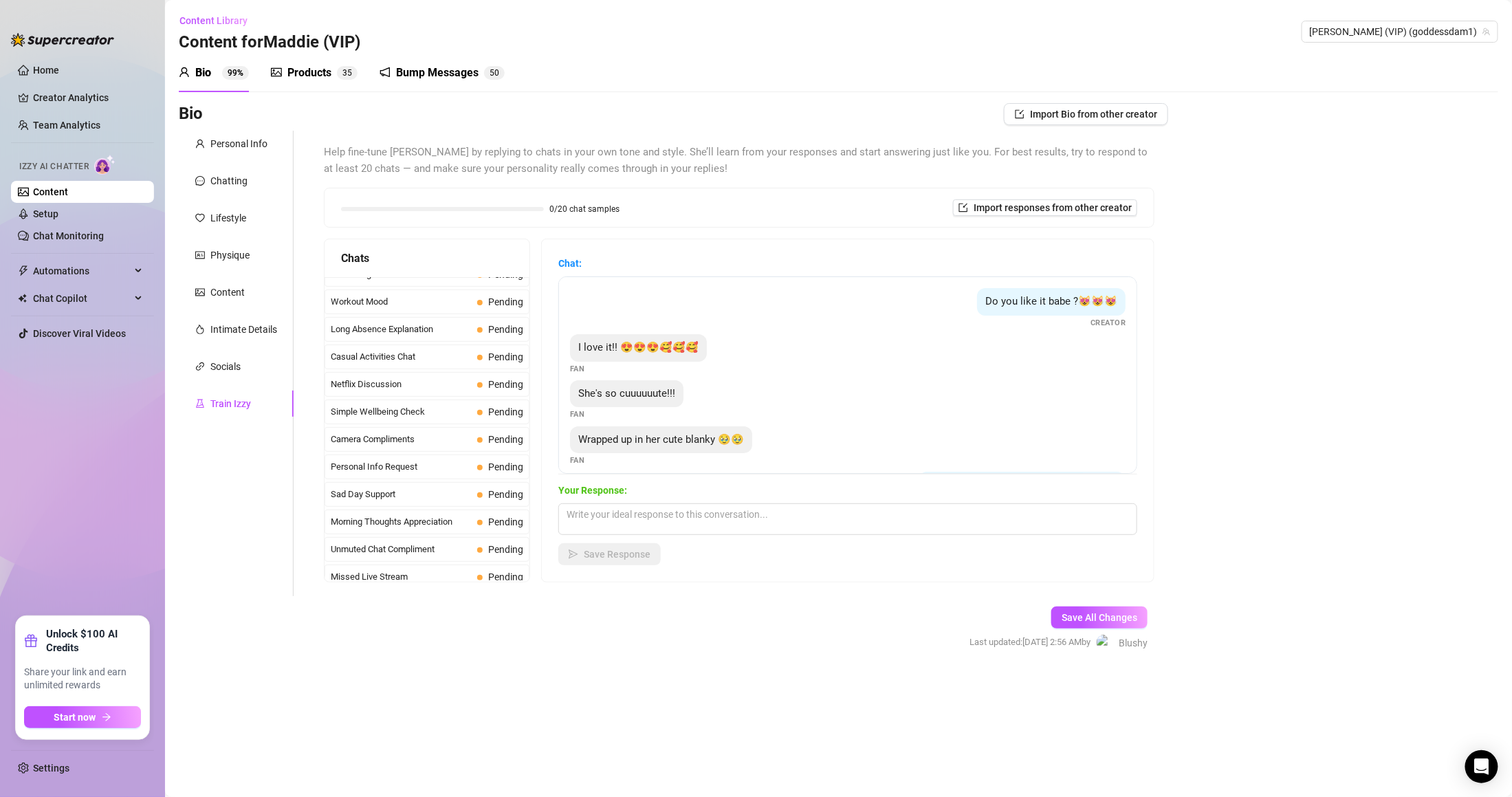
scroll to position [1249, 0]
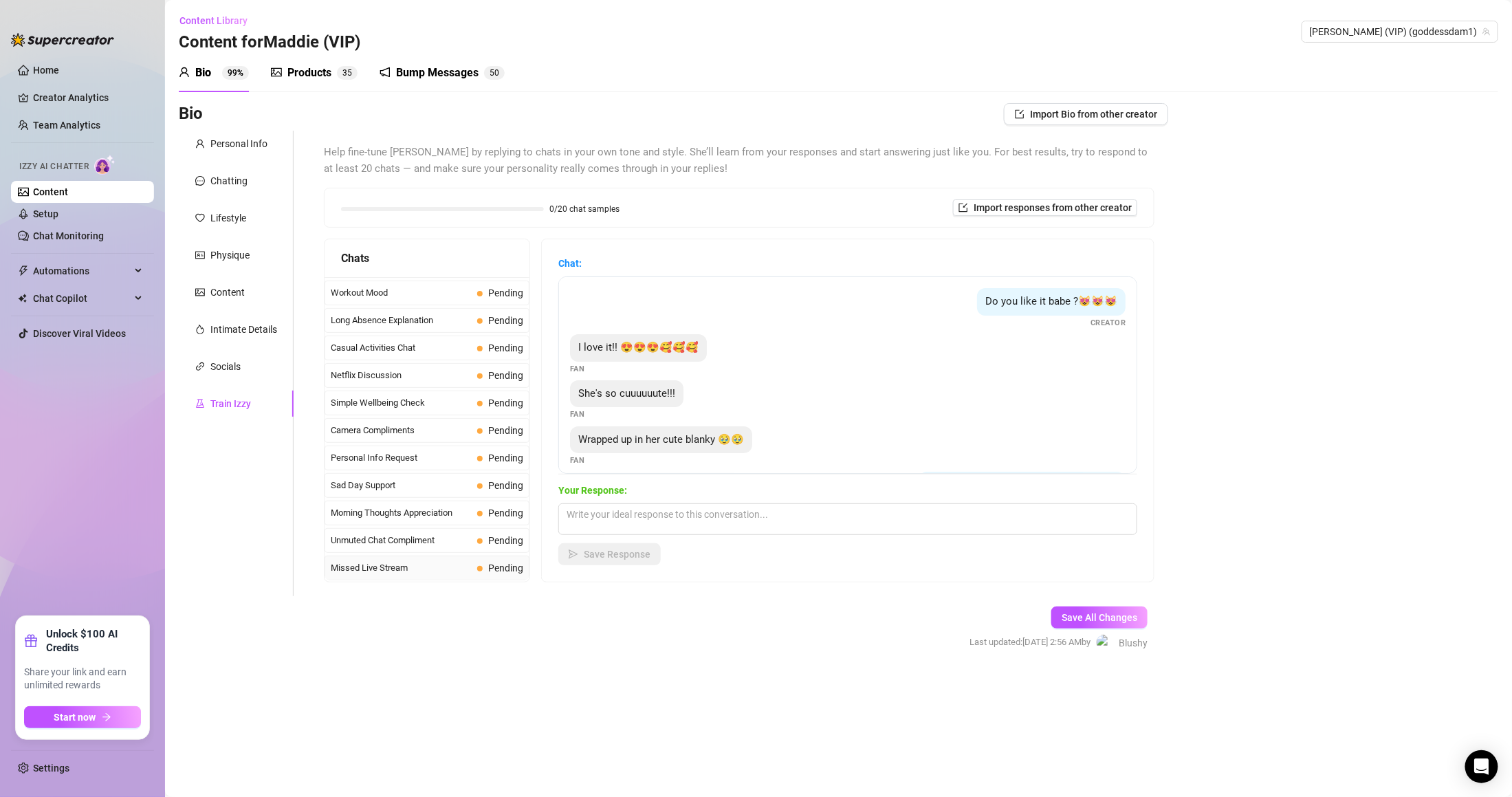
click at [483, 557] on div "Missed Live Stream Pending" at bounding box center [427, 567] width 205 height 25
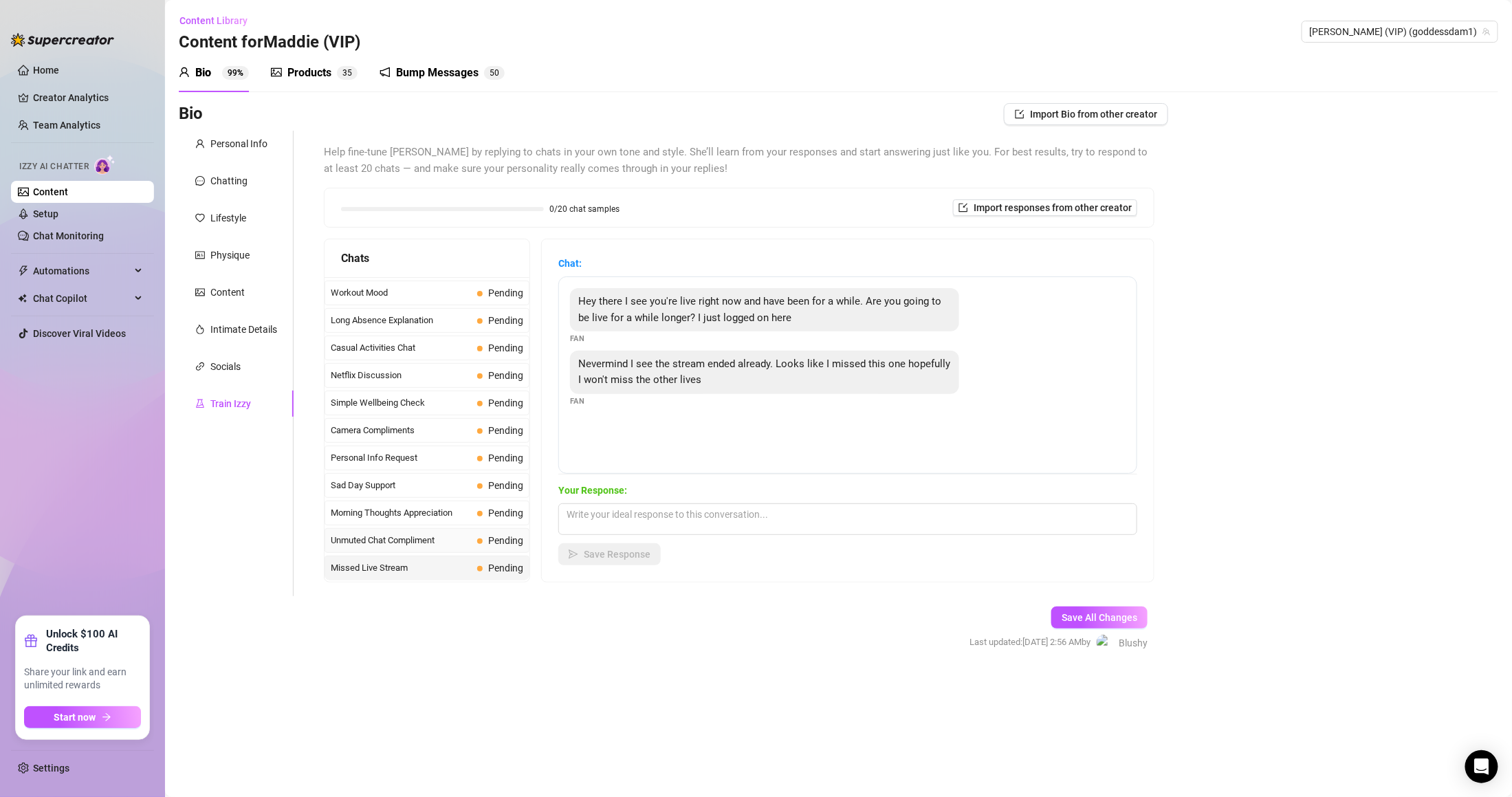
click at [488, 538] on span "Pending" at bounding box center [506, 541] width 35 height 11
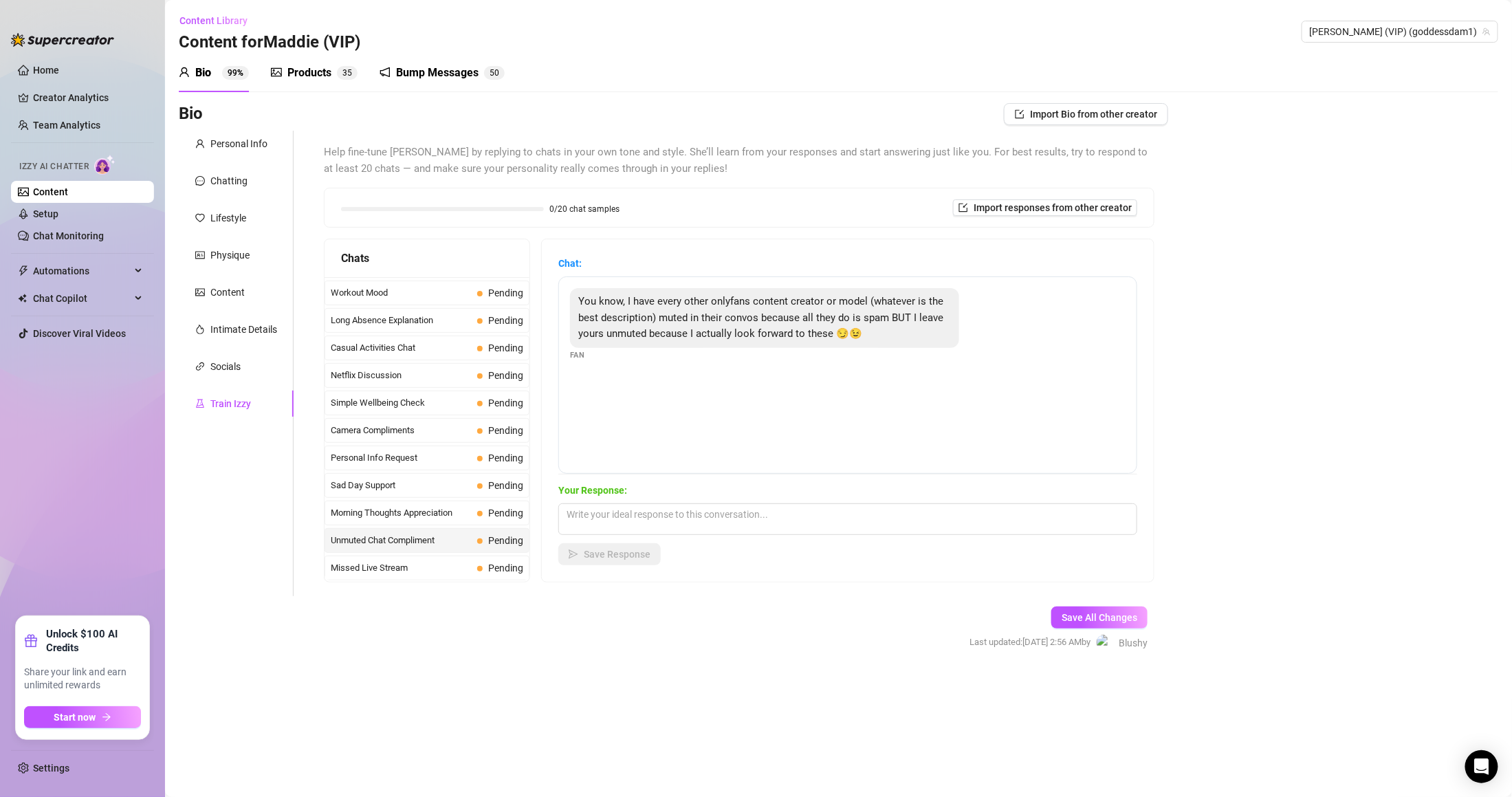
click at [975, 228] on div "0/20 chat samples Import responses from other creator" at bounding box center [739, 207] width 831 height 39
click at [988, 216] on div "0/20 chat samples Import responses from other creator" at bounding box center [739, 208] width 829 height 39
click at [996, 200] on button "Import responses from other creator" at bounding box center [1045, 208] width 185 height 17
click at [1046, 246] on span "Mocha (VIP) (yourgirlmochaa)" at bounding box center [1046, 243] width 121 height 20
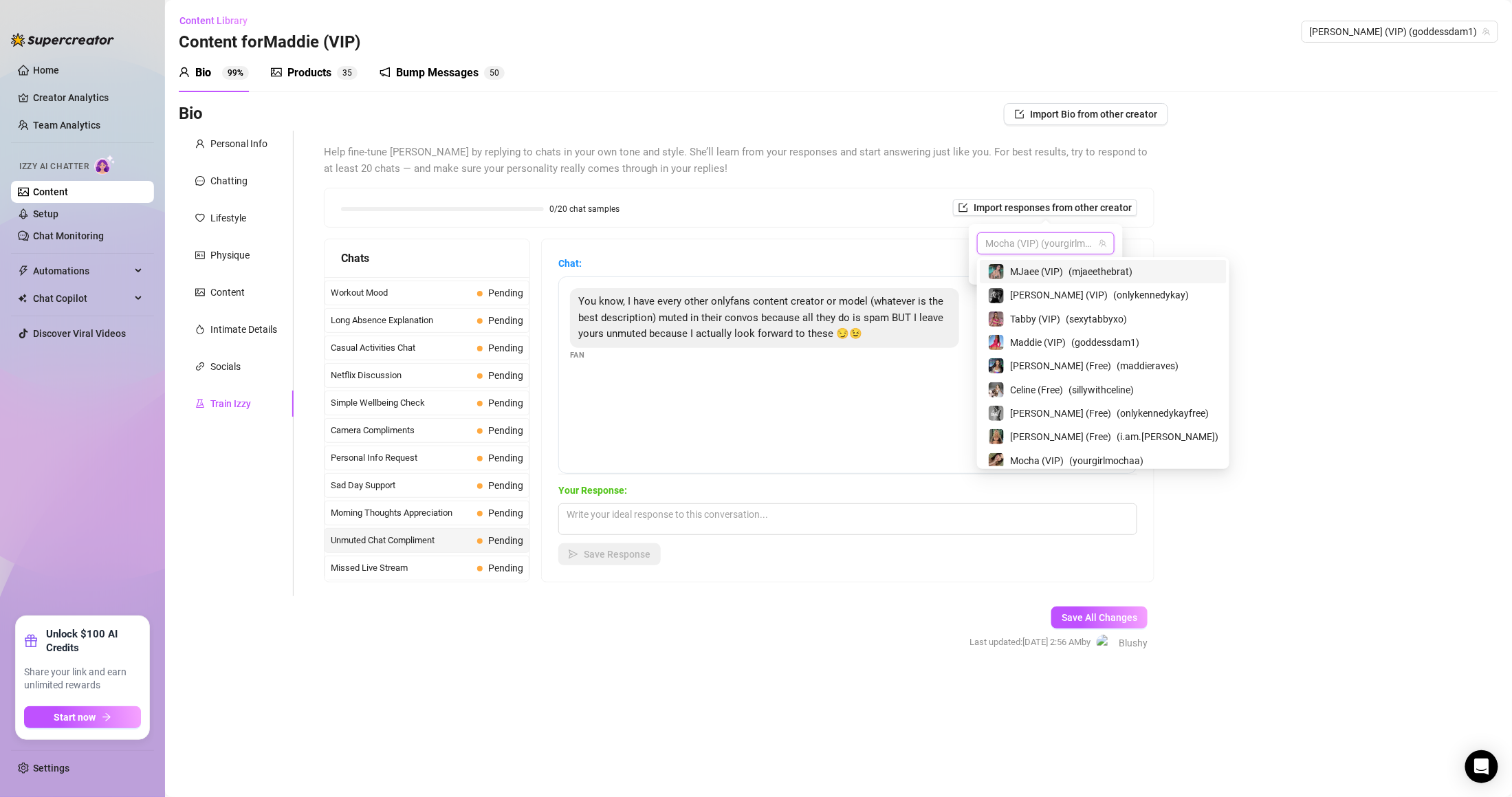
drag, startPoint x: 1070, startPoint y: 266, endPoint x: 1067, endPoint y: 248, distance: 18.2
click at [1067, 248] on body "Home Creator Analytics Team Analytics Izzy AI Chatter Content Setup Chat Monito…" at bounding box center [756, 398] width 1512 height 797
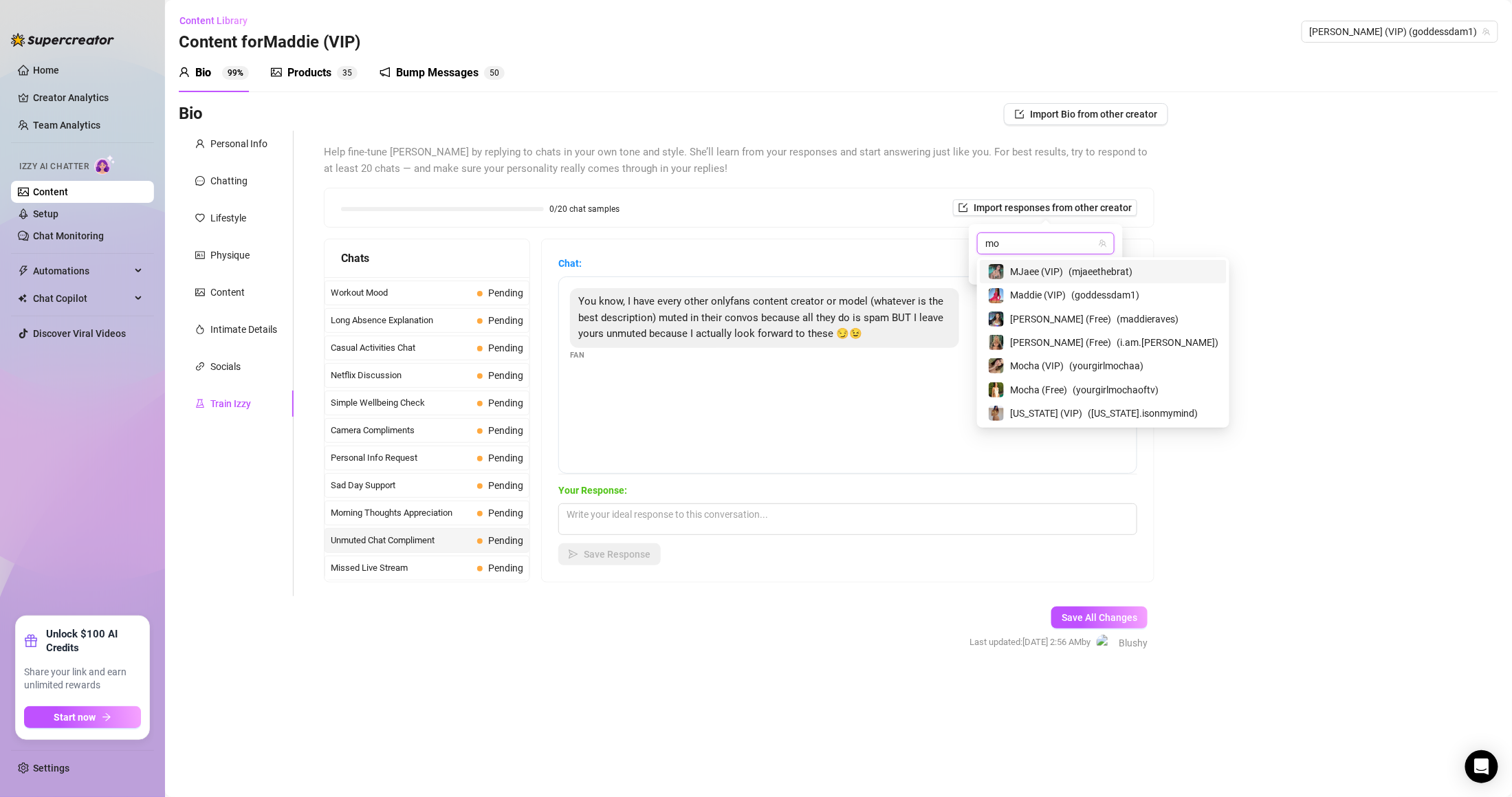
type input "moc"
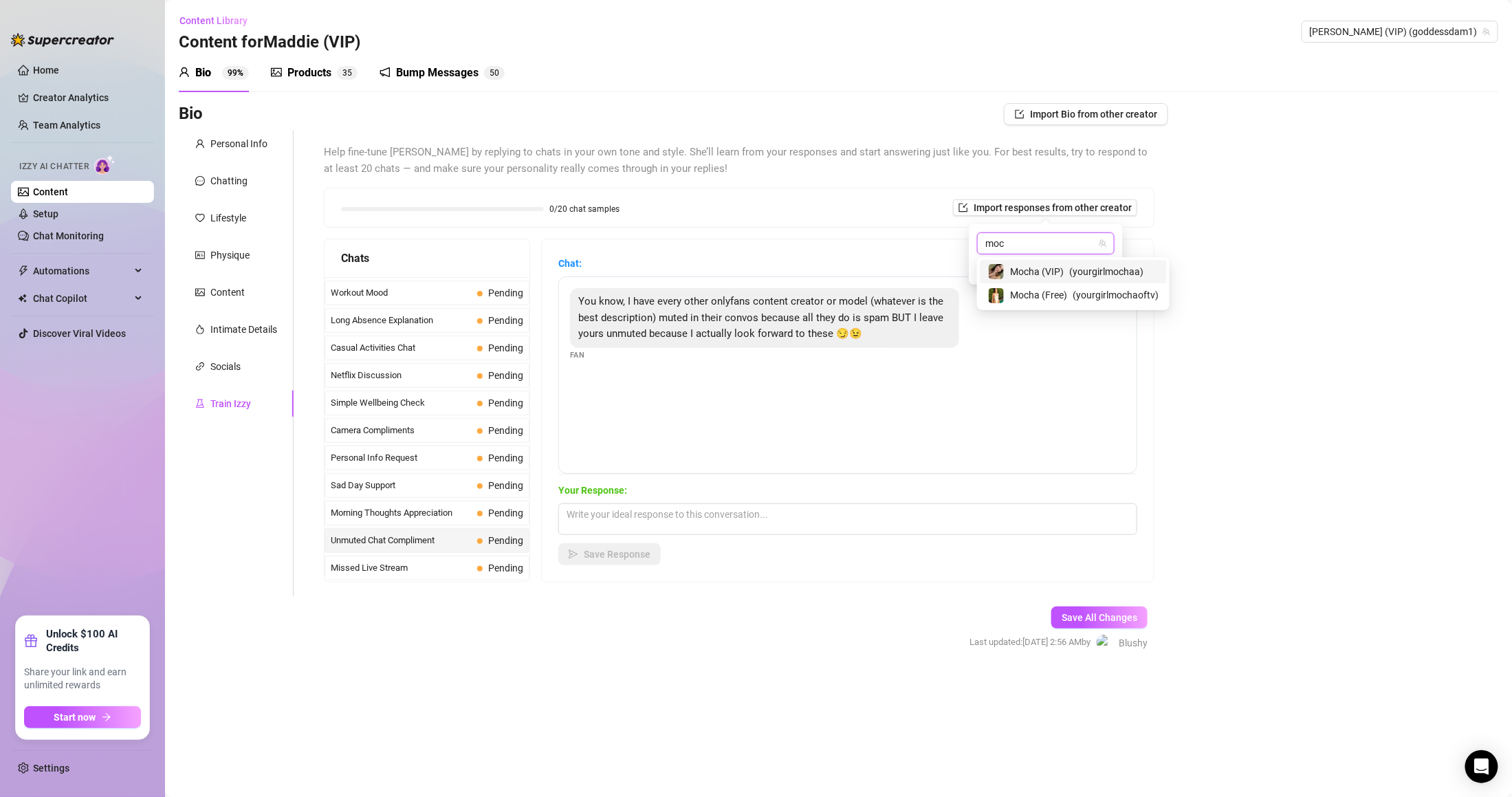
click at [1099, 275] on span "( yourgirlmochaa )" at bounding box center [1106, 272] width 74 height 15
click at [1099, 275] on button "Import" at bounding box center [1095, 268] width 39 height 17
click at [1100, 273] on span "Import" at bounding box center [1094, 268] width 28 height 11
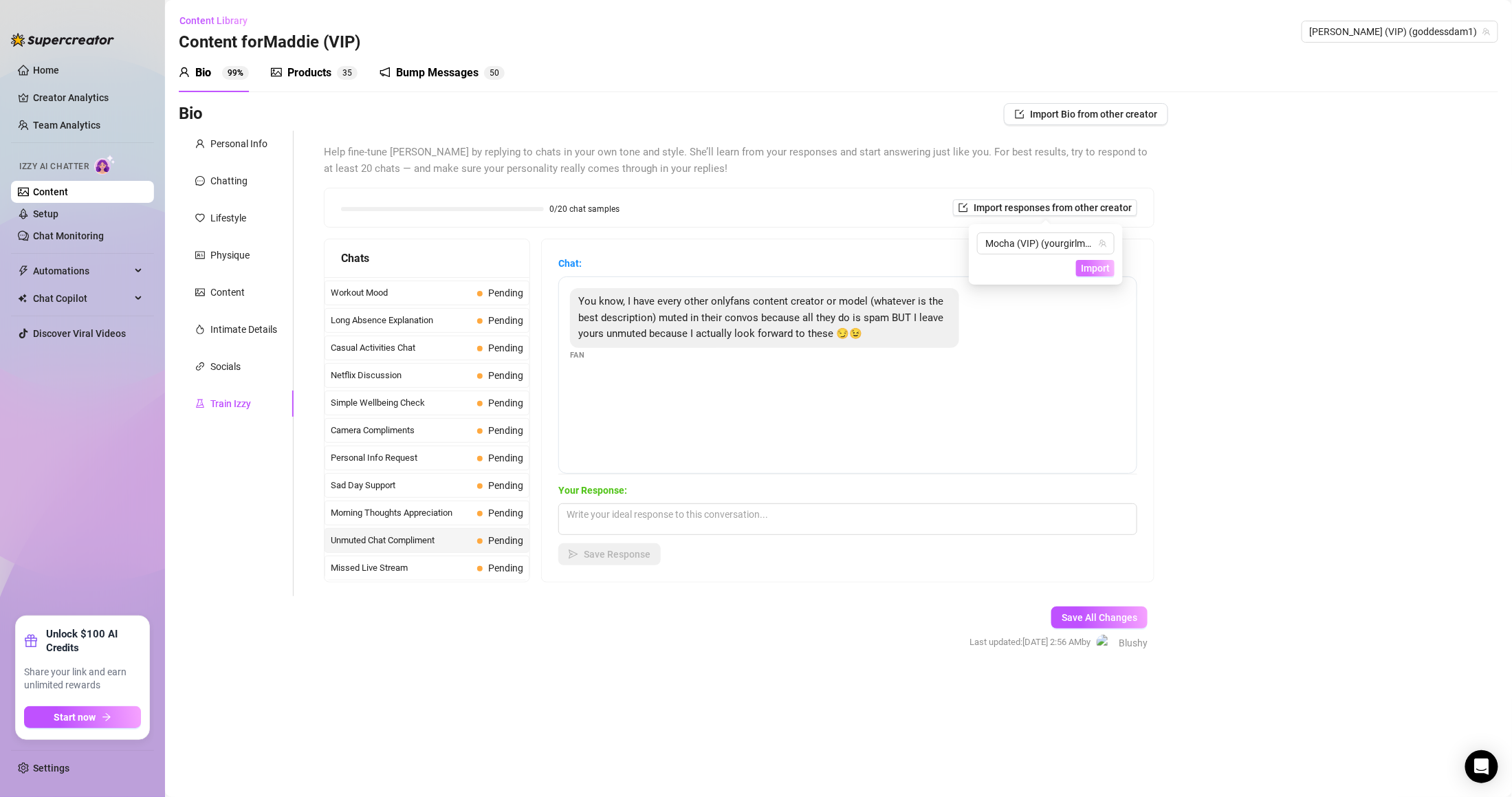
click at [1100, 273] on span "Import" at bounding box center [1094, 268] width 28 height 11
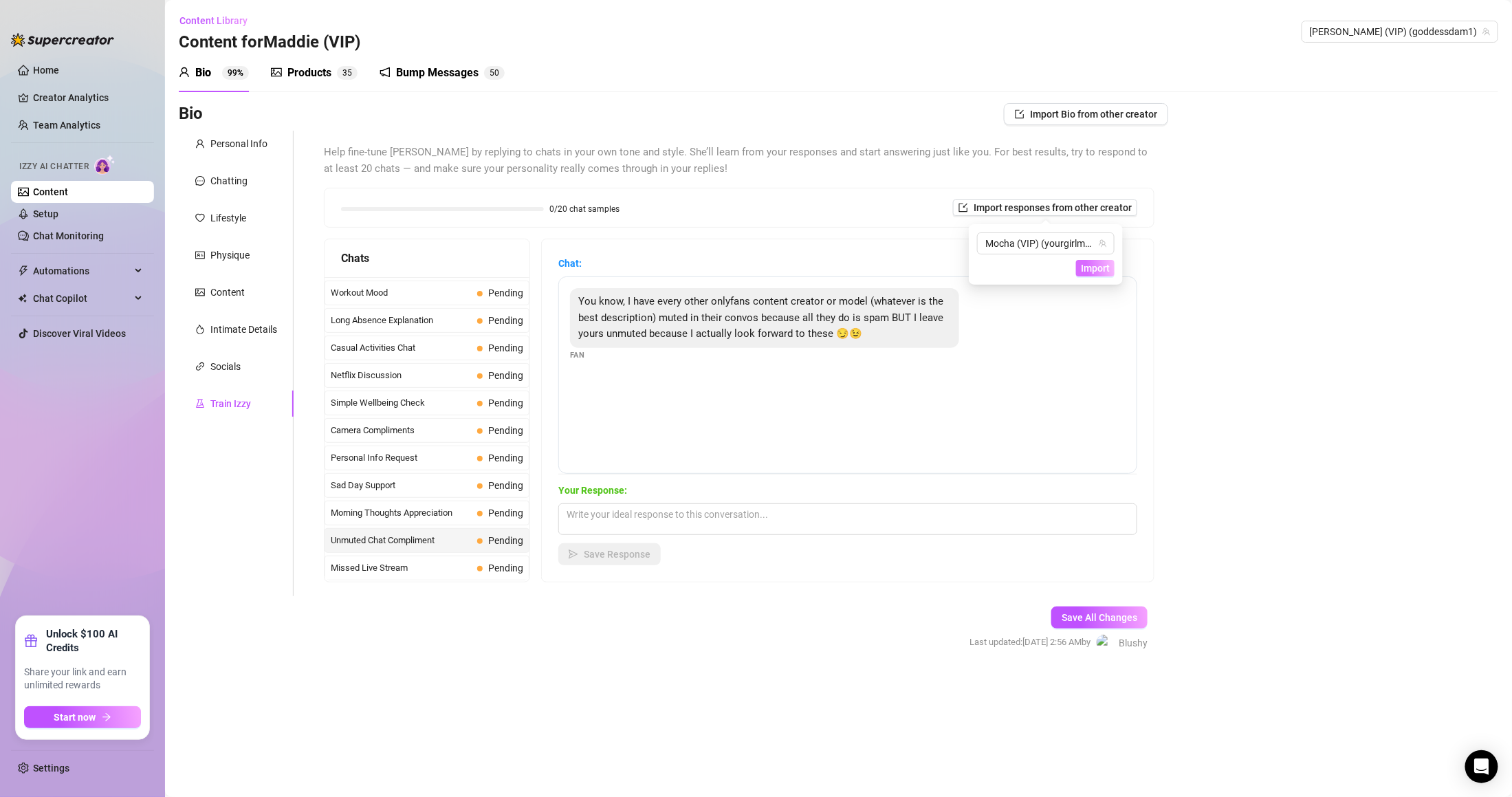
click at [1100, 273] on span "Import" at bounding box center [1094, 268] width 28 height 11
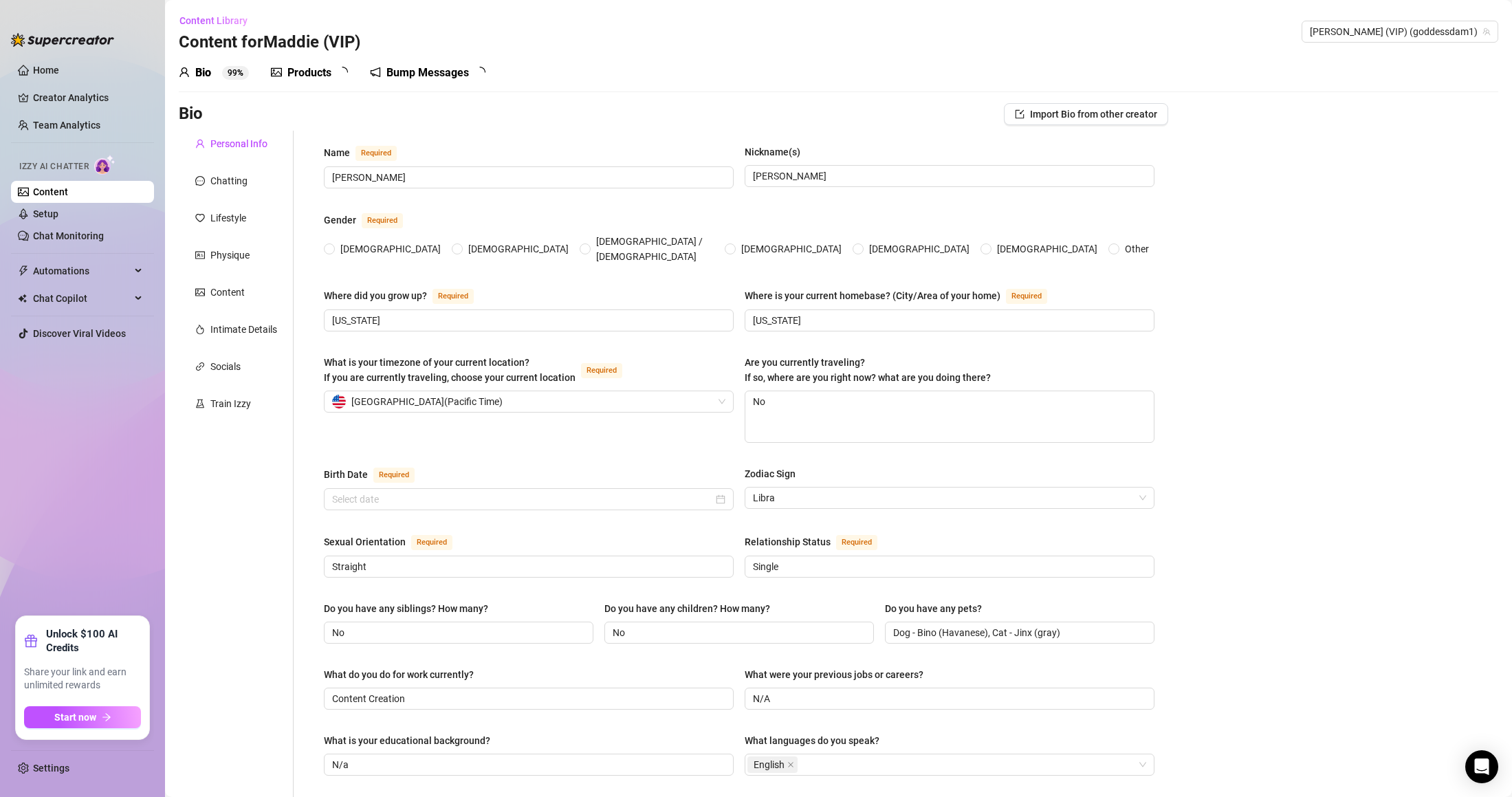
radio input "true"
type input "[DATE]"
